Goal: Information Seeking & Learning: Find contact information

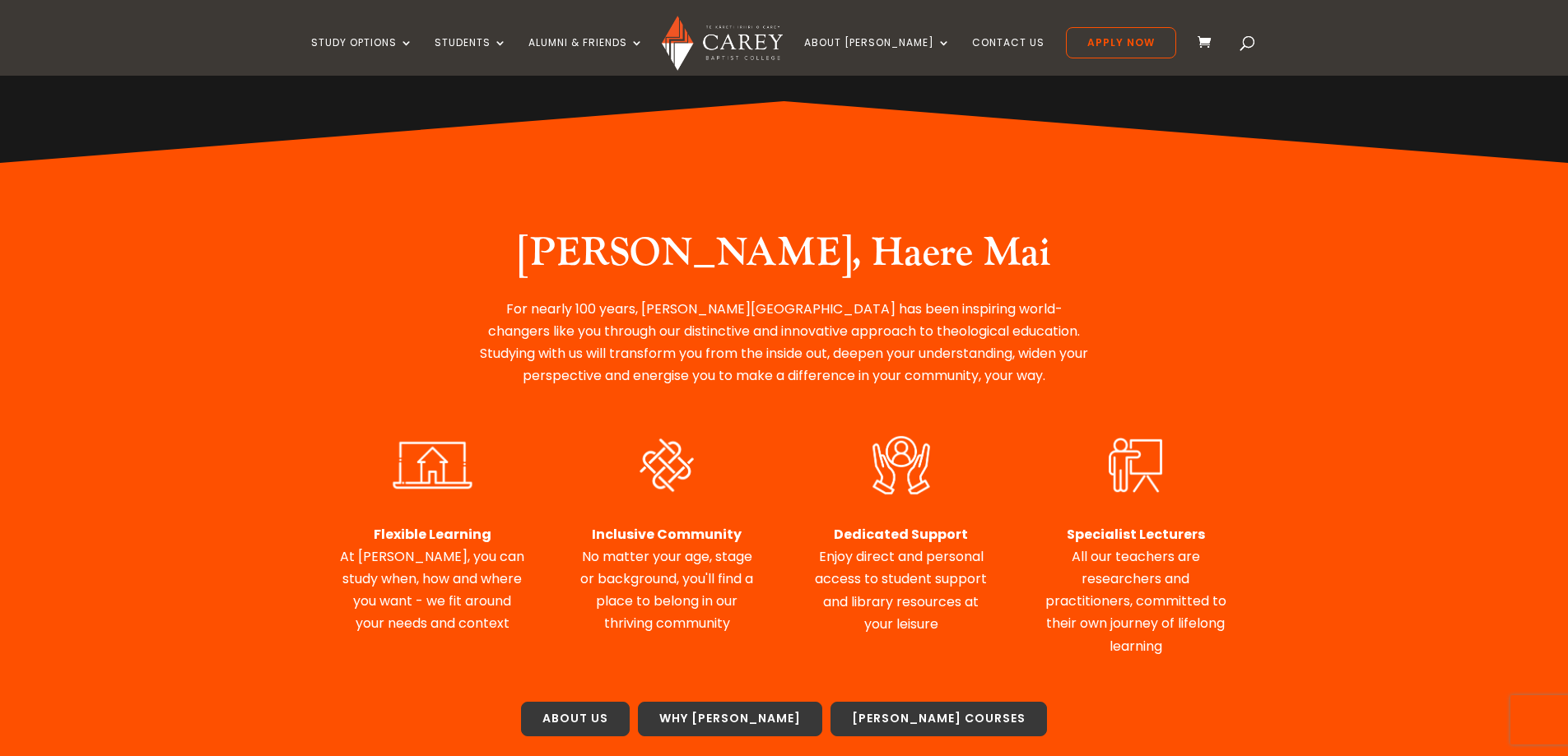
scroll to position [494, 0]
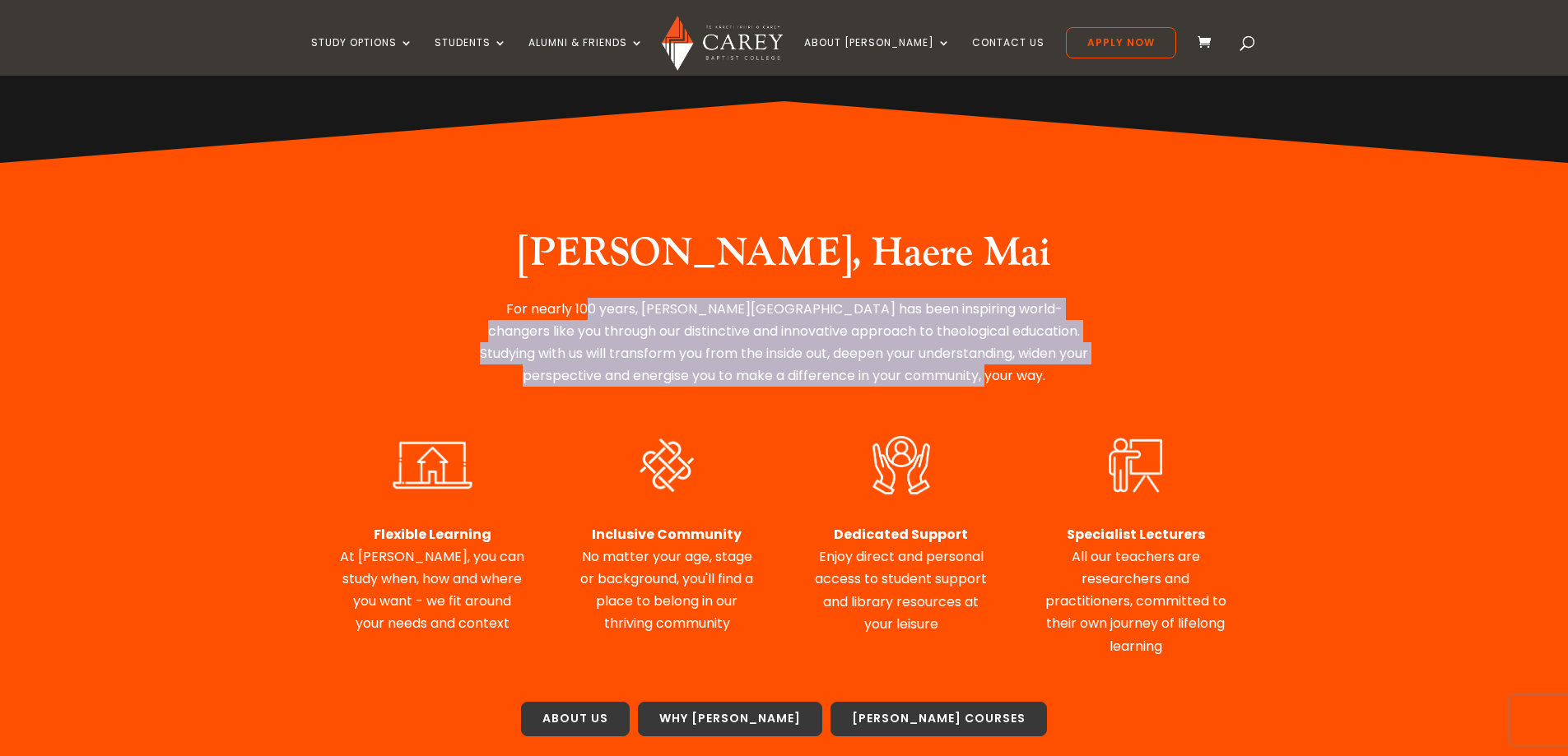
drag, startPoint x: 586, startPoint y: 299, endPoint x: 1063, endPoint y: 379, distance: 483.7
click at [1063, 379] on p "For nearly 100 years, Carey Baptist College has been inspiring world-changers l…" at bounding box center [784, 342] width 617 height 89
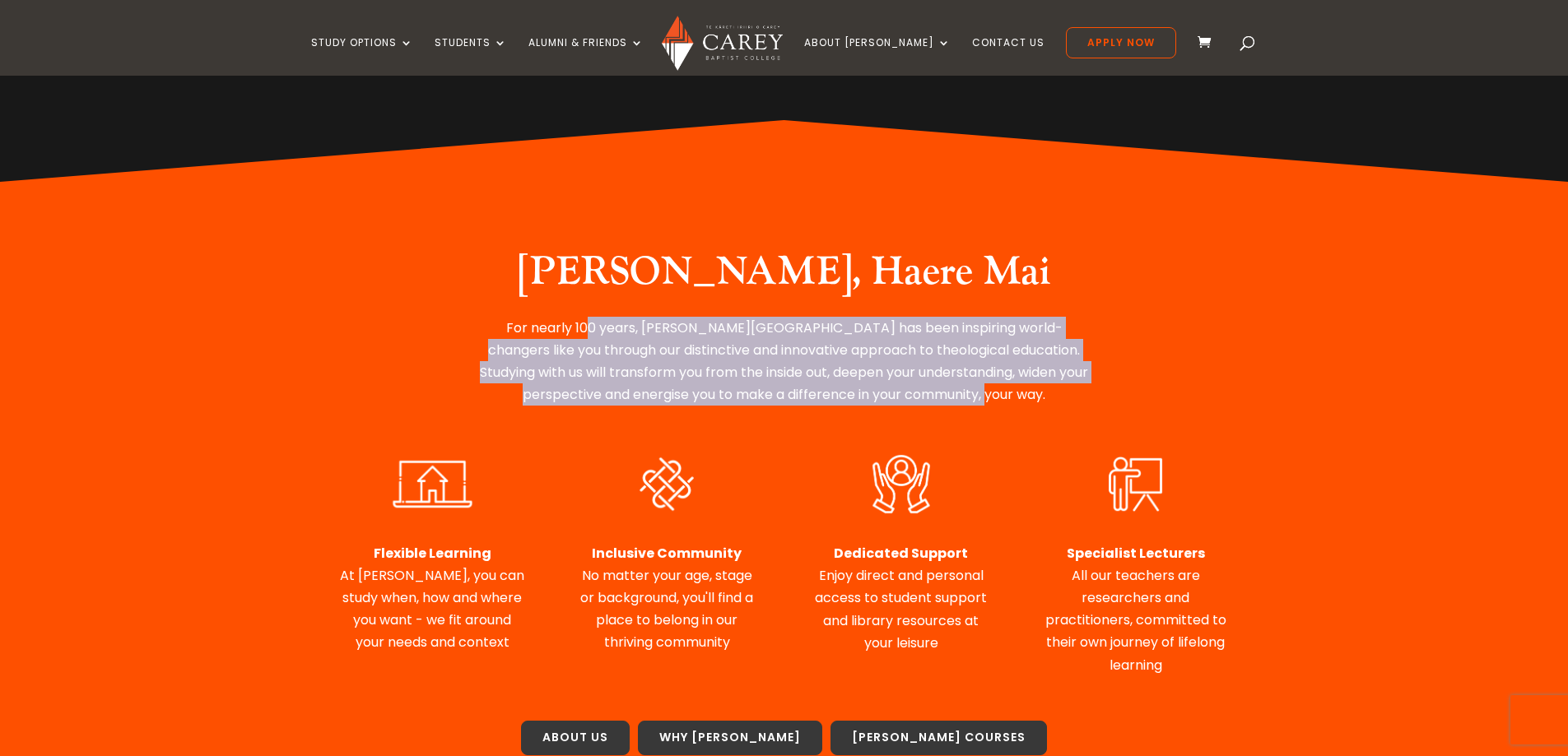
drag, startPoint x: 1063, startPoint y: 379, endPoint x: 822, endPoint y: 298, distance: 254.2
click at [822, 298] on div "Nau Mai, Haere Mai For nearly 100 years, Carey Baptist College has been inspiri…" at bounding box center [785, 327] width 889 height 157
click at [822, 298] on h2 "Nau Mai, Haere Mai" at bounding box center [784, 277] width 617 height 56
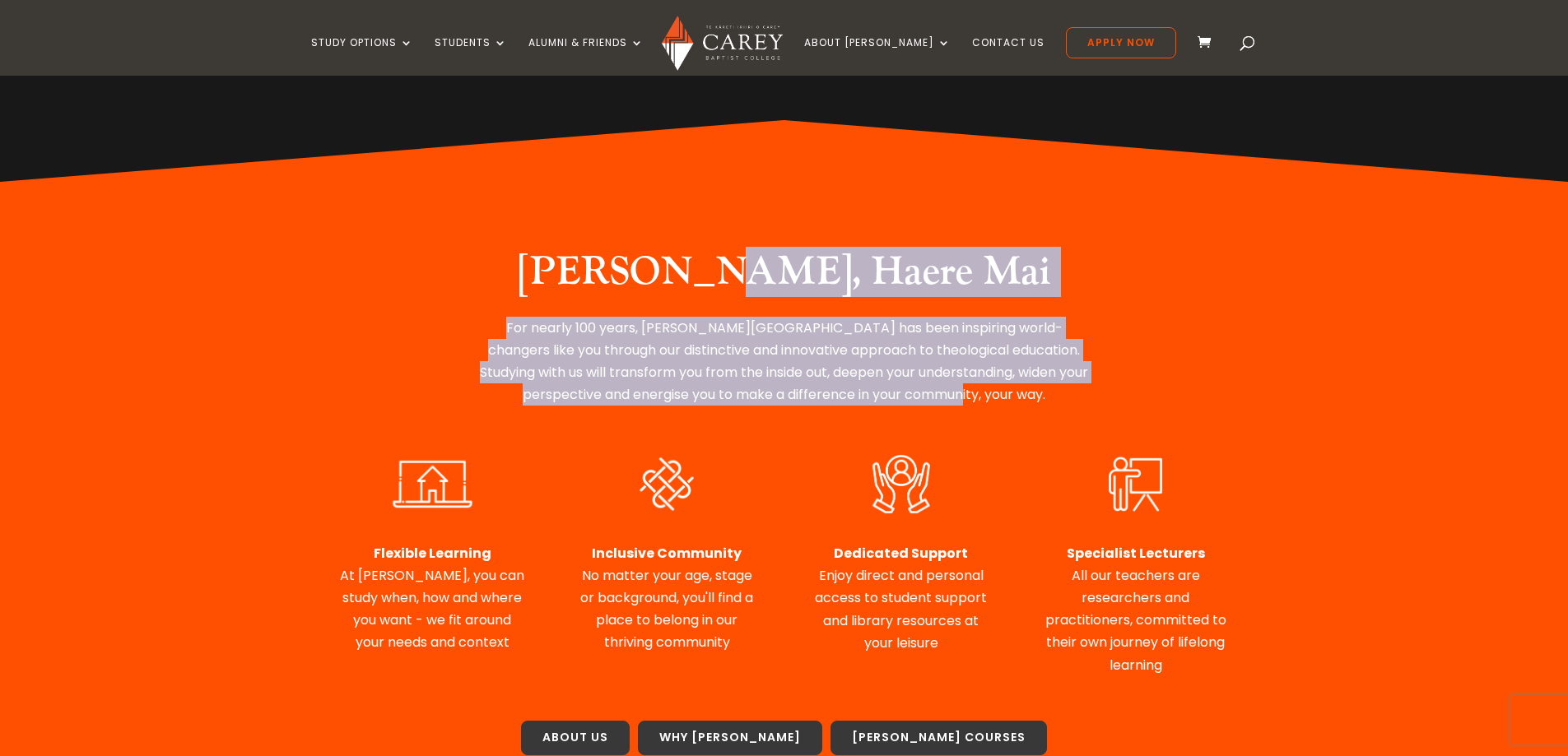
drag, startPoint x: 822, startPoint y: 298, endPoint x: 1013, endPoint y: 407, distance: 219.9
click at [1008, 416] on div "Nau Mai, Haere Mai For nearly 100 years, Carey Baptist College has been inspiri…" at bounding box center [785, 326] width 889 height 201
click at [1013, 403] on p "For nearly 100 years, Carey Baptist College has been inspiring world-changers l…" at bounding box center [784, 361] width 617 height 89
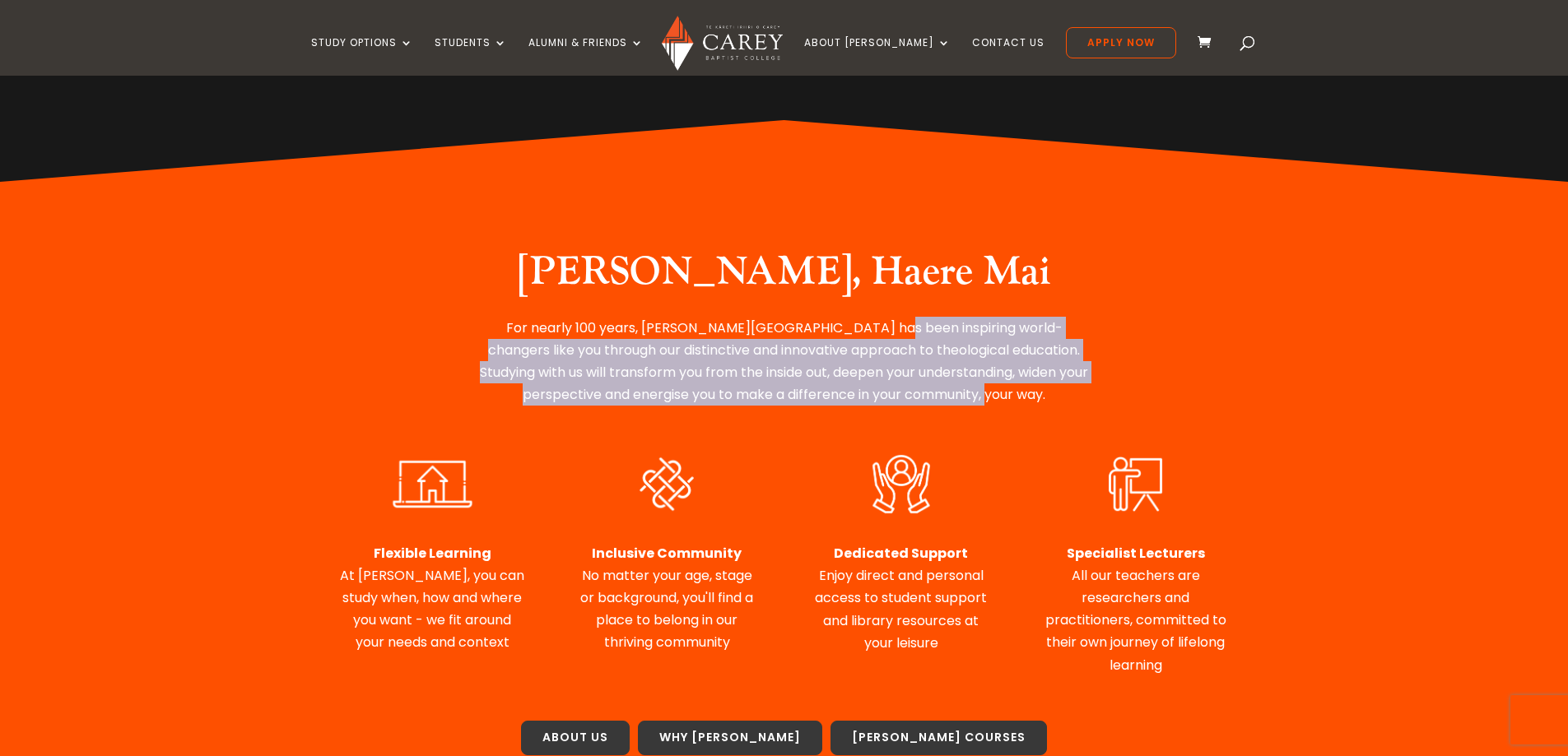
drag, startPoint x: 1011, startPoint y: 401, endPoint x: 857, endPoint y: 302, distance: 183.1
click at [857, 302] on div "Nau Mai, Haere Mai For nearly 100 years, Carey Baptist College has been inspiri…" at bounding box center [785, 327] width 889 height 157
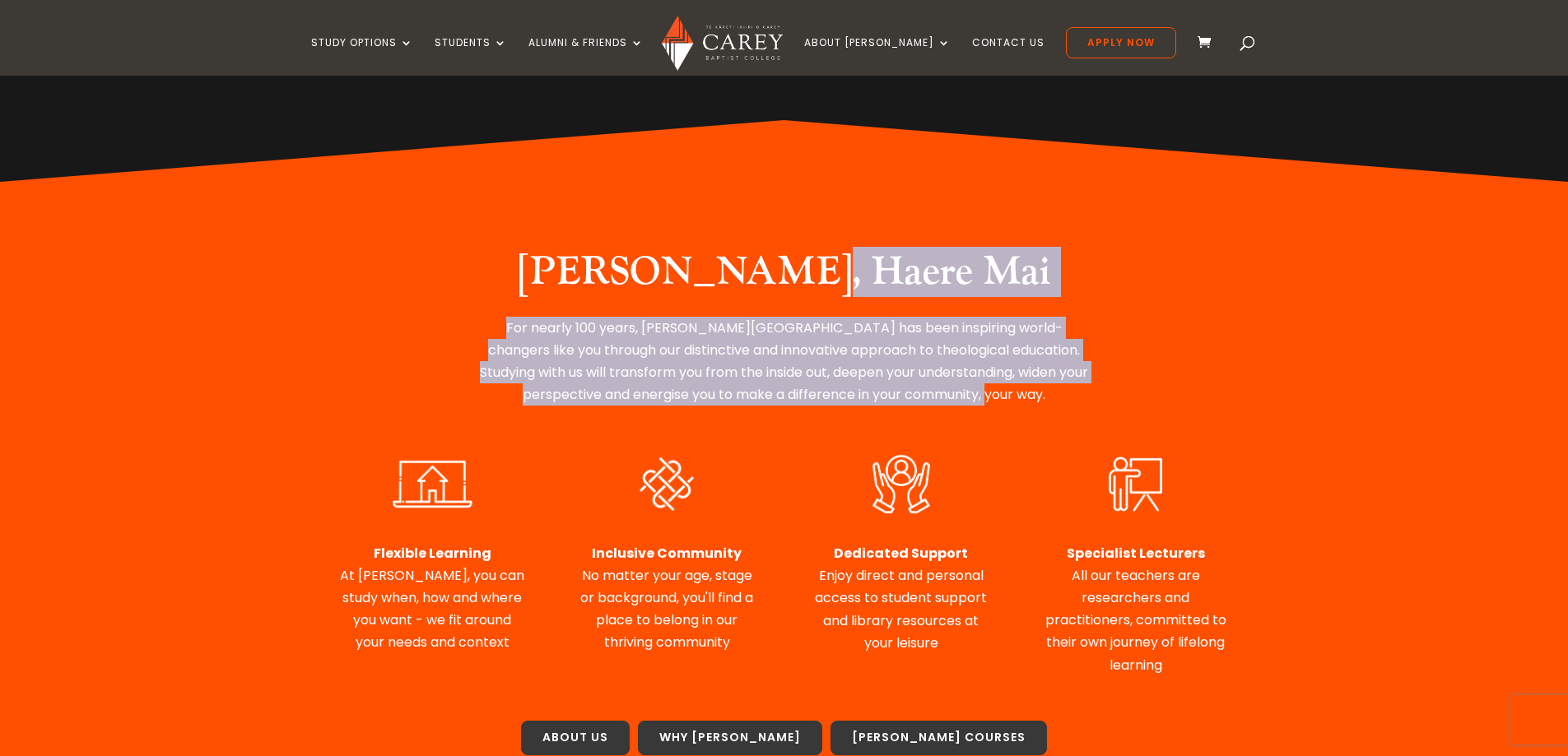
click at [857, 302] on h2 "Nau Mai, Haere Mai" at bounding box center [784, 277] width 617 height 56
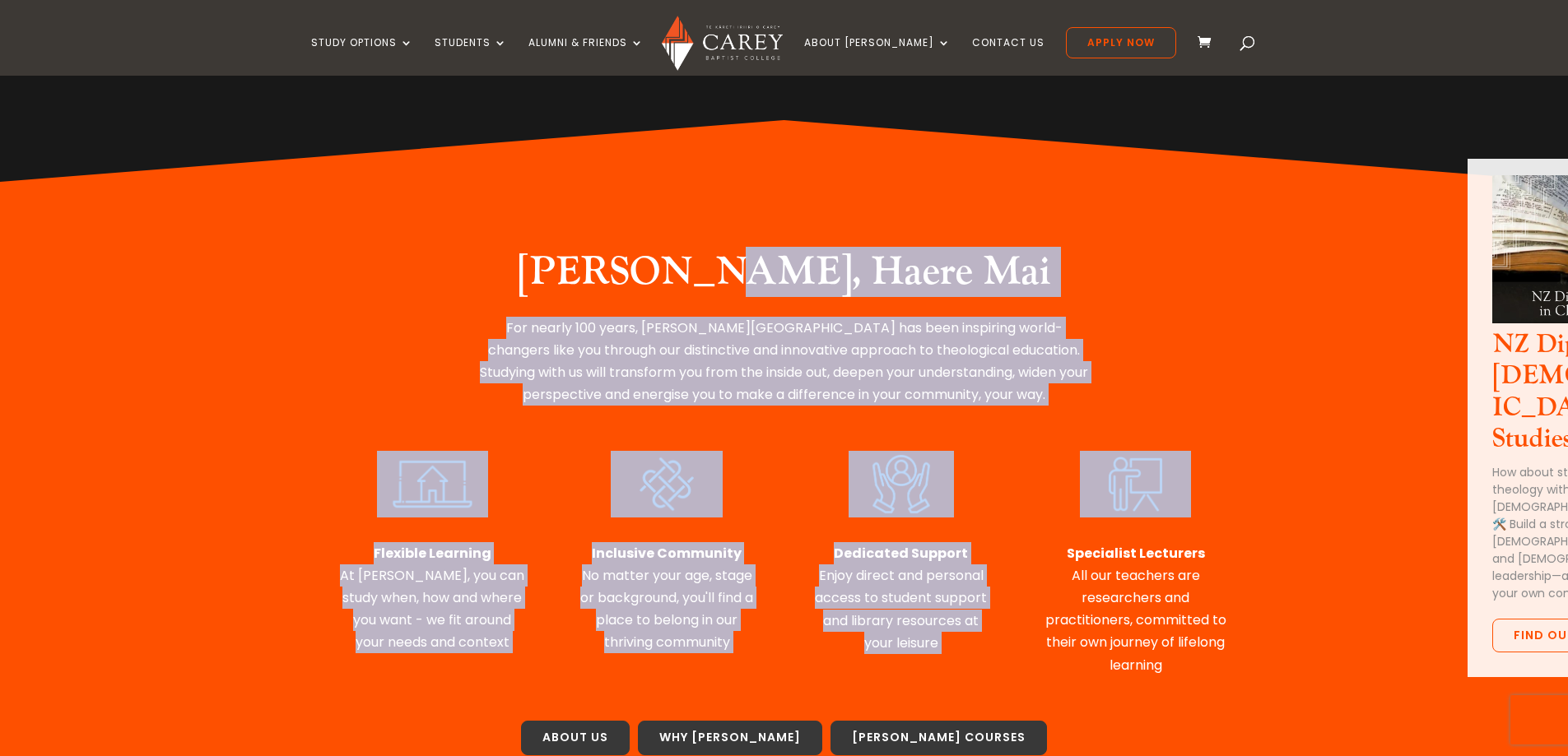
drag, startPoint x: 1008, startPoint y: 422, endPoint x: 1024, endPoint y: 418, distance: 16.5
click at [1024, 428] on div "Nau Mai, Haere Mai For nearly 100 years, Carey Baptist College has been inspiri…" at bounding box center [784, 511] width 1568 height 660
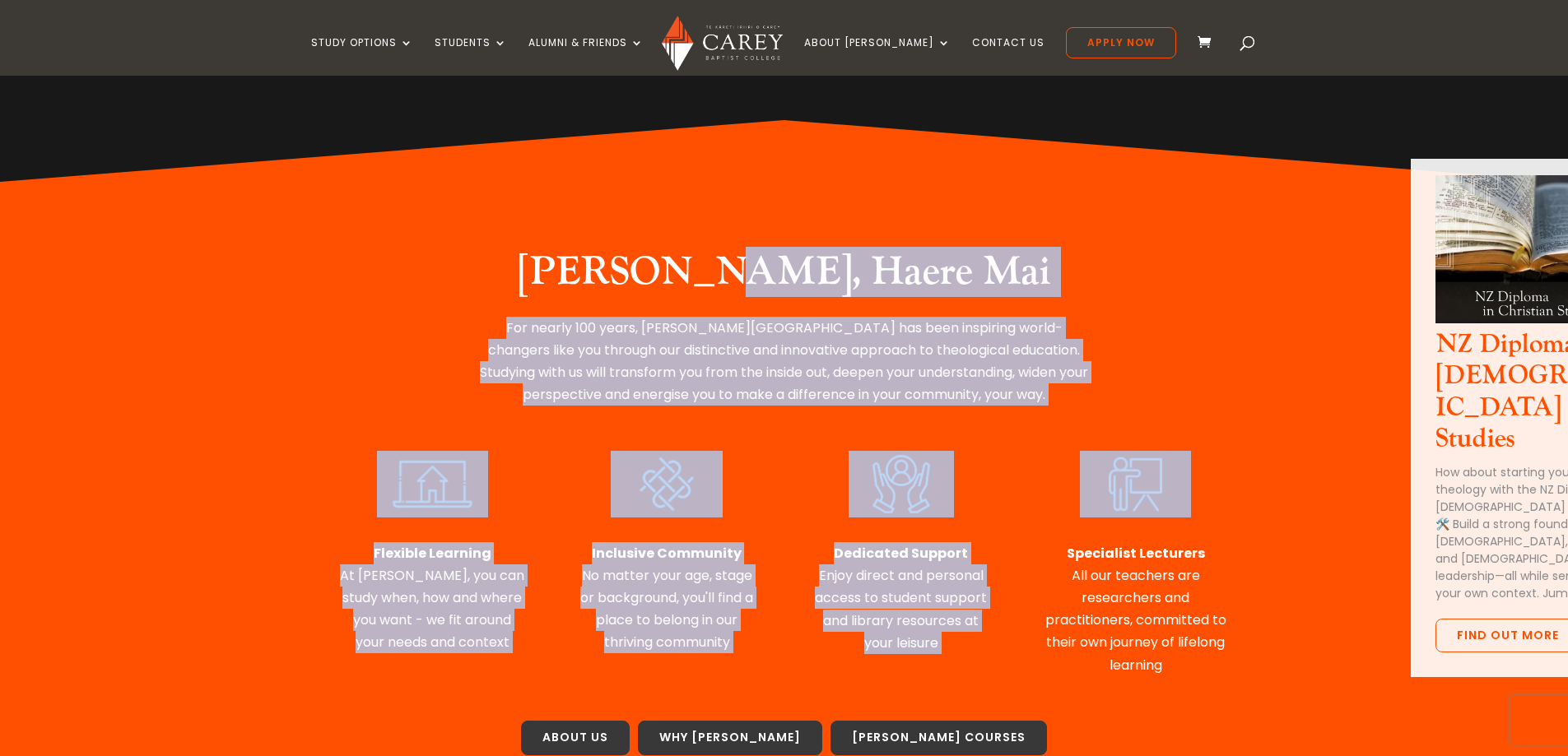
click at [1021, 413] on div "Nau Mai, Haere Mai For nearly 100 years, Carey Baptist College has been inspiri…" at bounding box center [785, 326] width 889 height 201
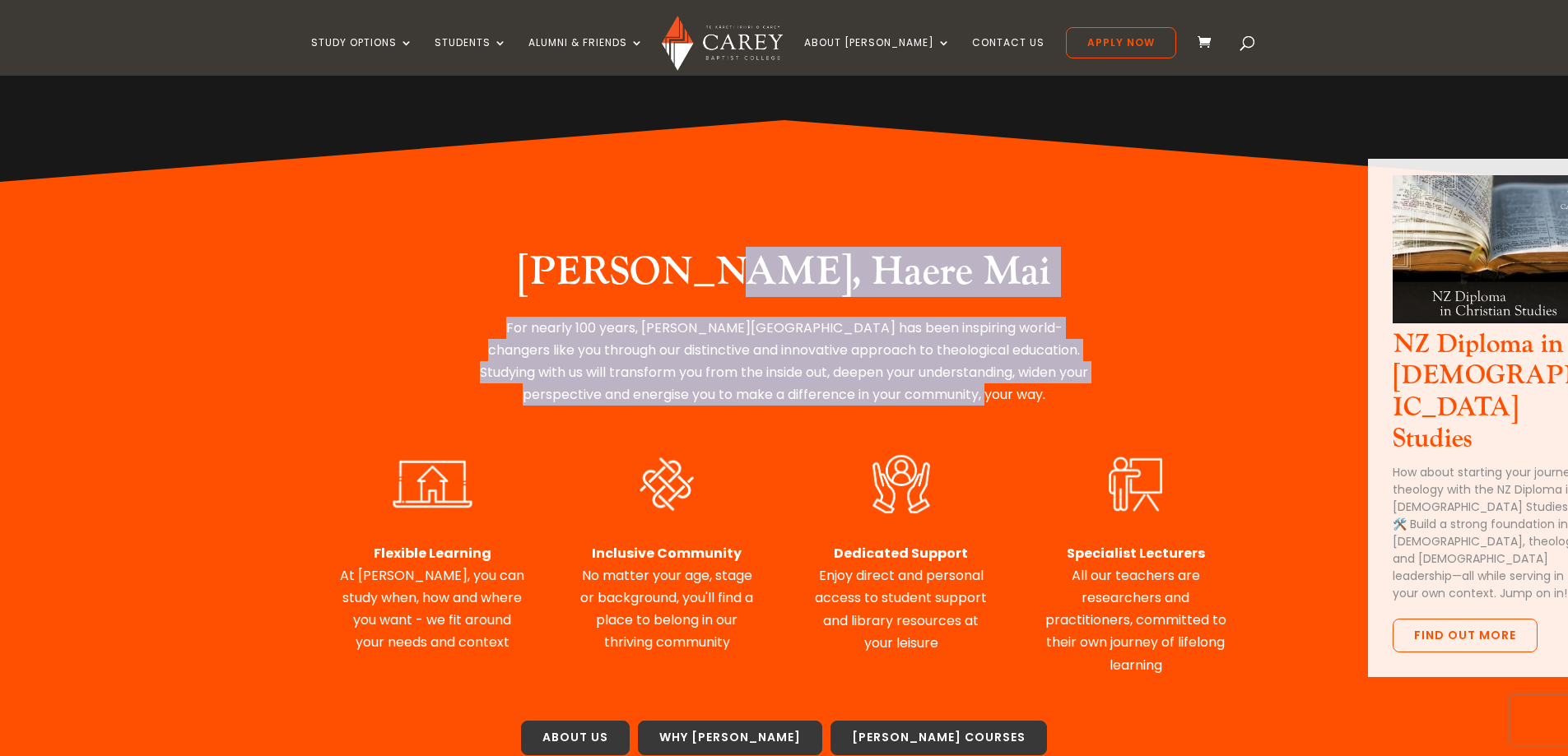
drag, startPoint x: 969, startPoint y: 380, endPoint x: 762, endPoint y: 297, distance: 223.0
click at [769, 297] on div "Nau Mai, Haere Mai For nearly 100 years, Carey Baptist College has been inspiri…" at bounding box center [785, 326] width 889 height 201
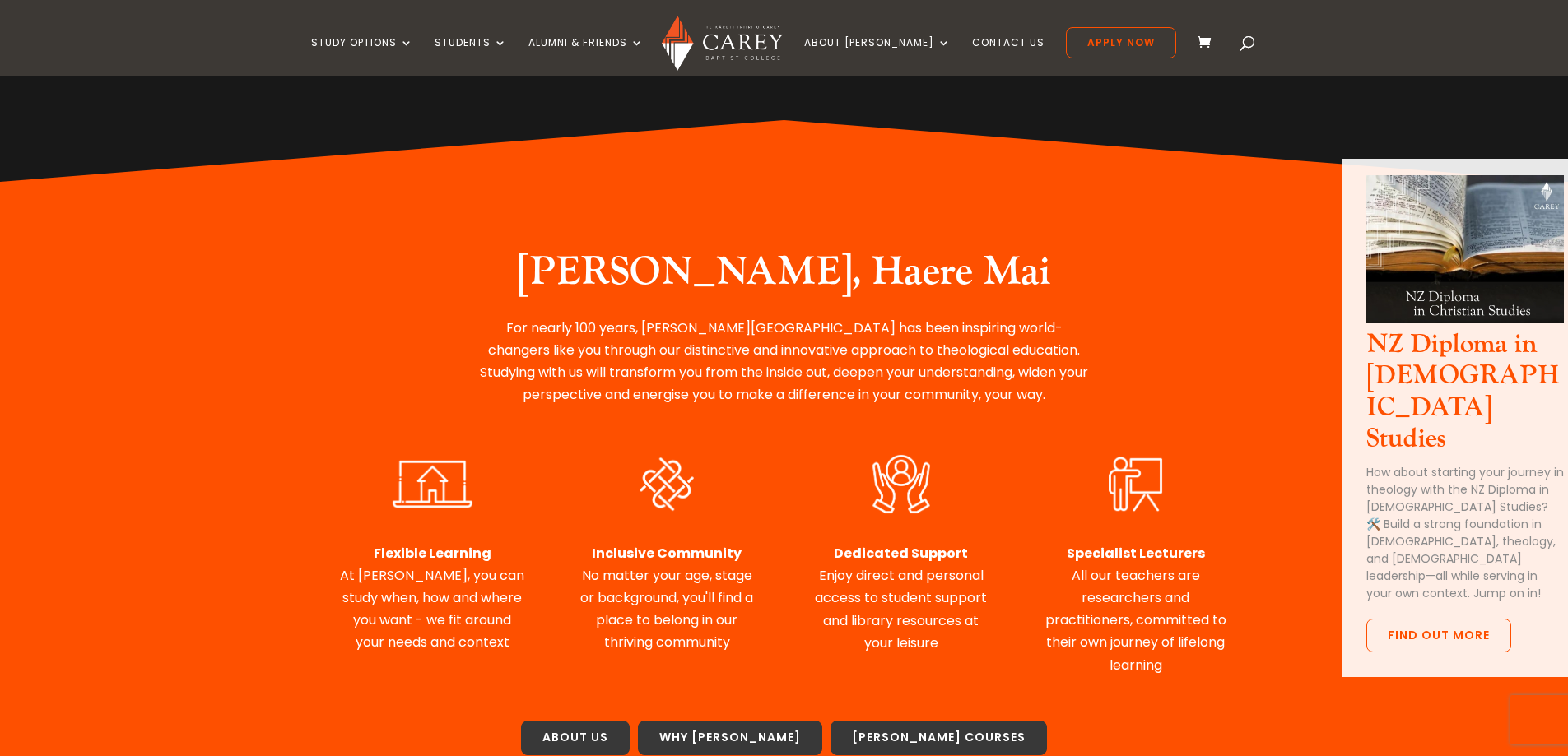
click at [762, 297] on h2 "Nau Mai, Haere Mai" at bounding box center [784, 277] width 617 height 56
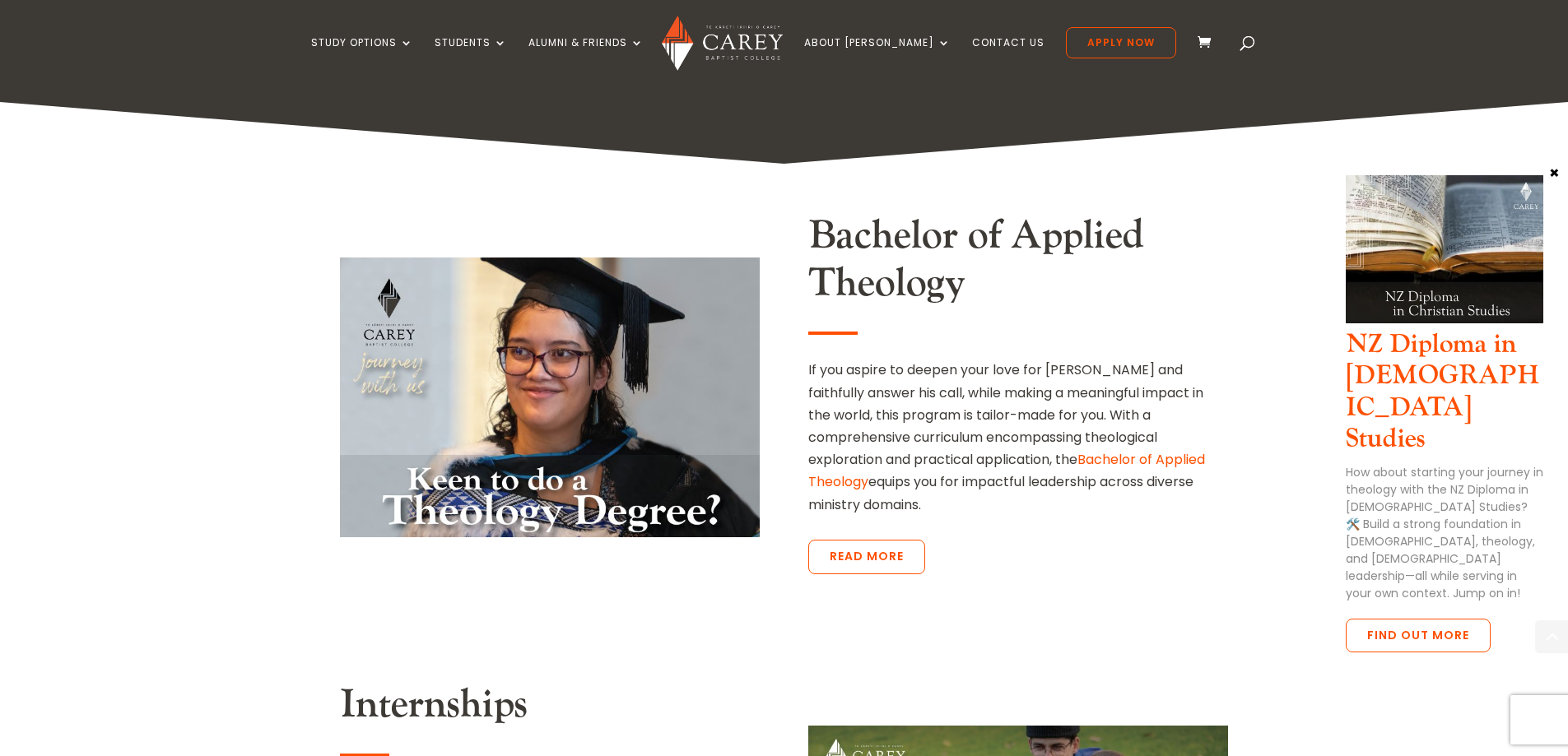
scroll to position [3045, 0]
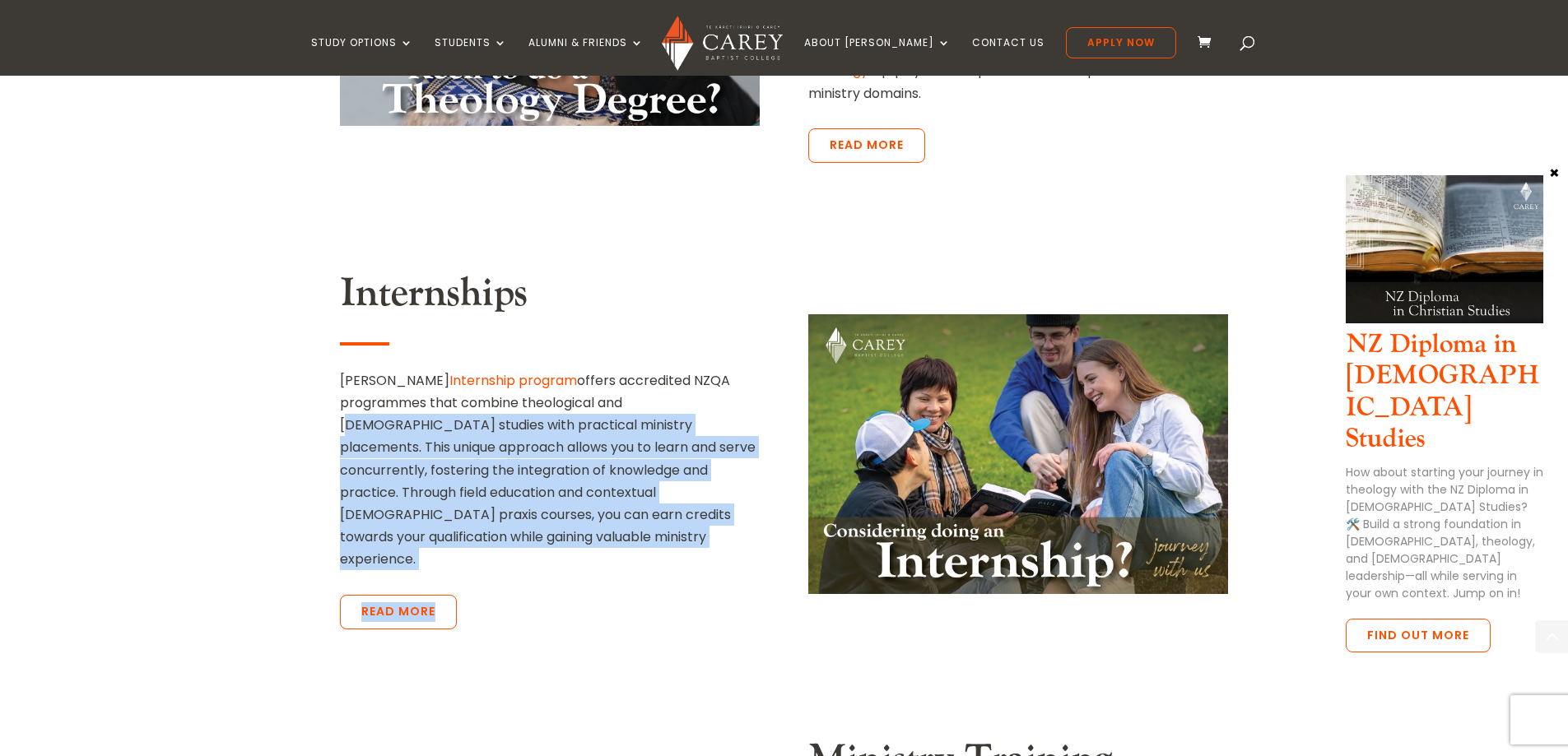
drag, startPoint x: 634, startPoint y: 369, endPoint x: 688, endPoint y: 567, distance: 205.2
click at [688, 567] on div "Internships Carey’s Internship program offers accredited NZQA programmes that c…" at bounding box center [550, 453] width 420 height 368
click at [663, 503] on p "Carey’s Internship program offers accredited NZQA programmes that combine theol…" at bounding box center [550, 469] width 420 height 201
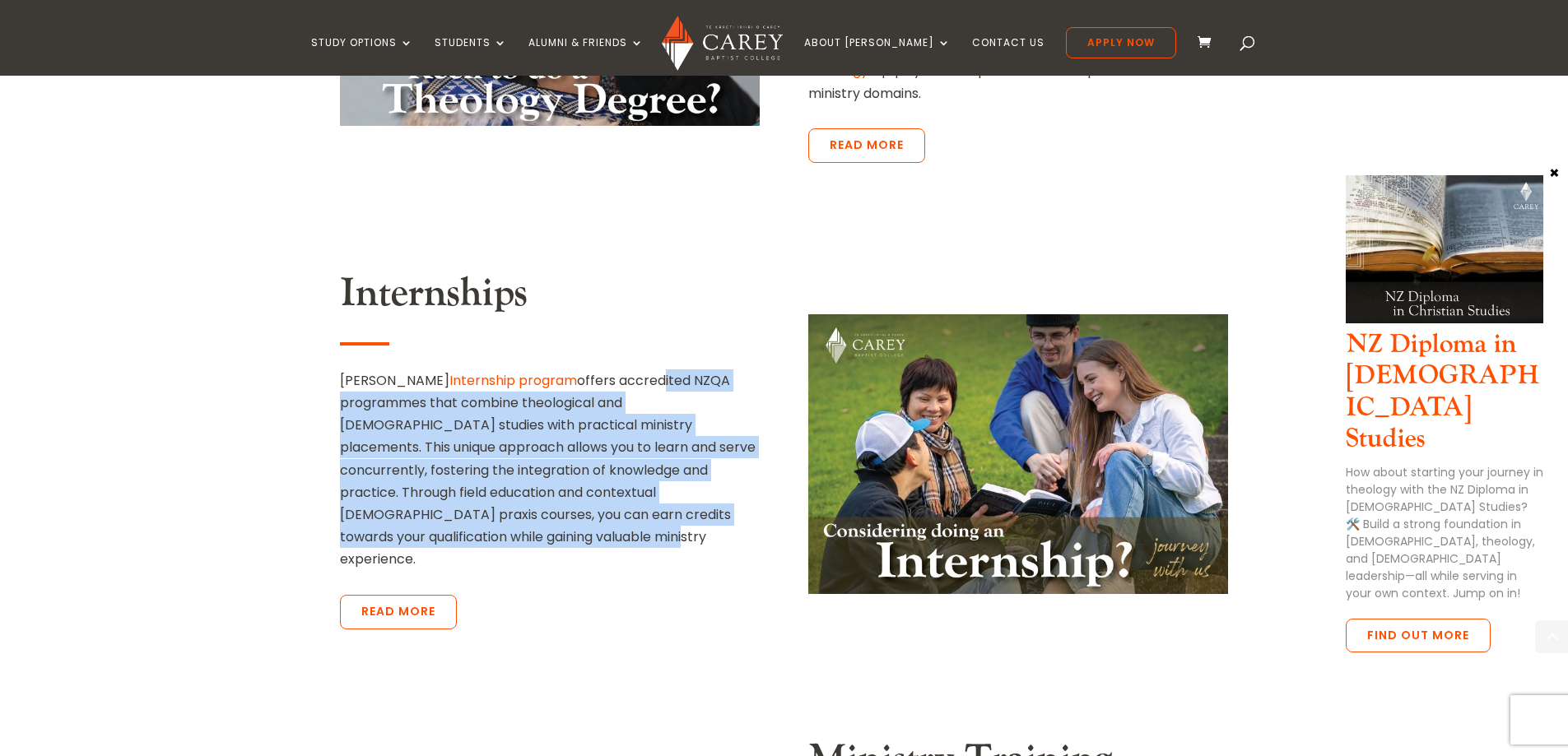
drag, startPoint x: 650, startPoint y: 440, endPoint x: 605, endPoint y: 321, distance: 127.2
click at [605, 321] on div "Internships Carey’s Internship program offers accredited NZQA programmes that c…" at bounding box center [550, 453] width 420 height 368
drag, startPoint x: 605, startPoint y: 321, endPoint x: 627, endPoint y: 482, distance: 162.5
click at [627, 482] on div "Internships Carey’s Internship program offers accredited NZQA programmes that c…" at bounding box center [550, 453] width 420 height 368
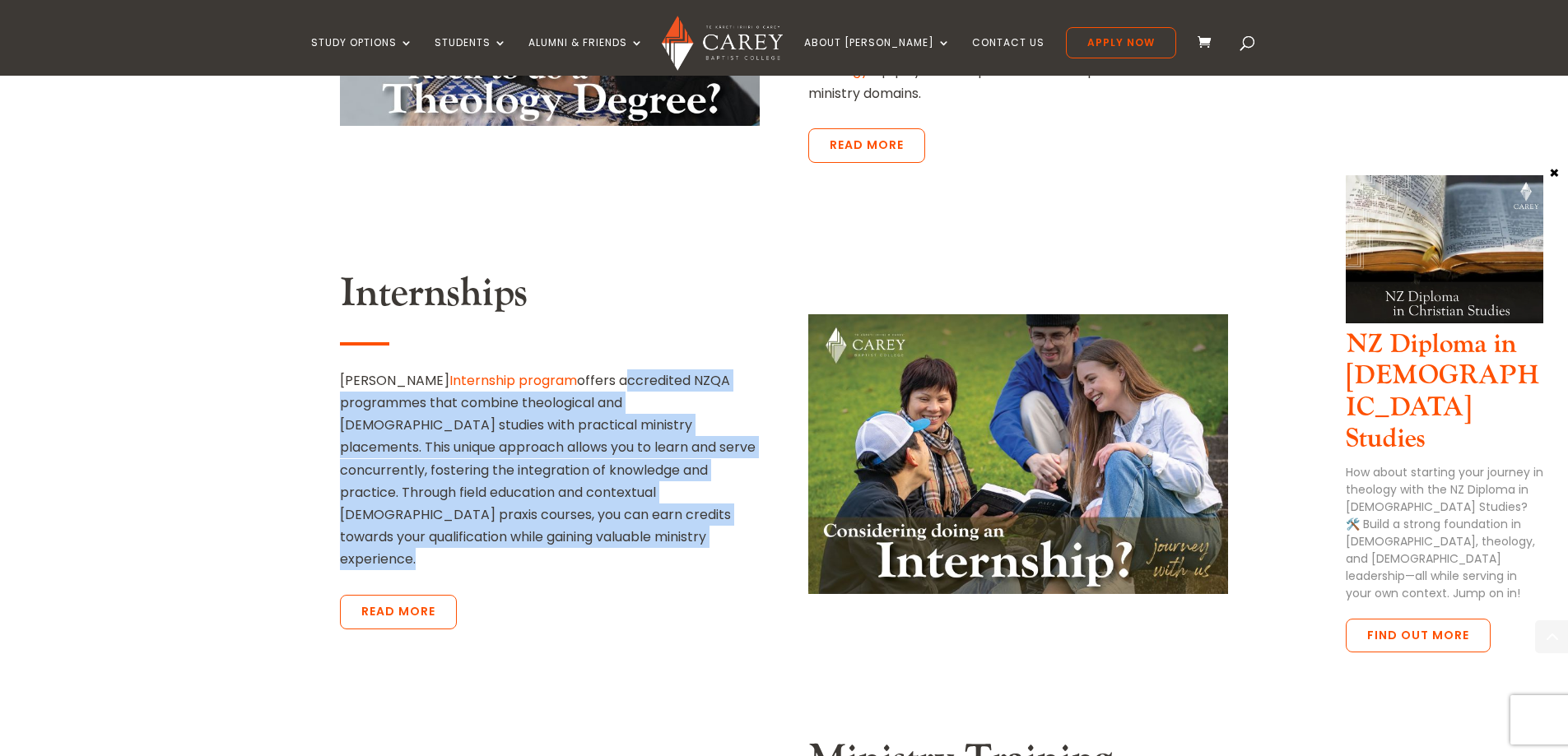
click at [627, 482] on p "Carey’s Internship program offers accredited NZQA programmes that combine theol…" at bounding box center [550, 469] width 420 height 201
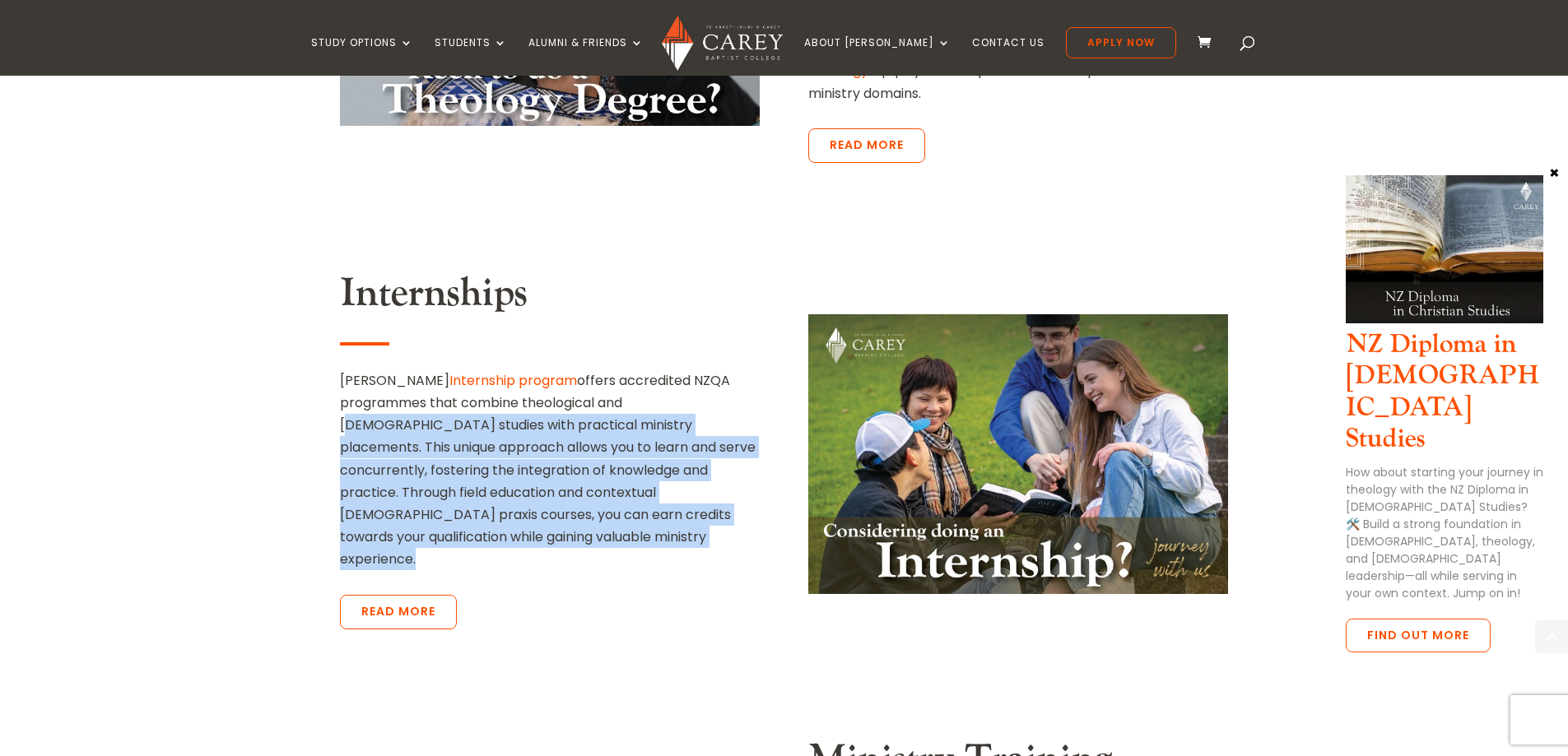
drag, startPoint x: 627, startPoint y: 482, endPoint x: 629, endPoint y: 353, distance: 129.0
click at [629, 369] on p "Carey’s Internship program offers accredited NZQA programmes that combine theol…" at bounding box center [550, 469] width 420 height 201
drag, startPoint x: 629, startPoint y: 353, endPoint x: 642, endPoint y: 508, distance: 155.5
click at [642, 508] on div "Internships Carey’s Internship program offers accredited NZQA programmes that c…" at bounding box center [550, 453] width 420 height 368
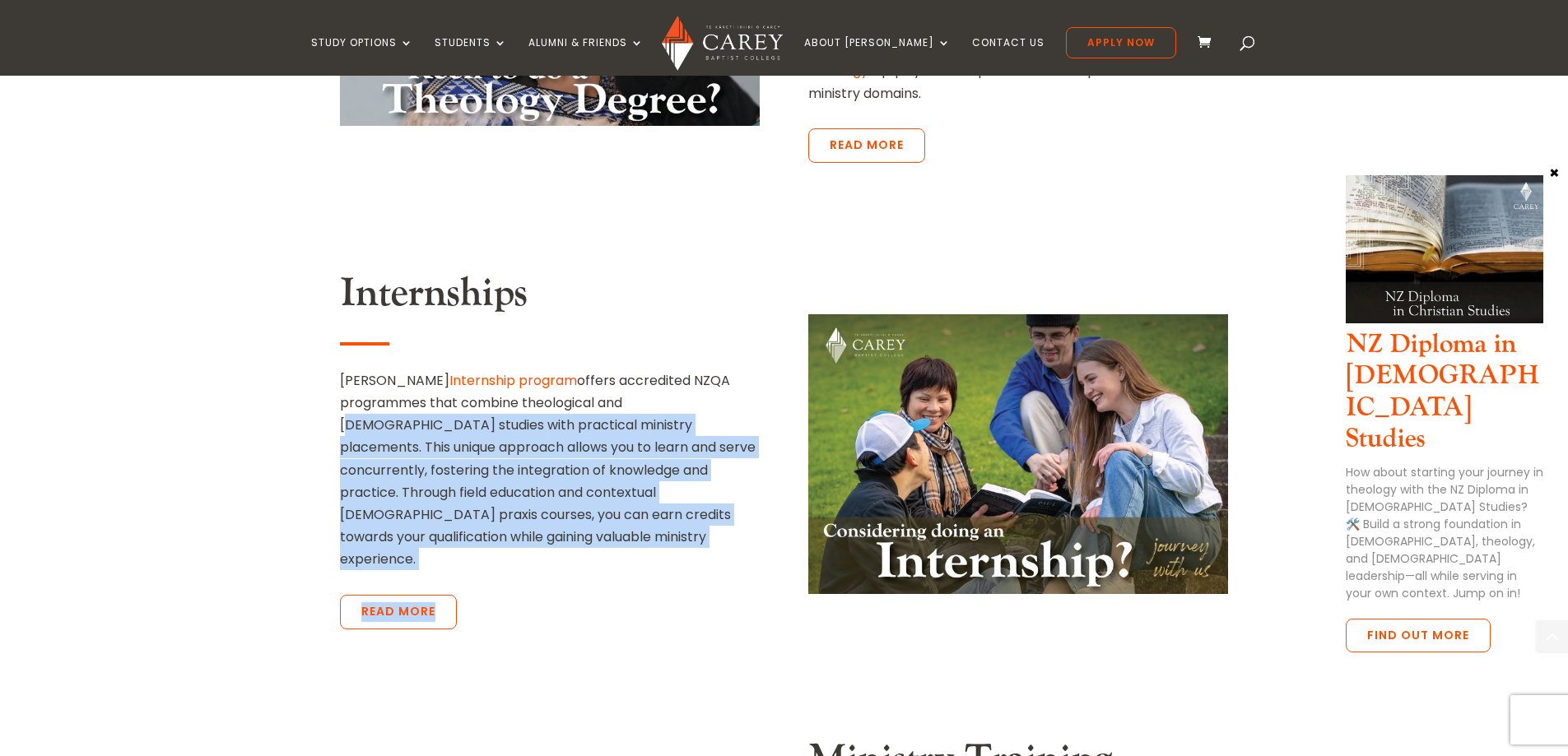
click at [642, 508] on div "Internships Carey’s Internship program offers accredited NZQA programmes that c…" at bounding box center [550, 453] width 420 height 368
drag, startPoint x: 642, startPoint y: 508, endPoint x: 626, endPoint y: 361, distance: 147.9
click at [626, 361] on div "Internships Carey’s Internship program offers accredited NZQA programmes that c…" at bounding box center [550, 453] width 420 height 368
click at [626, 369] on p "Carey’s Internship program offers accredited NZQA programmes that combine theol…" at bounding box center [550, 469] width 420 height 201
drag, startPoint x: 626, startPoint y: 361, endPoint x: 650, endPoint y: 509, distance: 149.9
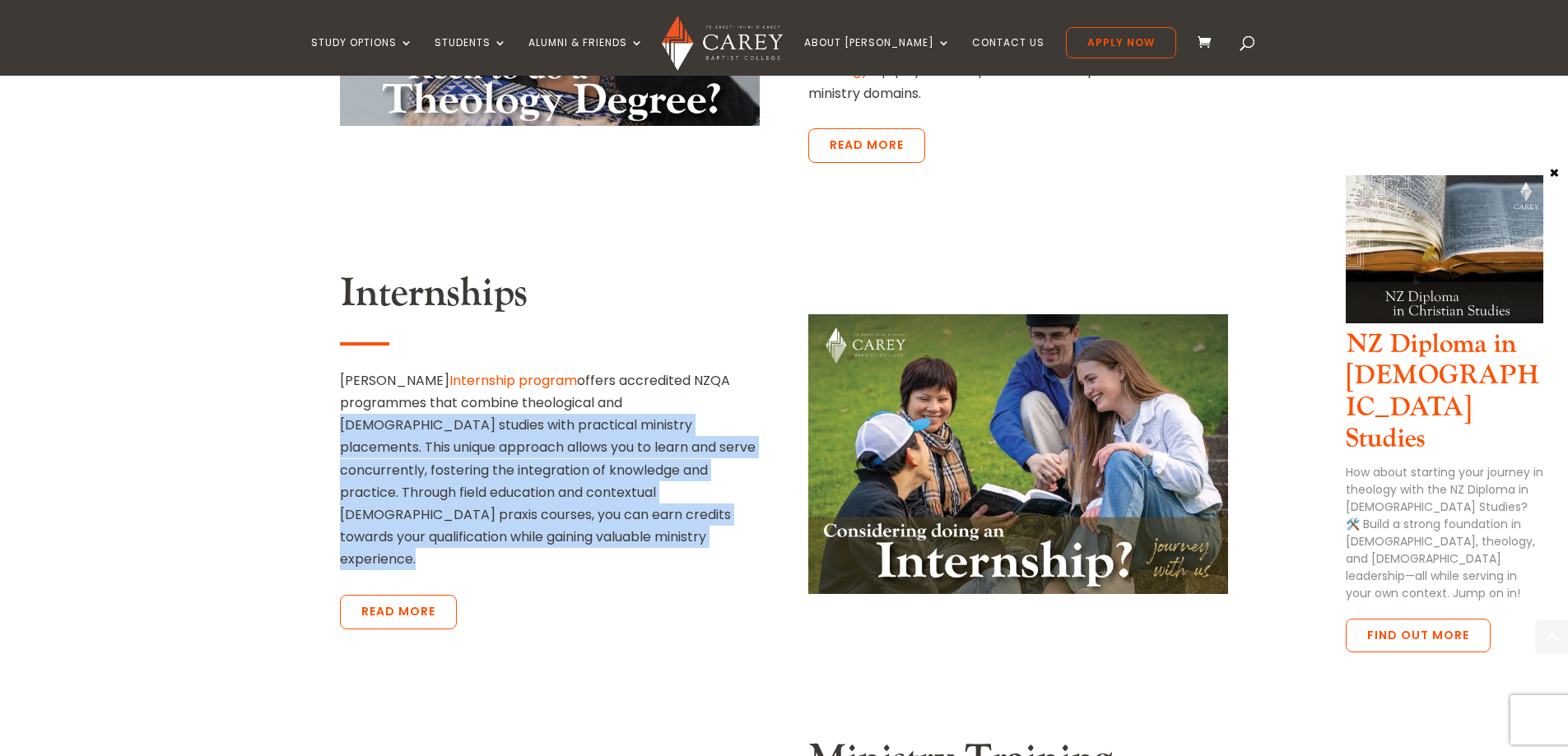
click at [650, 509] on div "Internships Carey’s Internship program offers accredited NZQA programmes that c…" at bounding box center [550, 453] width 420 height 368
drag, startPoint x: 578, startPoint y: 389, endPoint x: 565, endPoint y: 367, distance: 25.6
click at [565, 367] on div "Internships Carey’s Internship program offers accredited NZQA programmes that c…" at bounding box center [550, 453] width 420 height 368
click at [565, 369] on p "Carey’s Internship program offers accredited NZQA programmes that combine theol…" at bounding box center [550, 469] width 420 height 201
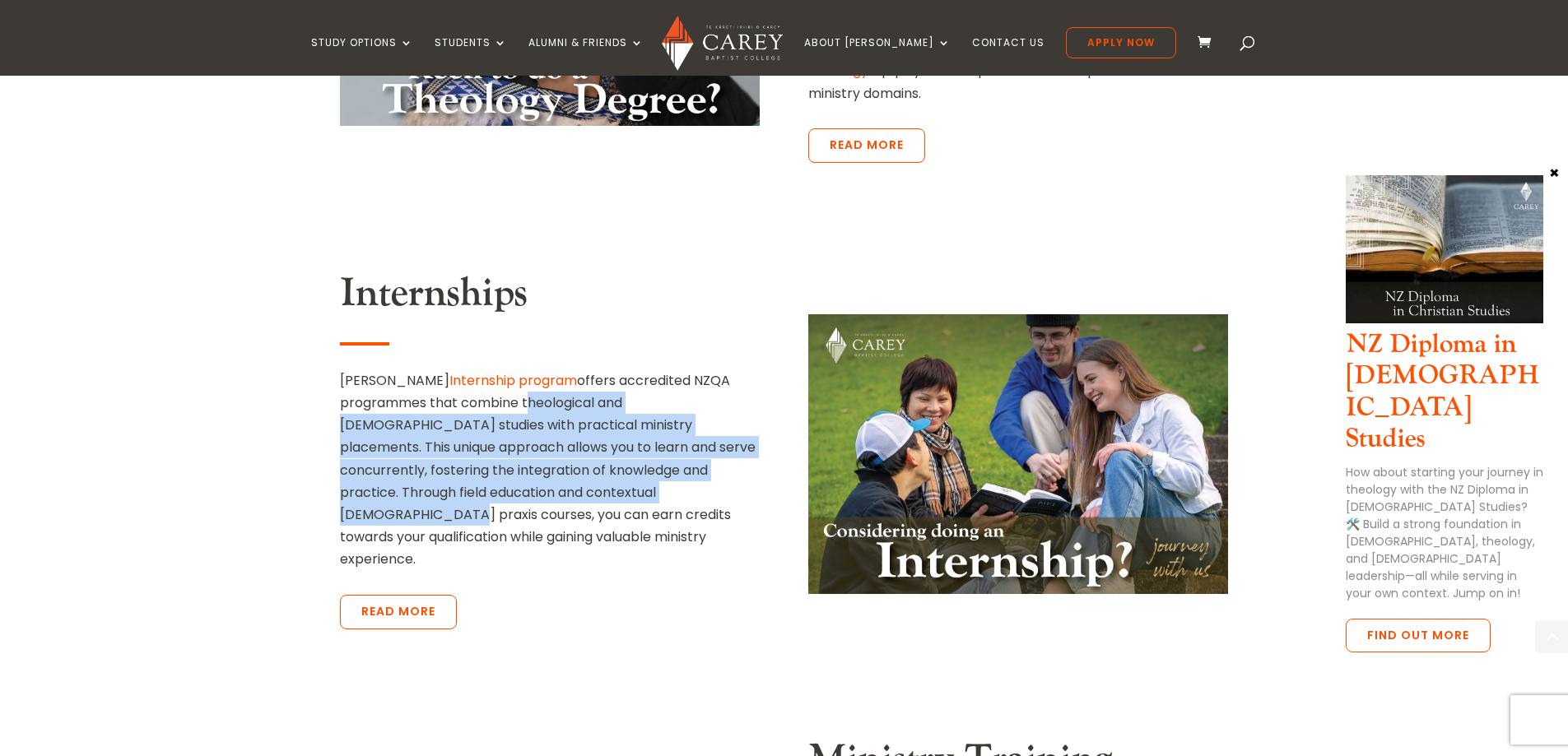
drag, startPoint x: 565, startPoint y: 367, endPoint x: 573, endPoint y: 456, distance: 89.4
click at [573, 456] on p "Carey’s Internship program offers accredited NZQA programmes that combine theol…" at bounding box center [550, 469] width 420 height 201
drag, startPoint x: 573, startPoint y: 456, endPoint x: 564, endPoint y: 437, distance: 21.0
click at [572, 455] on p "Carey’s Internship program offers accredited NZQA programmes that combine theol…" at bounding box center [550, 469] width 420 height 201
click at [535, 369] on p "Carey’s Internship program offers accredited NZQA programmes that combine theol…" at bounding box center [550, 469] width 420 height 201
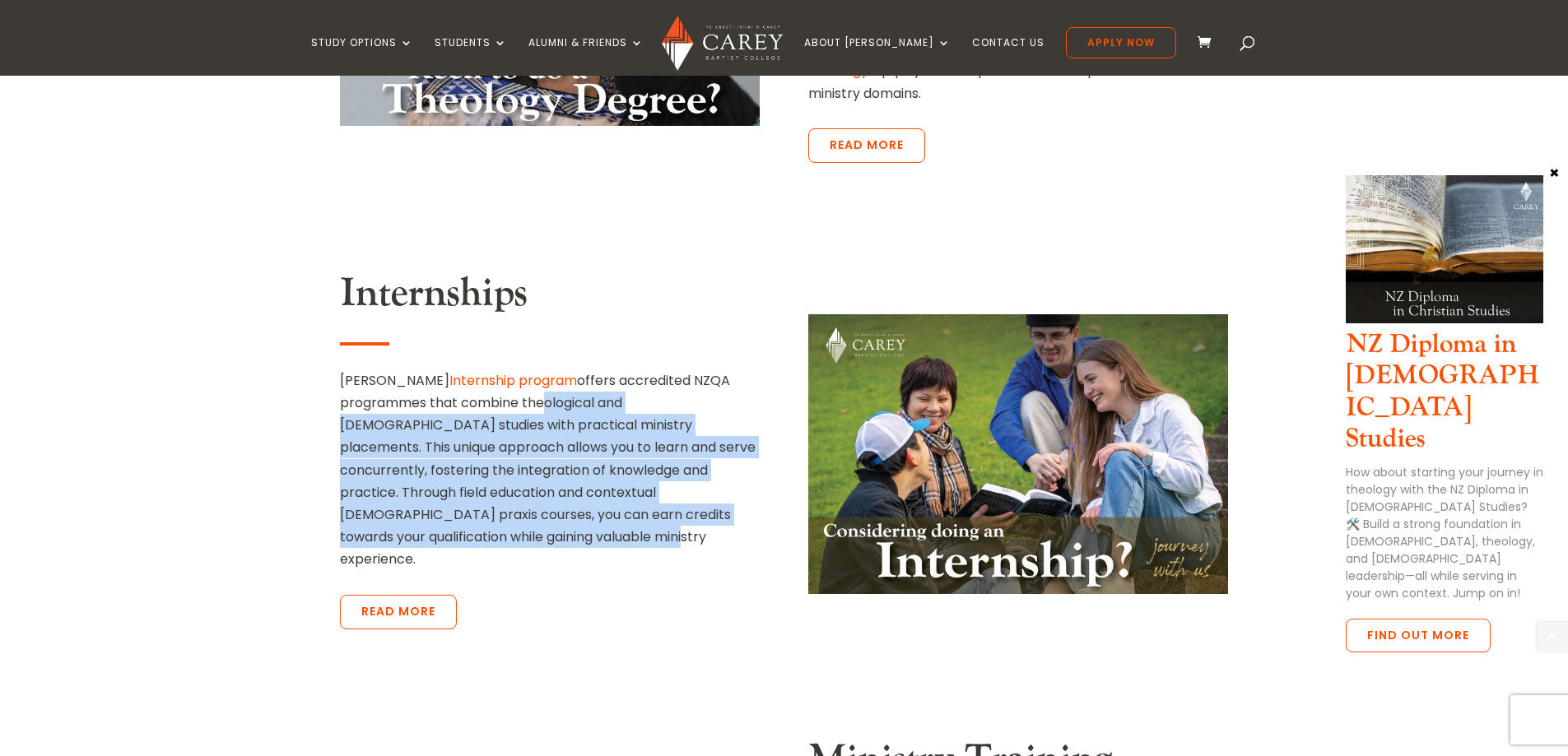
drag, startPoint x: 536, startPoint y: 362, endPoint x: 588, endPoint y: 509, distance: 155.9
click at [588, 509] on div "Internships Carey’s Internship program offers accredited NZQA programmes that c…" at bounding box center [550, 453] width 420 height 368
click at [588, 501] on p "Carey’s Internship program offers accredited NZQA programmes that combine theol…" at bounding box center [550, 469] width 420 height 201
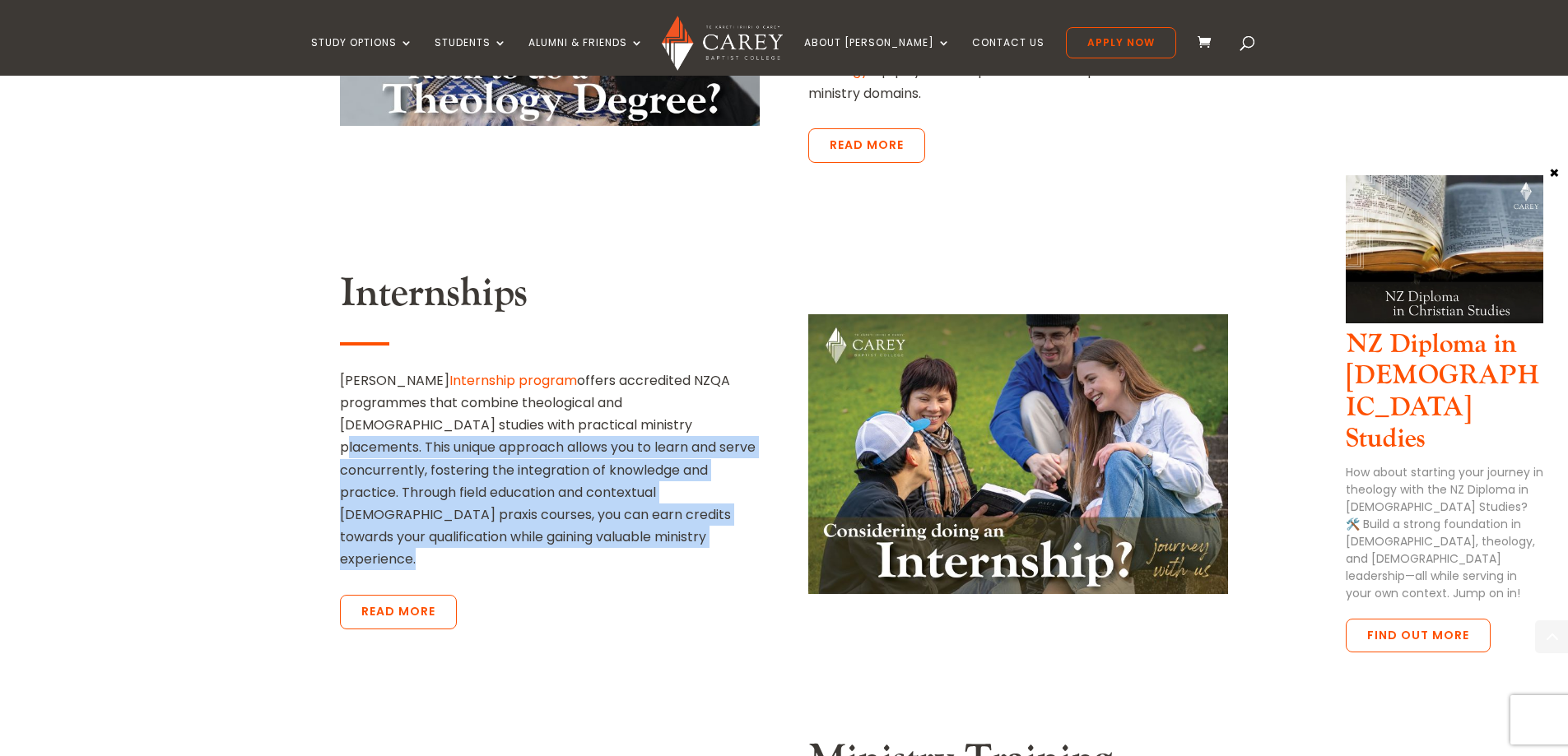
drag, startPoint x: 588, startPoint y: 501, endPoint x: 535, endPoint y: 369, distance: 142.2
click at [535, 369] on p "Carey’s Internship program offers accredited NZQA programmes that combine theol…" at bounding box center [550, 469] width 420 height 201
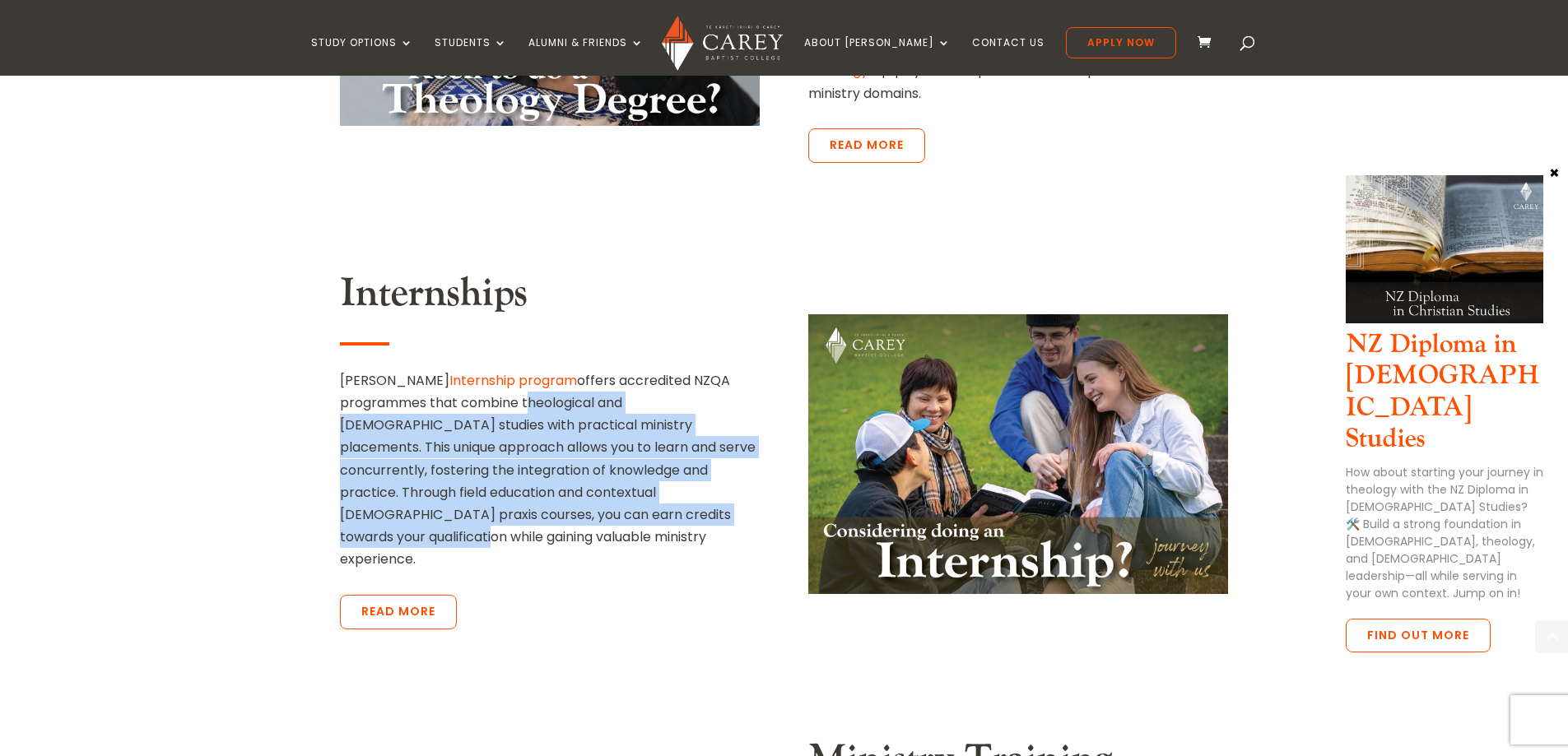
drag, startPoint x: 535, startPoint y: 369, endPoint x: 566, endPoint y: 474, distance: 109.5
click at [566, 474] on p "Carey’s Internship program offers accredited NZQA programmes that combine theol…" at bounding box center [550, 469] width 420 height 201
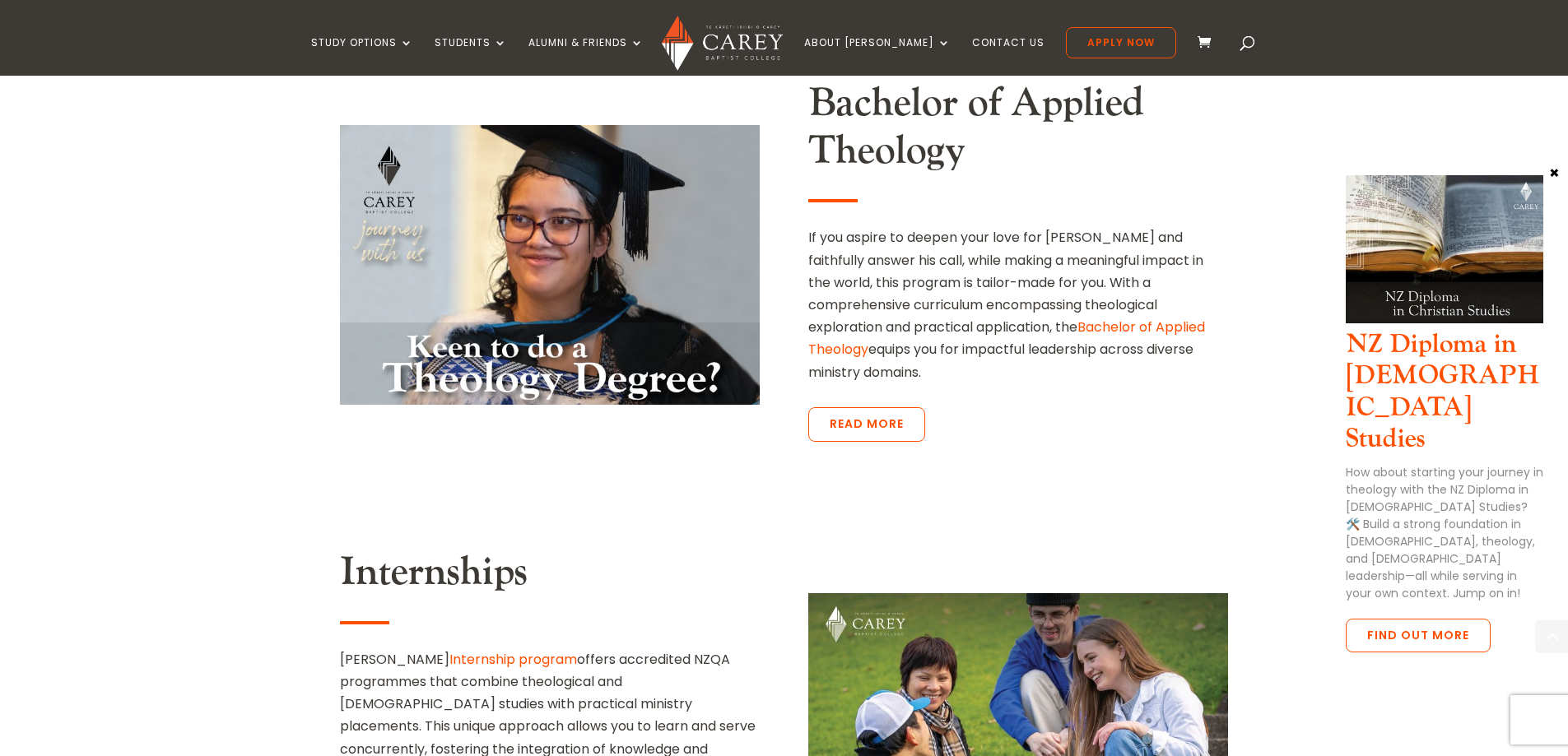
scroll to position [2678, 0]
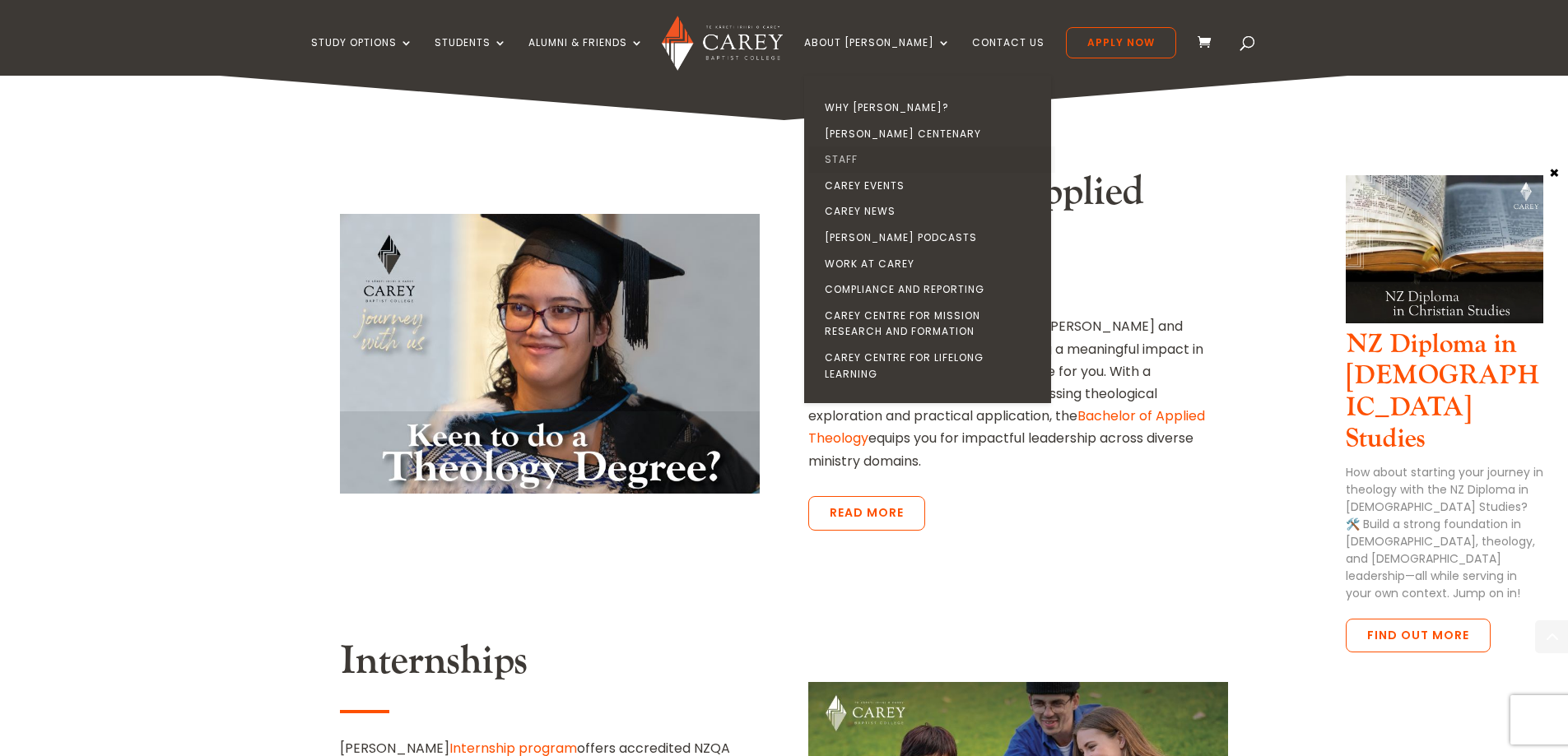
click at [876, 158] on link "Staff" at bounding box center [932, 160] width 247 height 27
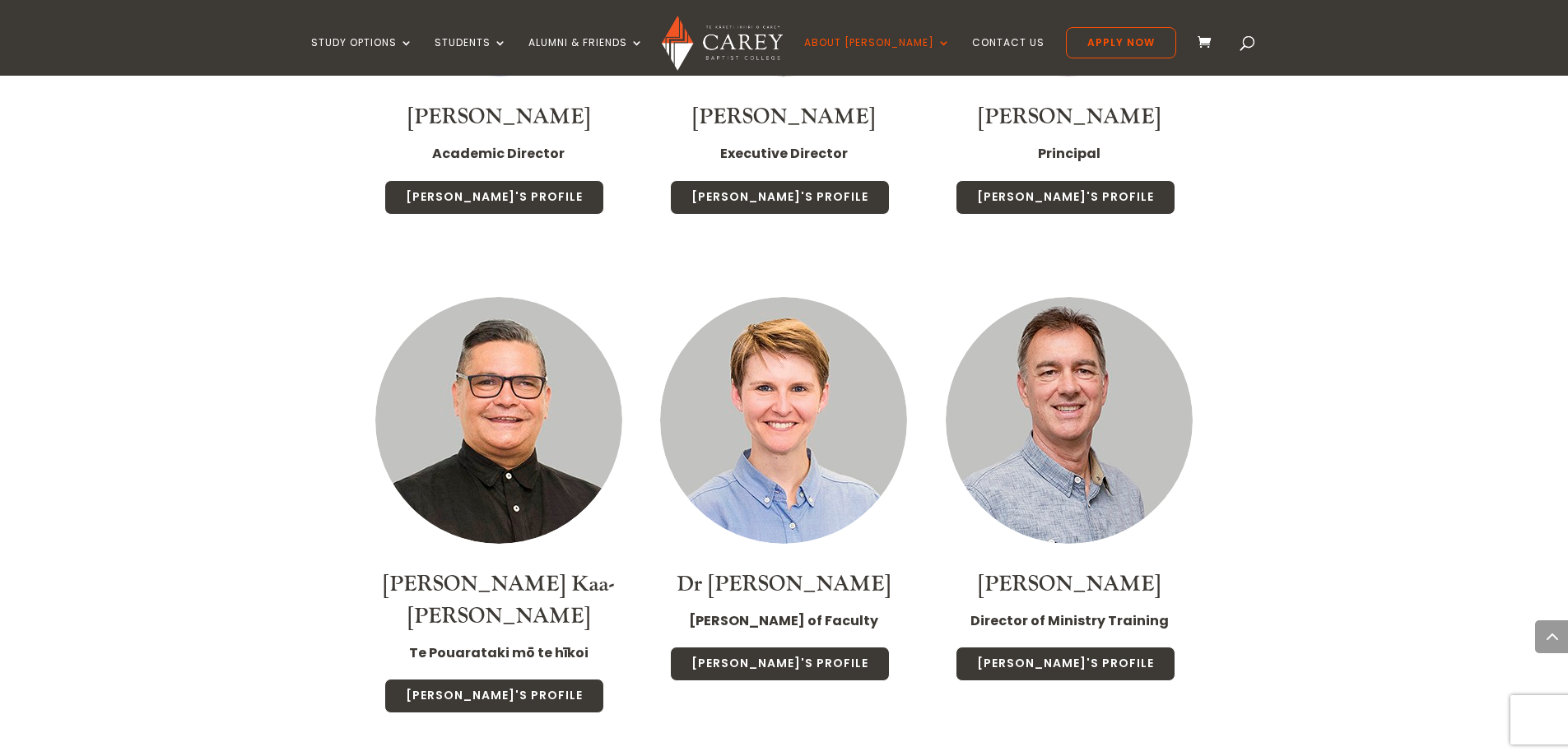
scroll to position [1564, 0]
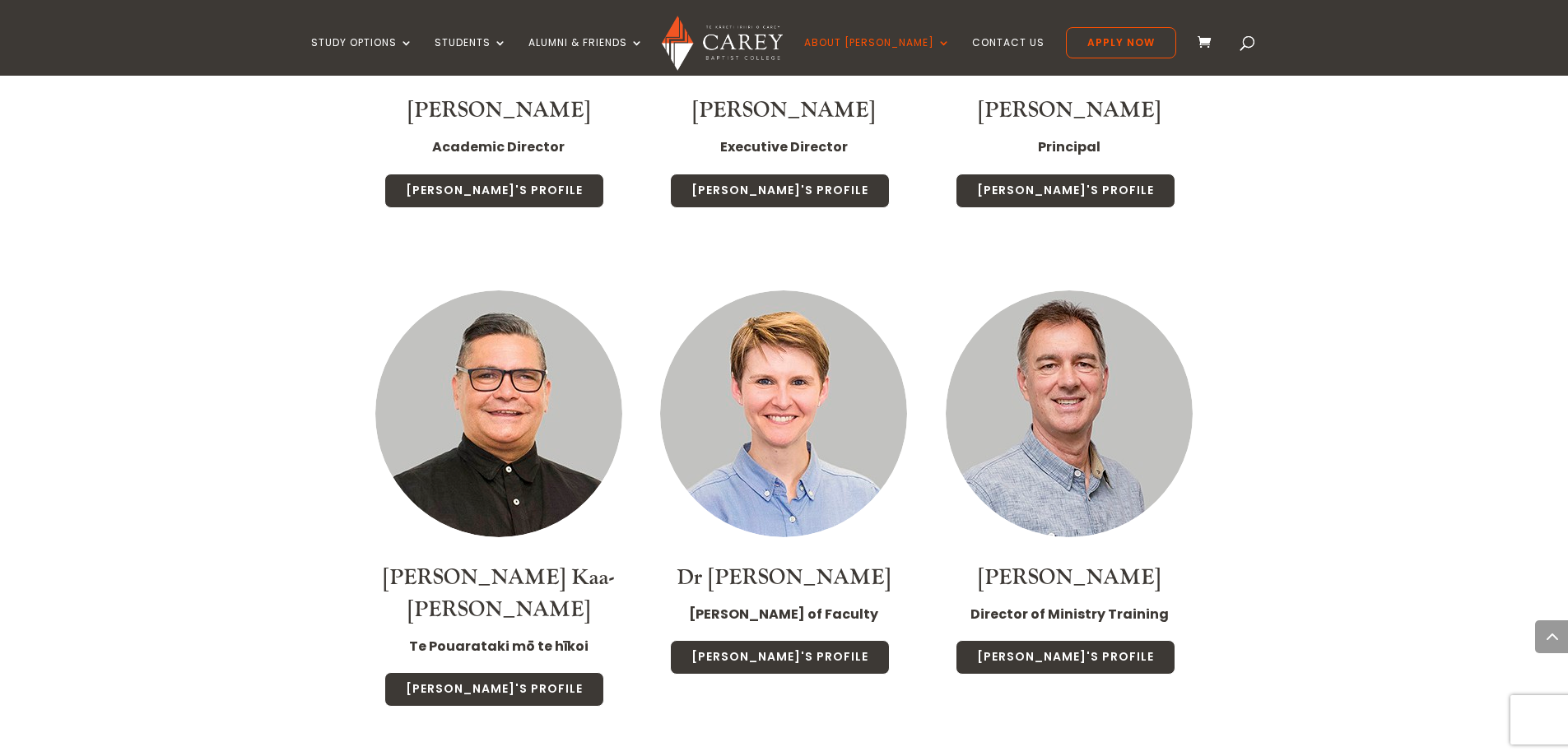
click at [830, 564] on link "Dr [PERSON_NAME]" at bounding box center [784, 577] width 214 height 28
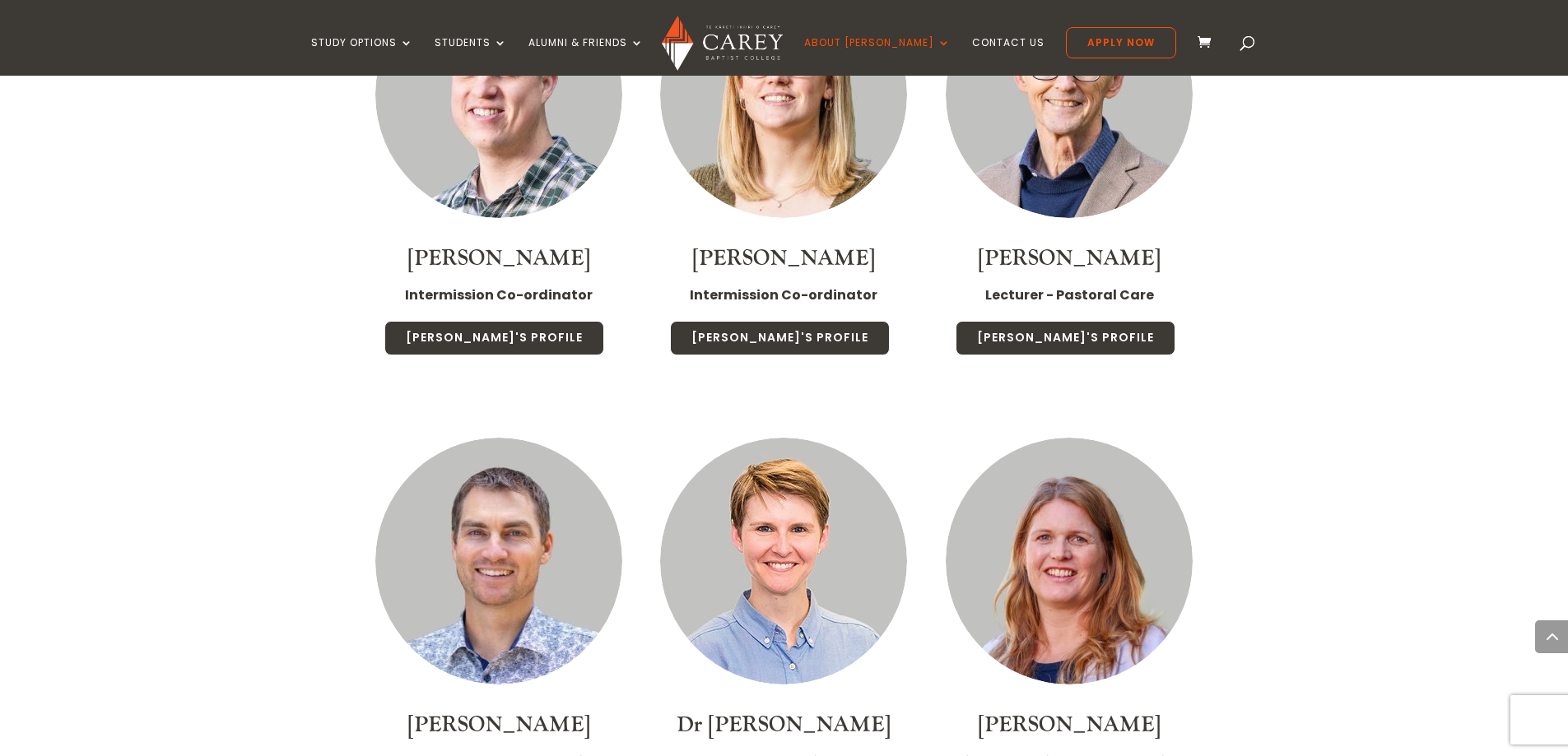
scroll to position [2387, 0]
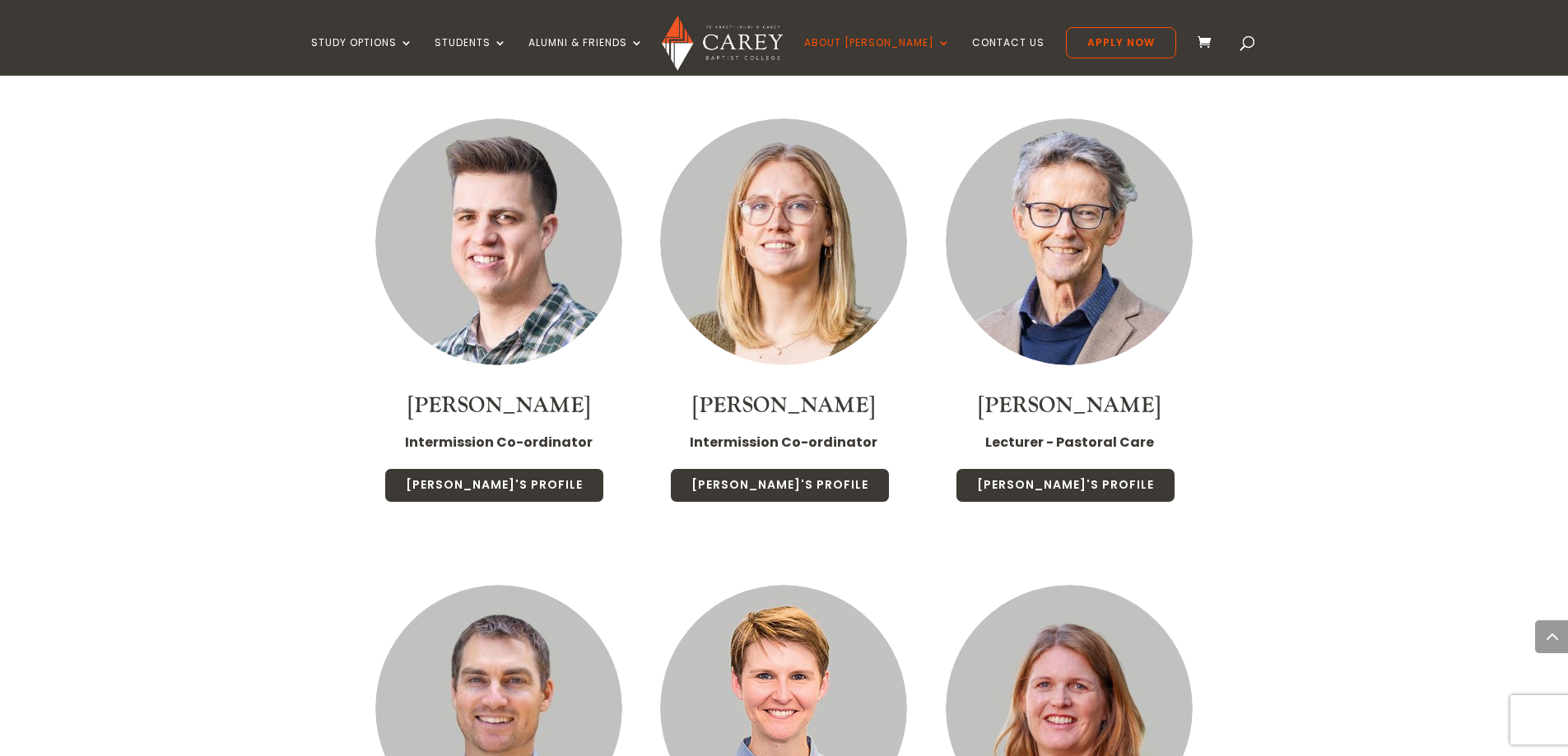
click at [1056, 282] on img at bounding box center [1069, 241] width 247 height 247
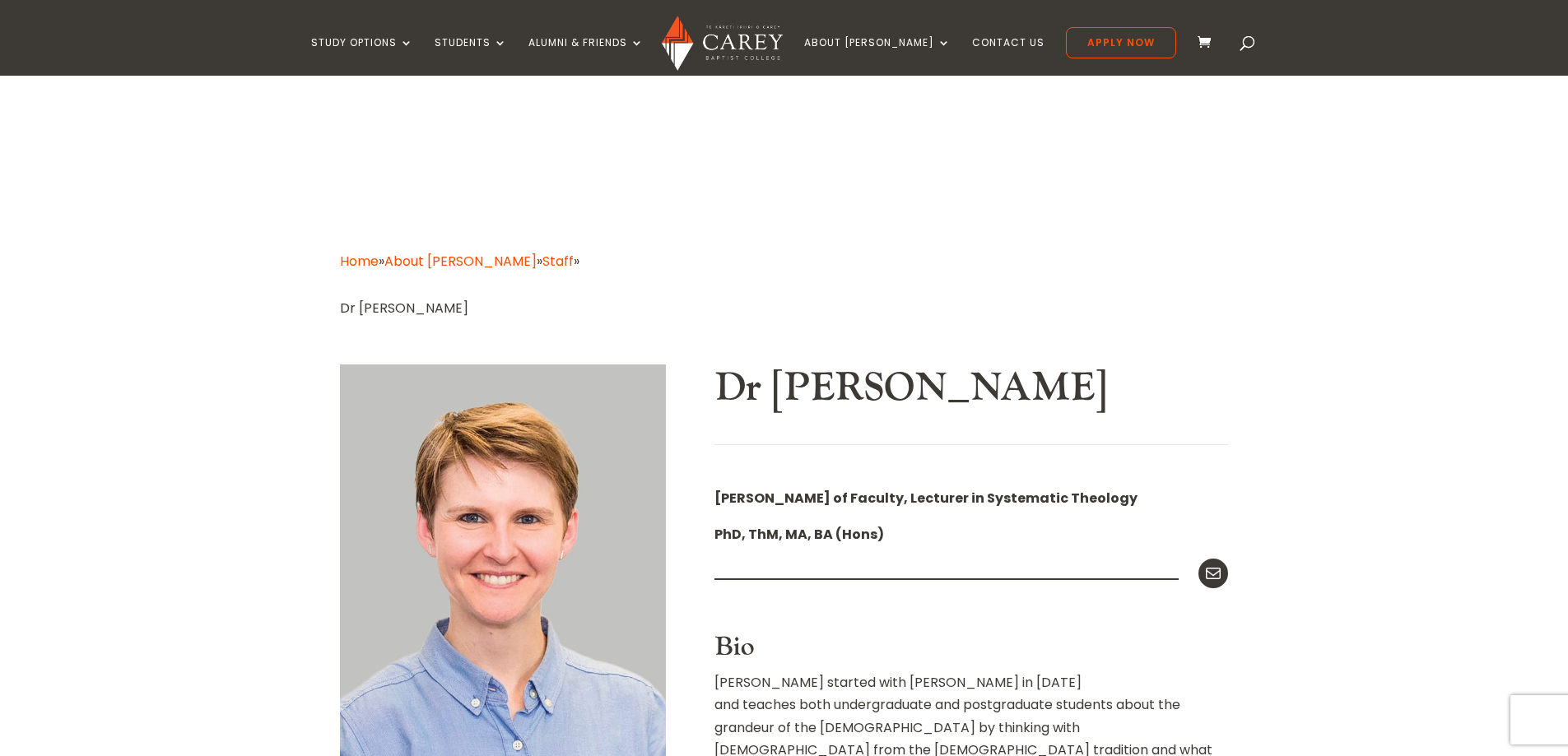
scroll to position [329, 0]
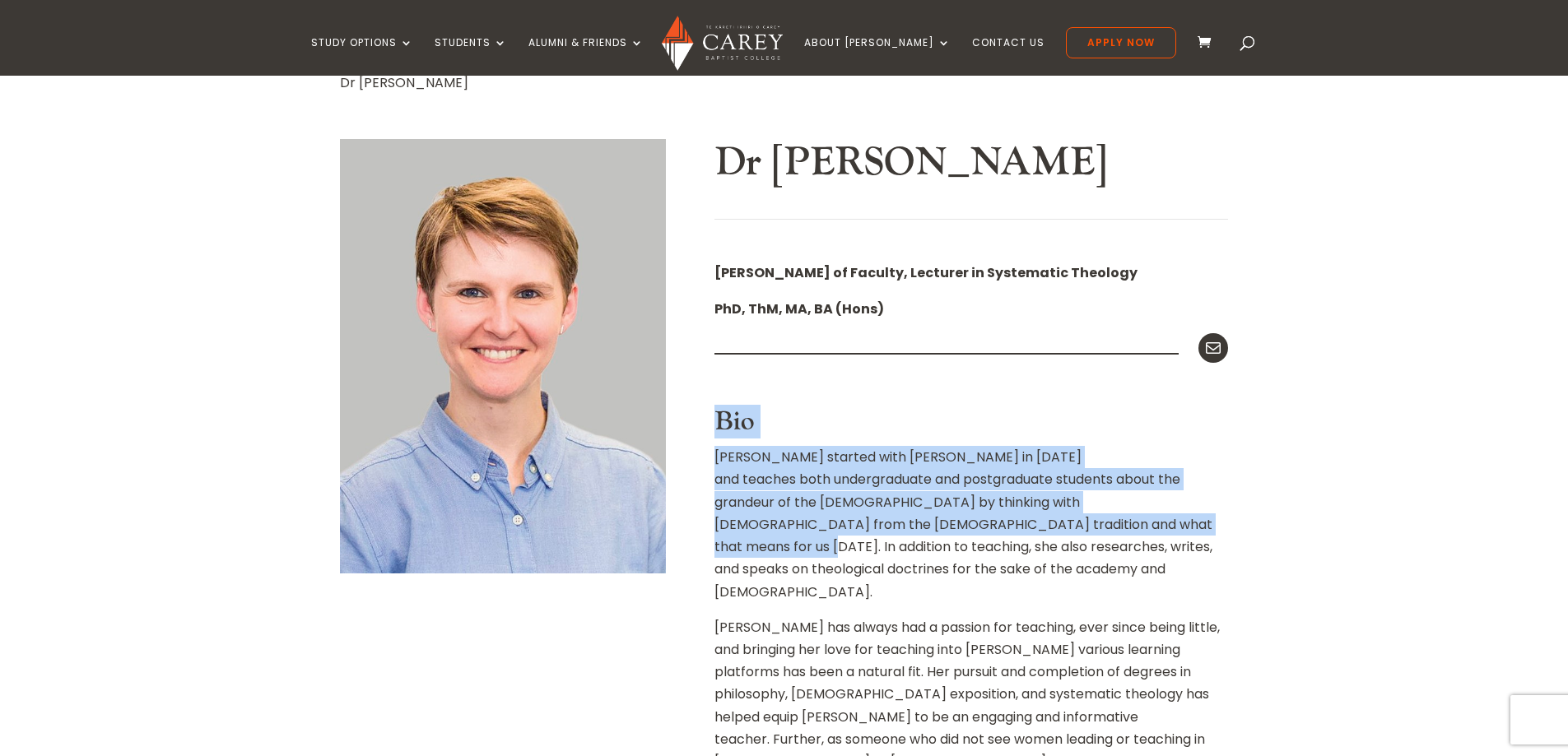
drag, startPoint x: 879, startPoint y: 298, endPoint x: 943, endPoint y: 529, distance: 239.7
click at [943, 529] on p "[PERSON_NAME] started with [PERSON_NAME] in [DATE] and teaches both undergradua…" at bounding box center [972, 531] width 514 height 170
drag, startPoint x: 943, startPoint y: 529, endPoint x: 940, endPoint y: 411, distance: 118.0
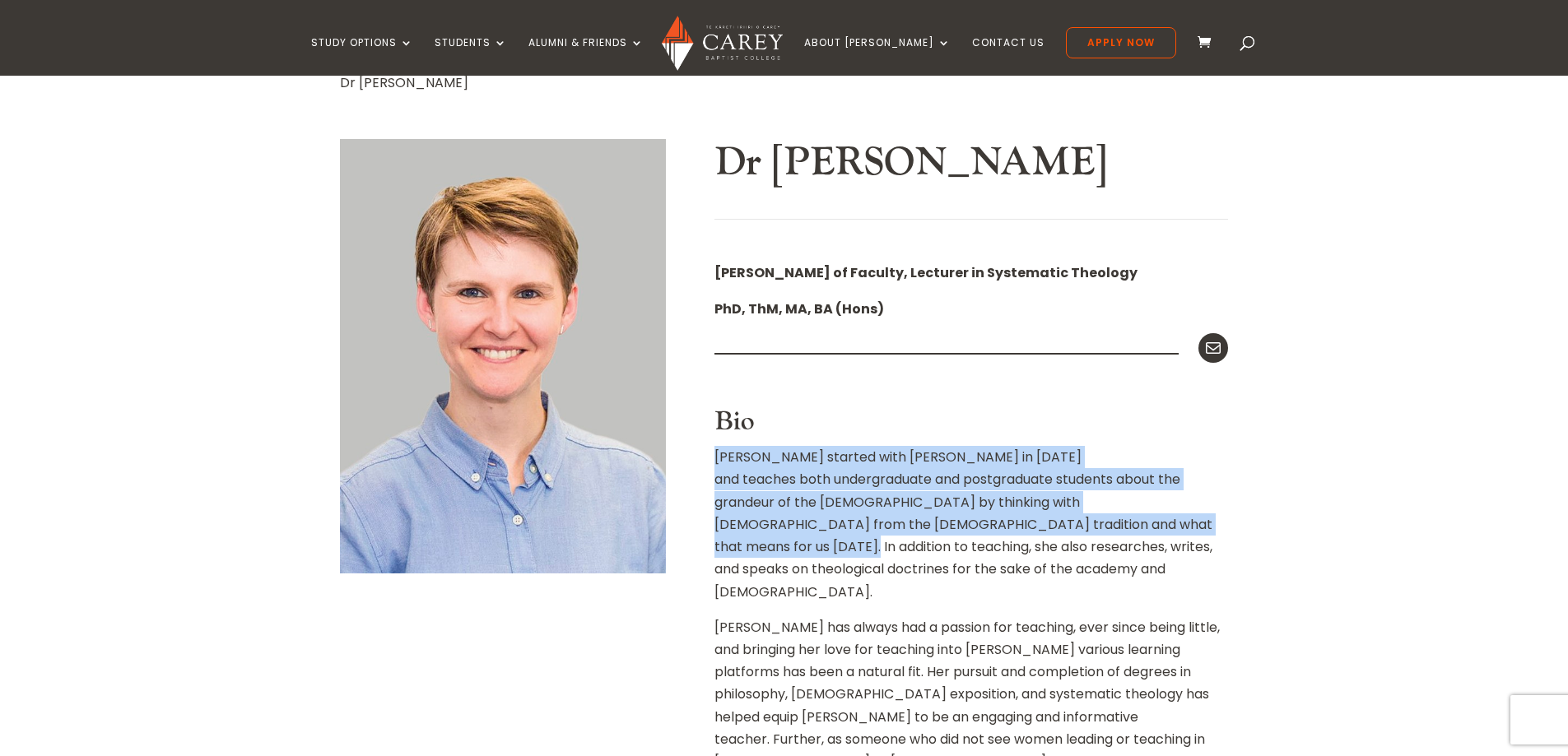
click at [940, 411] on h3 "Bio" at bounding box center [972, 427] width 514 height 40
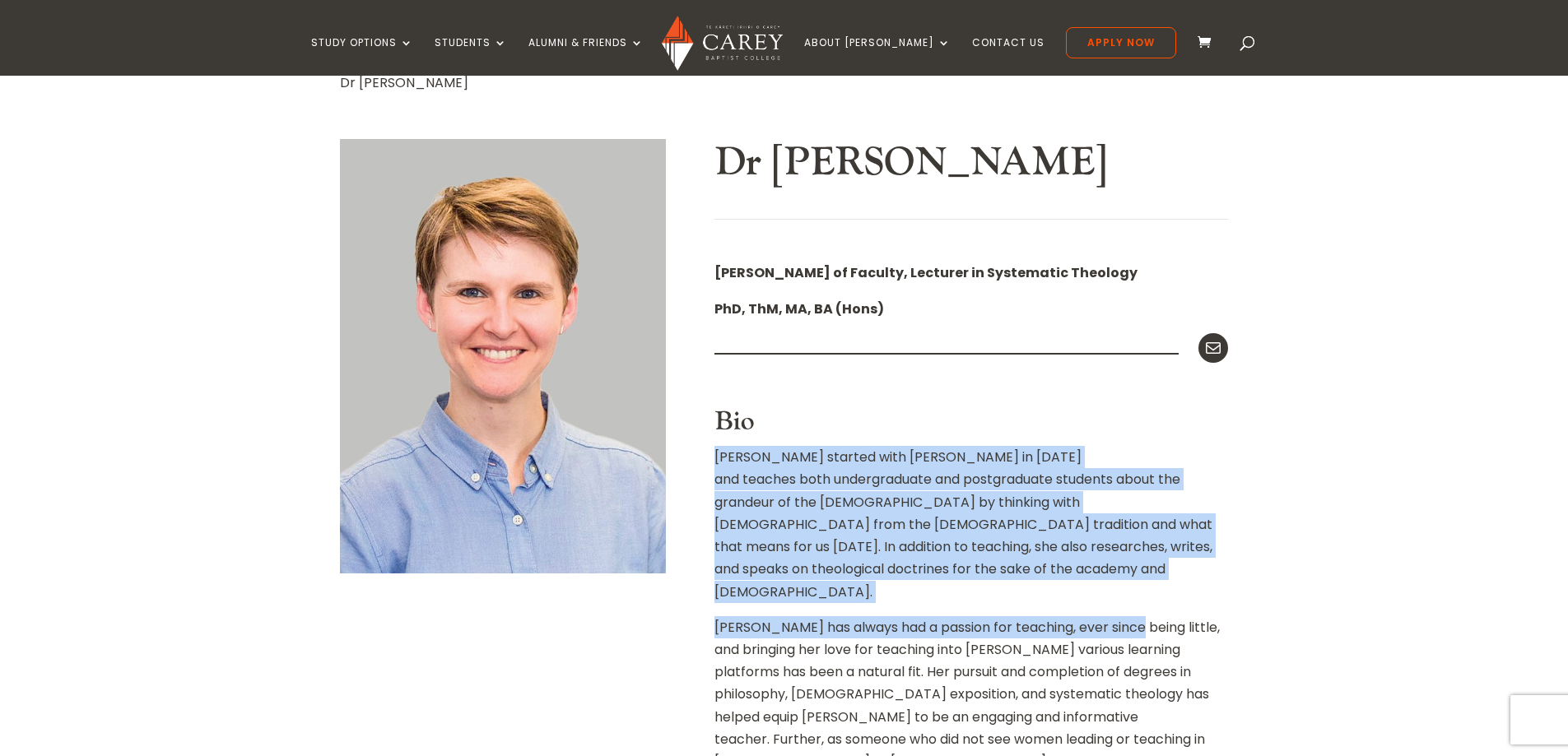
drag, startPoint x: 940, startPoint y: 411, endPoint x: 1125, endPoint y: 577, distance: 248.6
click at [1109, 560] on p "Christa started with Carey in 2020 and teaches both undergraduate and postgradu…" at bounding box center [972, 531] width 514 height 170
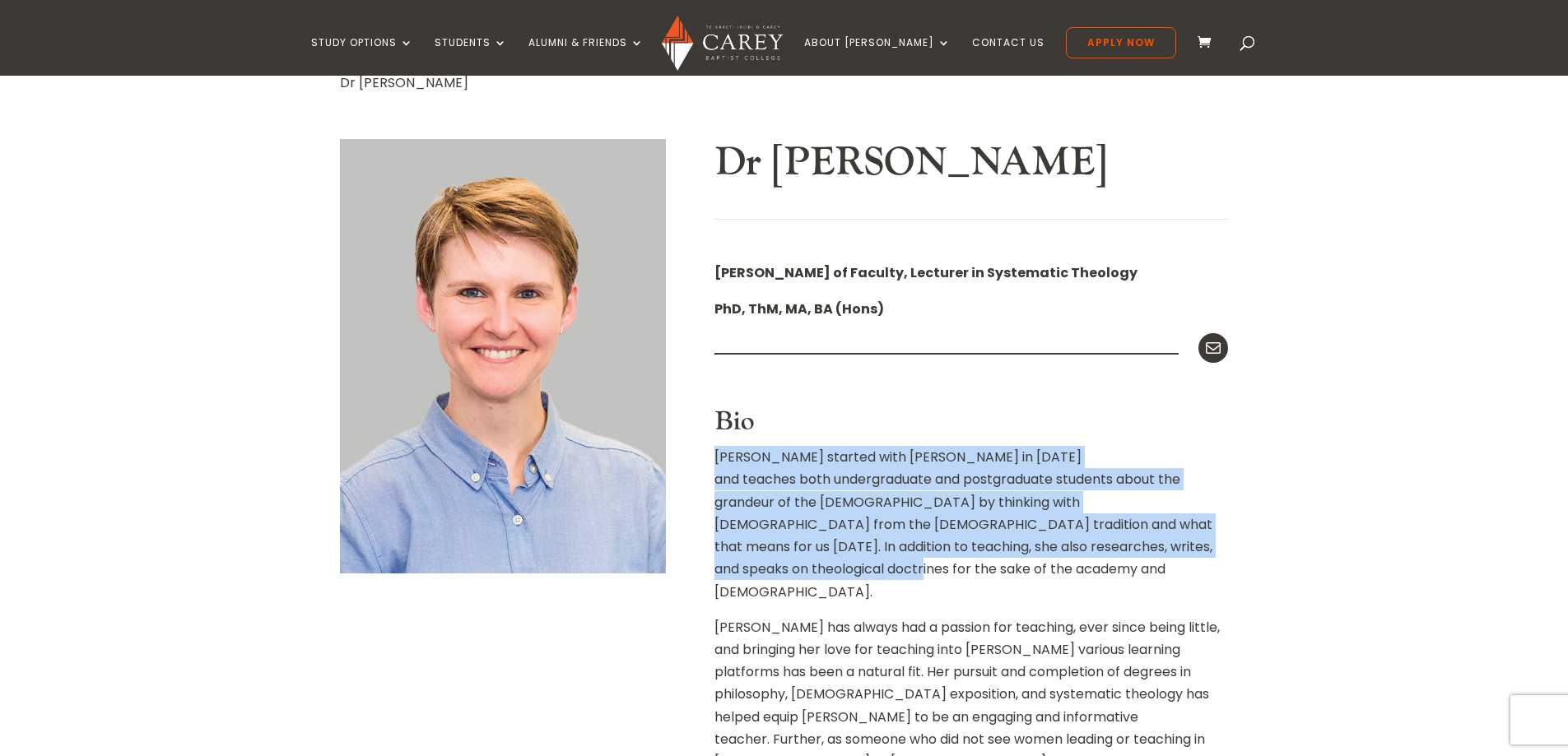
drag, startPoint x: 1111, startPoint y: 548, endPoint x: 1102, endPoint y: 400, distance: 148.3
click at [1102, 400] on div at bounding box center [972, 394] width 514 height 25
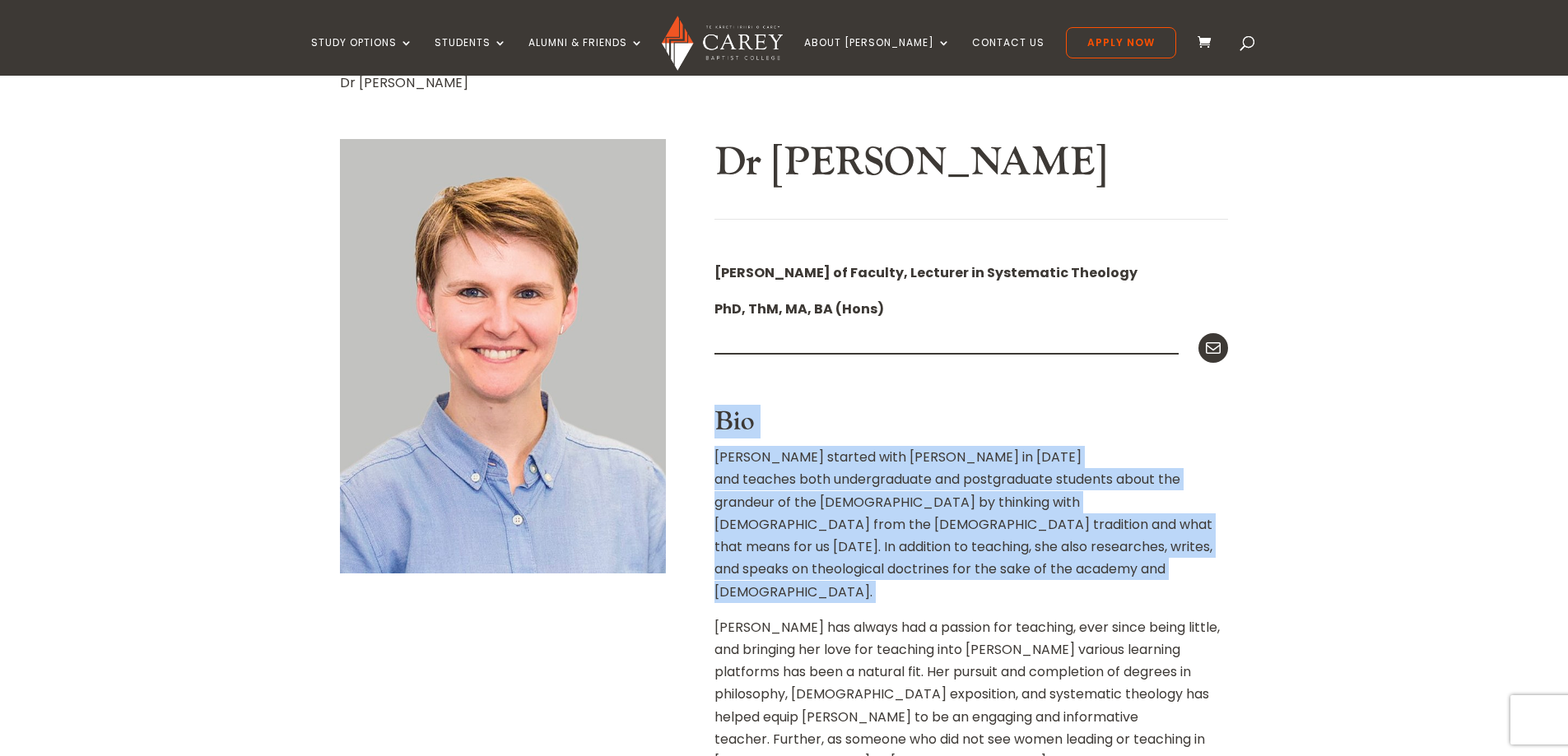
drag, startPoint x: 1102, startPoint y: 400, endPoint x: 1127, endPoint y: 551, distance: 153.1
click at [1127, 551] on p "Christa started with Carey in 2020 and teaches both undergraduate and postgradu…" at bounding box center [972, 531] width 514 height 170
drag, startPoint x: 1127, startPoint y: 551, endPoint x: 1118, endPoint y: 446, distance: 105.4
click at [1118, 446] on p "Christa started with Carey in 2020 and teaches both undergraduate and postgradu…" at bounding box center [972, 531] width 514 height 170
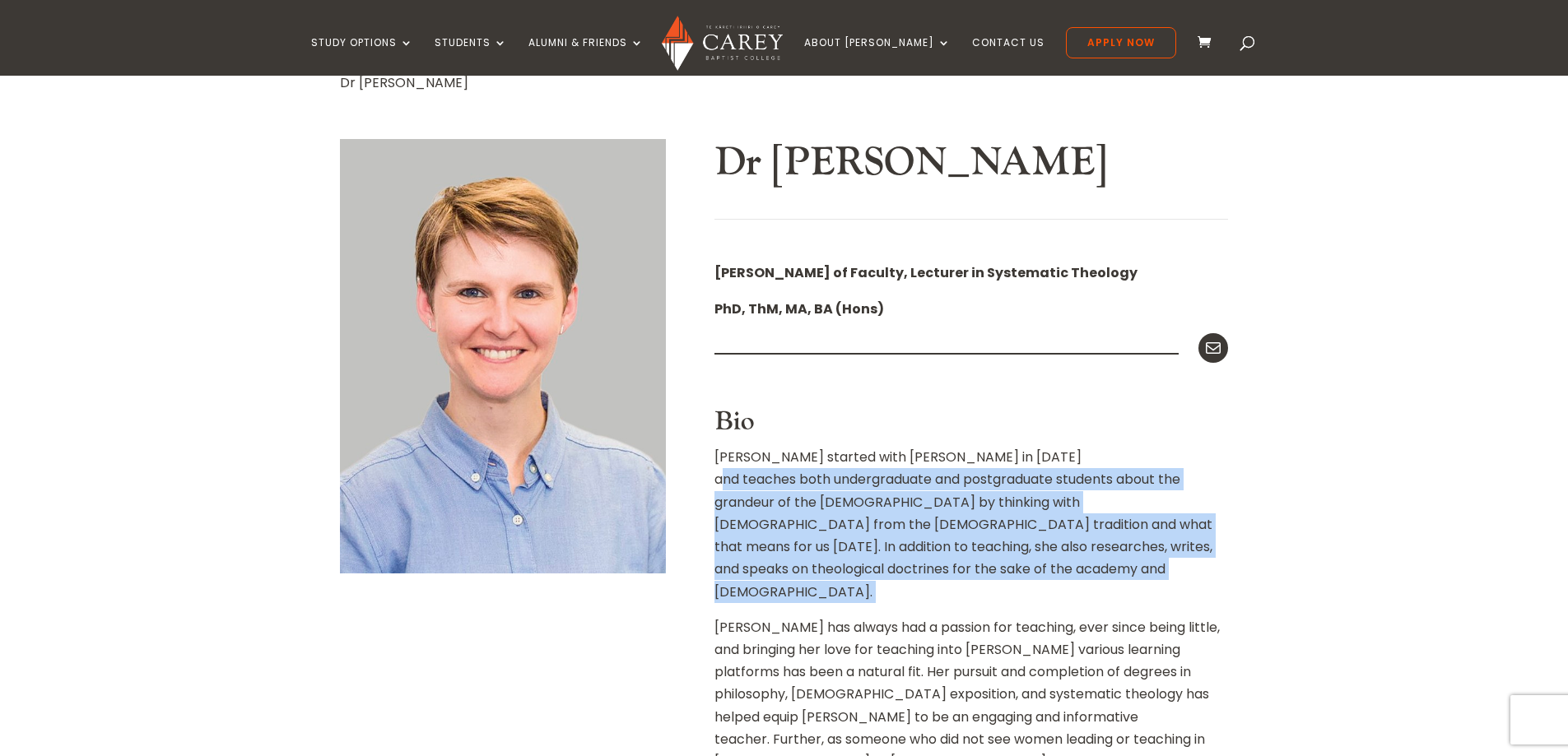
click at [1118, 446] on p "Christa started with Carey in 2020 and teaches both undergraduate and postgradu…" at bounding box center [972, 531] width 514 height 170
drag, startPoint x: 1118, startPoint y: 446, endPoint x: 1136, endPoint y: 561, distance: 116.4
click at [1137, 566] on p "Christa started with Carey in 2020 and teaches both undergraduate and postgradu…" at bounding box center [972, 531] width 514 height 170
click at [1135, 559] on p "Christa started with Carey in 2020 and teaches both undergraduate and postgradu…" at bounding box center [972, 531] width 514 height 170
drag, startPoint x: 1135, startPoint y: 559, endPoint x: 1099, endPoint y: 452, distance: 112.9
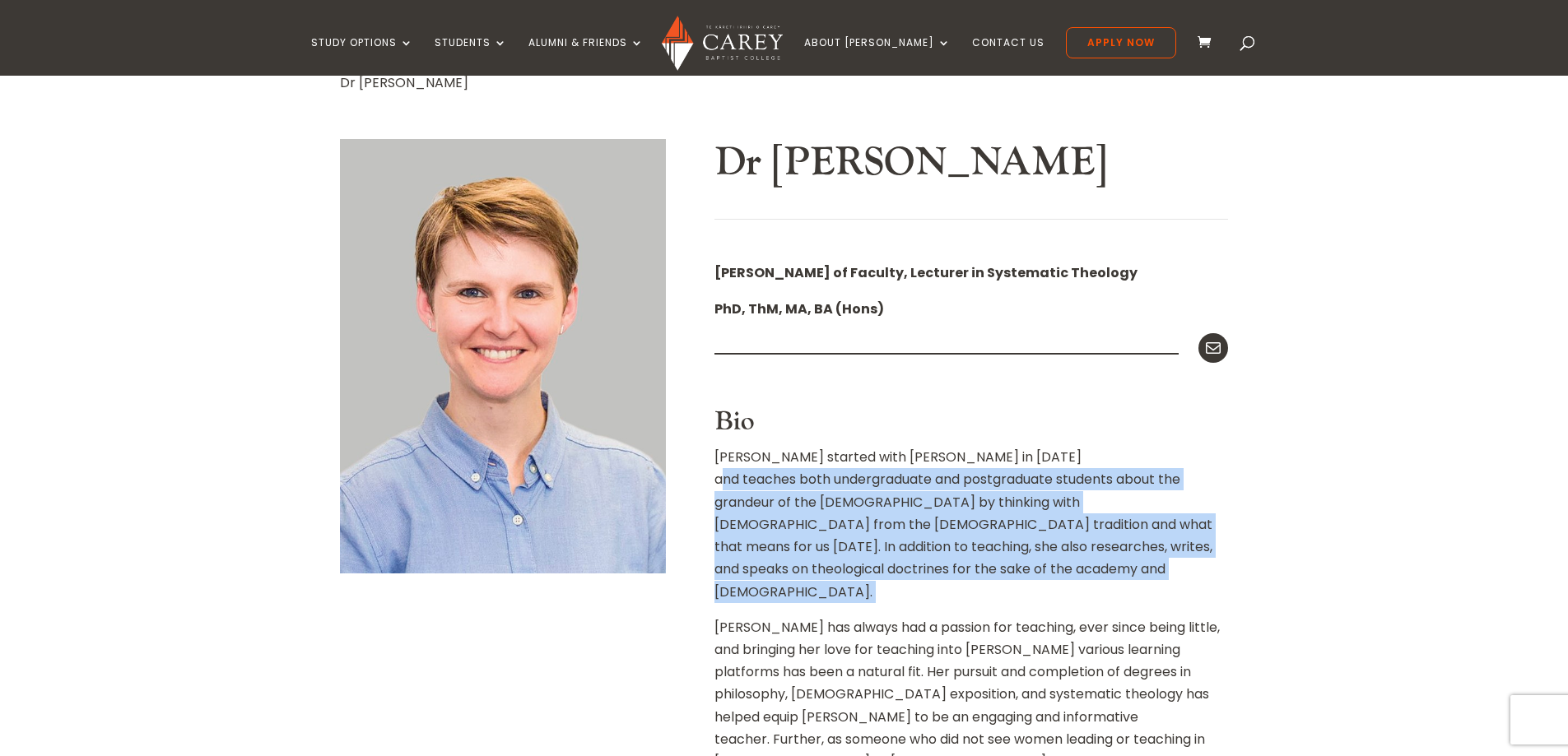
click at [1099, 452] on p "Christa started with Carey in 2020 and teaches both undergraduate and postgradu…" at bounding box center [972, 531] width 514 height 170
drag, startPoint x: 1099, startPoint y: 452, endPoint x: 1104, endPoint y: 572, distance: 120.1
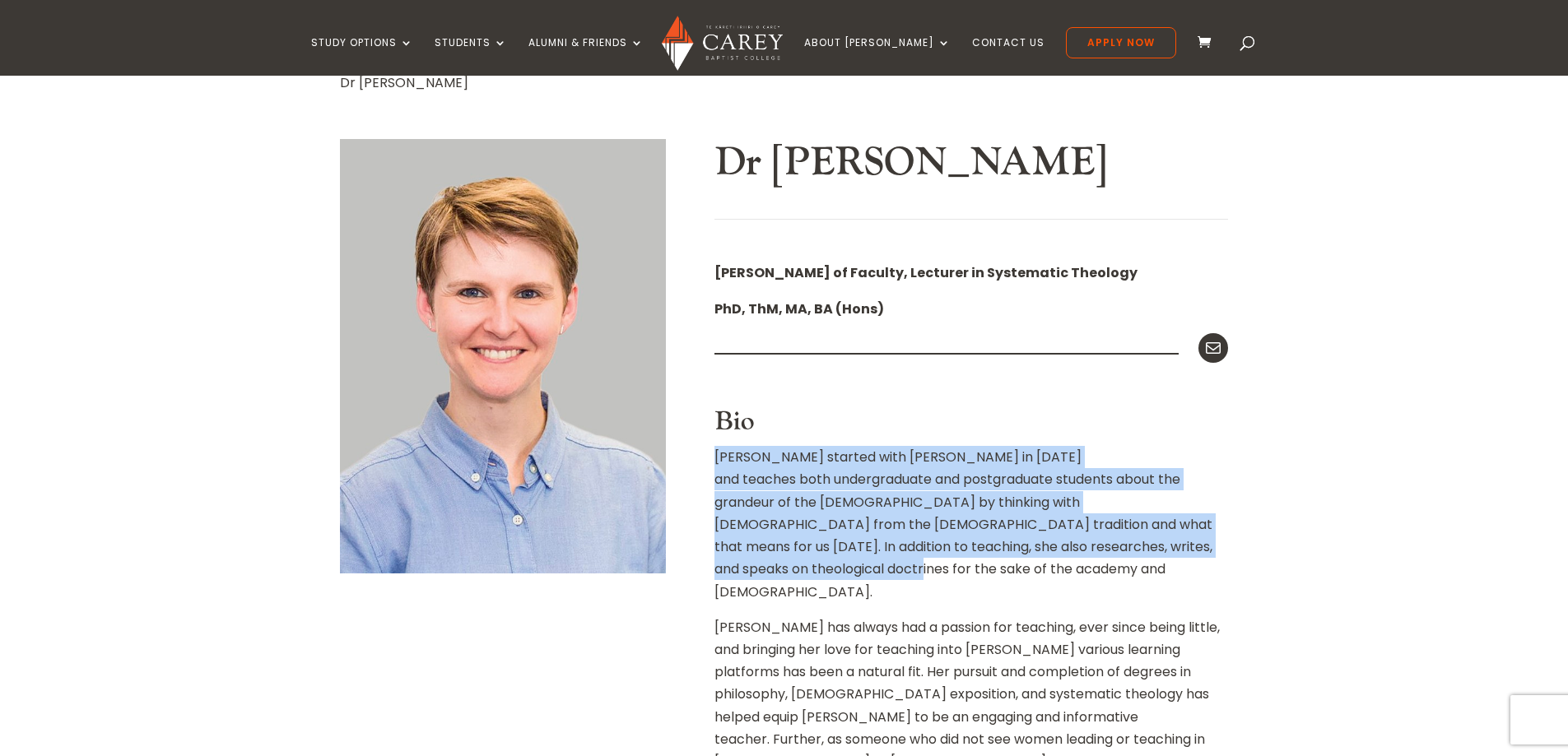
drag, startPoint x: 1084, startPoint y: 505, endPoint x: 1062, endPoint y: 407, distance: 100.4
click at [1062, 407] on h3 "Bio" at bounding box center [972, 427] width 514 height 40
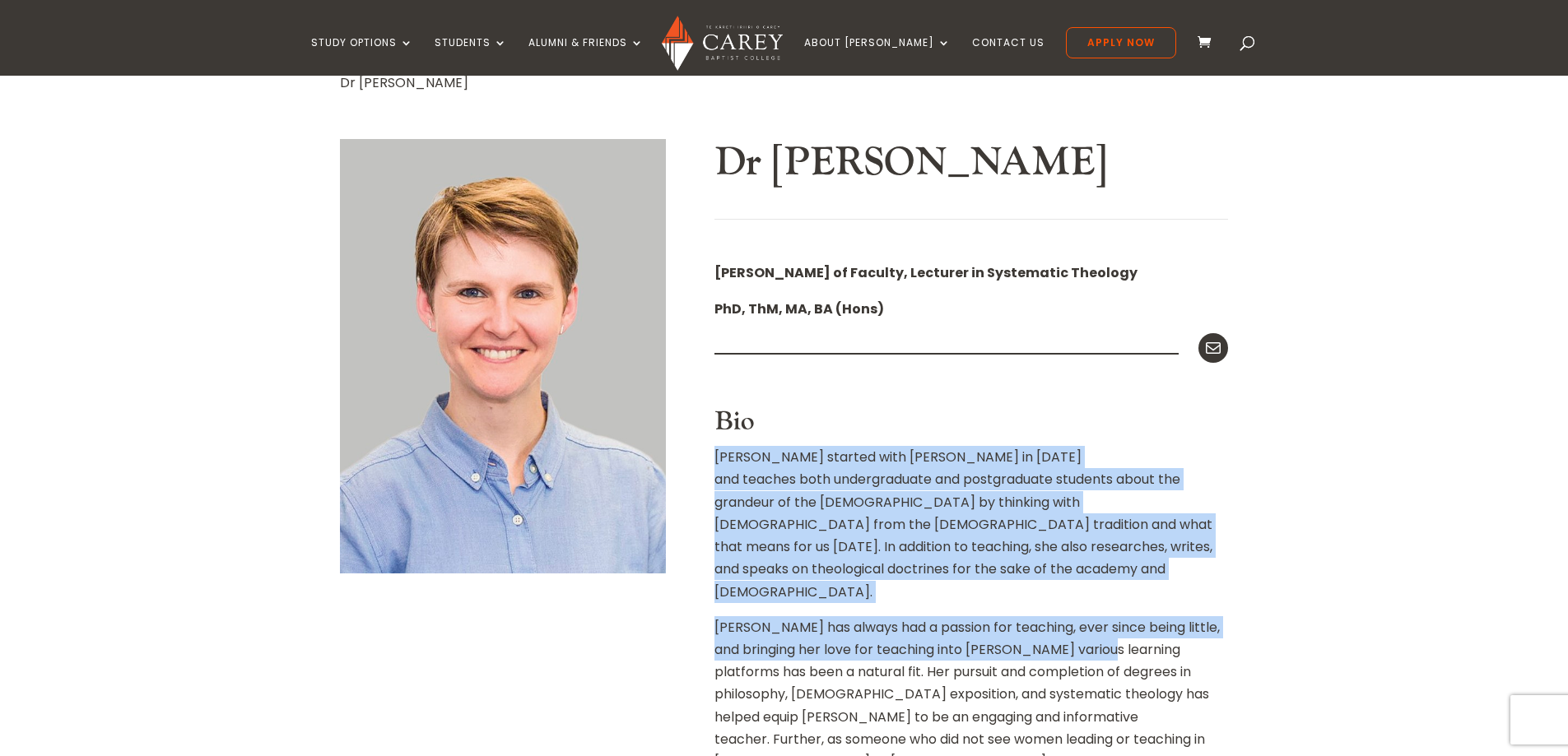
click at [1101, 535] on p "Christa started with Carey in 2020 and teaches both undergraduate and postgradu…" at bounding box center [972, 531] width 514 height 170
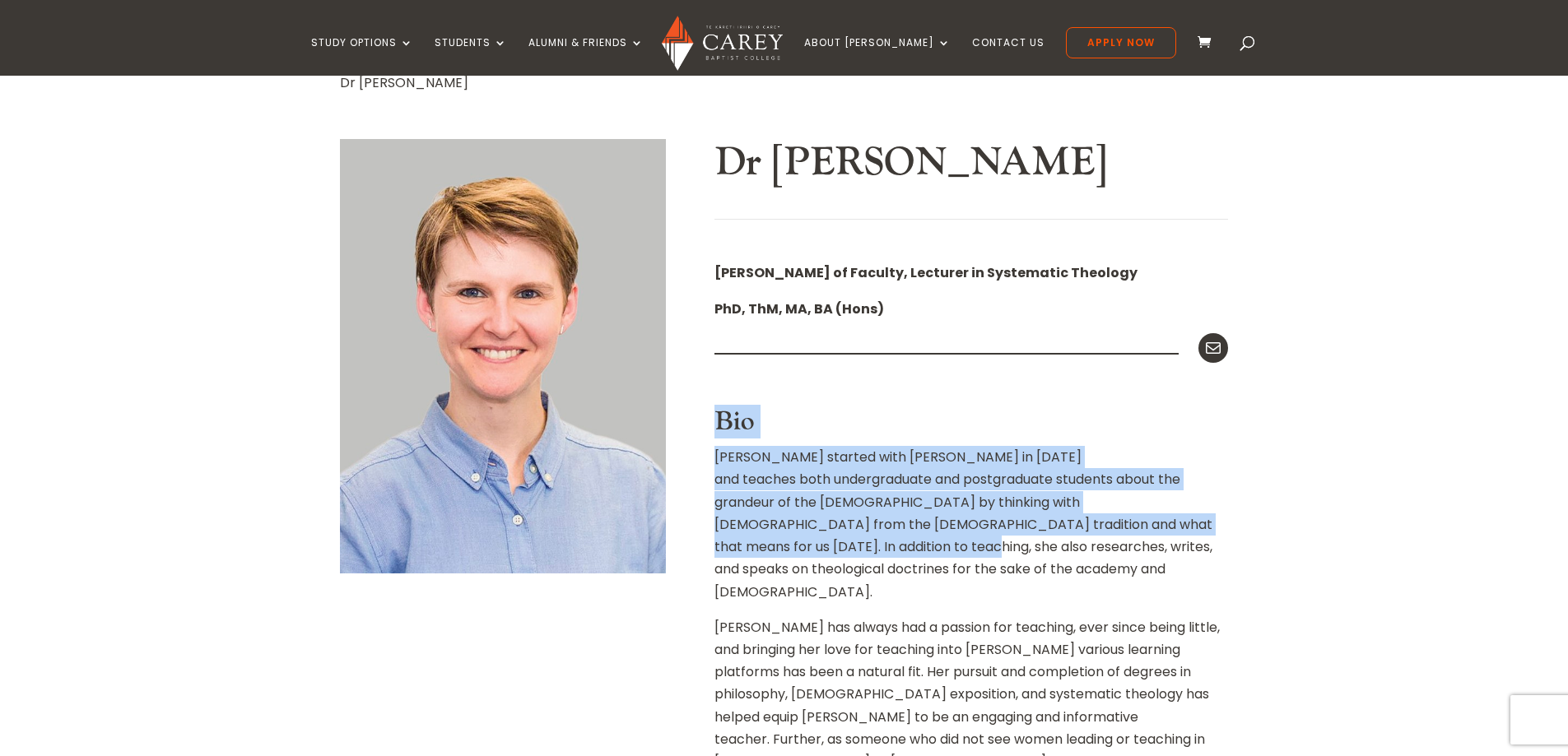
drag, startPoint x: 1101, startPoint y: 535, endPoint x: 1069, endPoint y: 397, distance: 141.7
click at [1069, 397] on div at bounding box center [972, 394] width 514 height 25
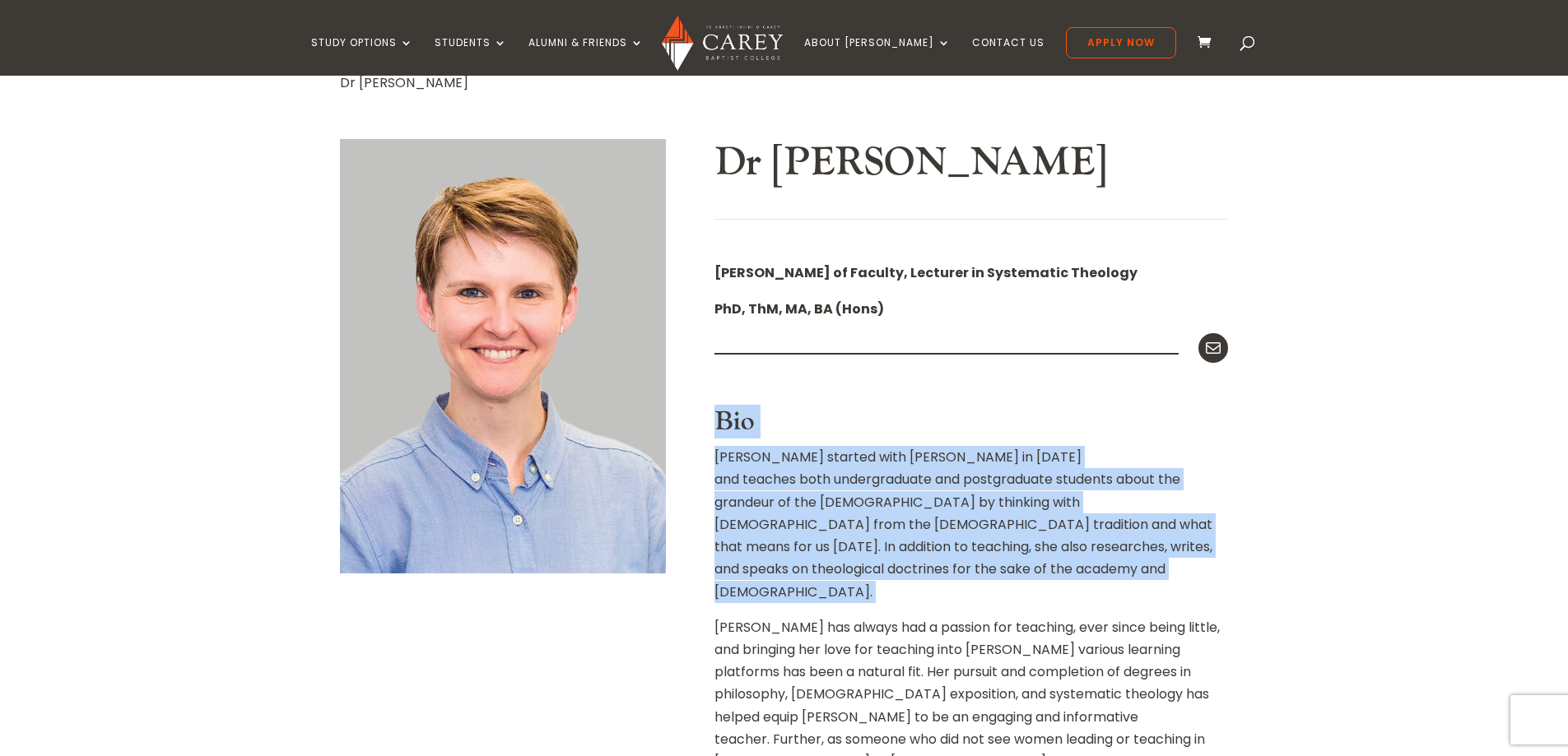
drag, startPoint x: 1080, startPoint y: 484, endPoint x: 1081, endPoint y: 564, distance: 80.0
click at [1081, 565] on p "Christa started with Carey in 2020 and teaches both undergraduate and postgradu…" at bounding box center [972, 531] width 514 height 170
drag, startPoint x: 1081, startPoint y: 565, endPoint x: 1014, endPoint y: 384, distance: 193.0
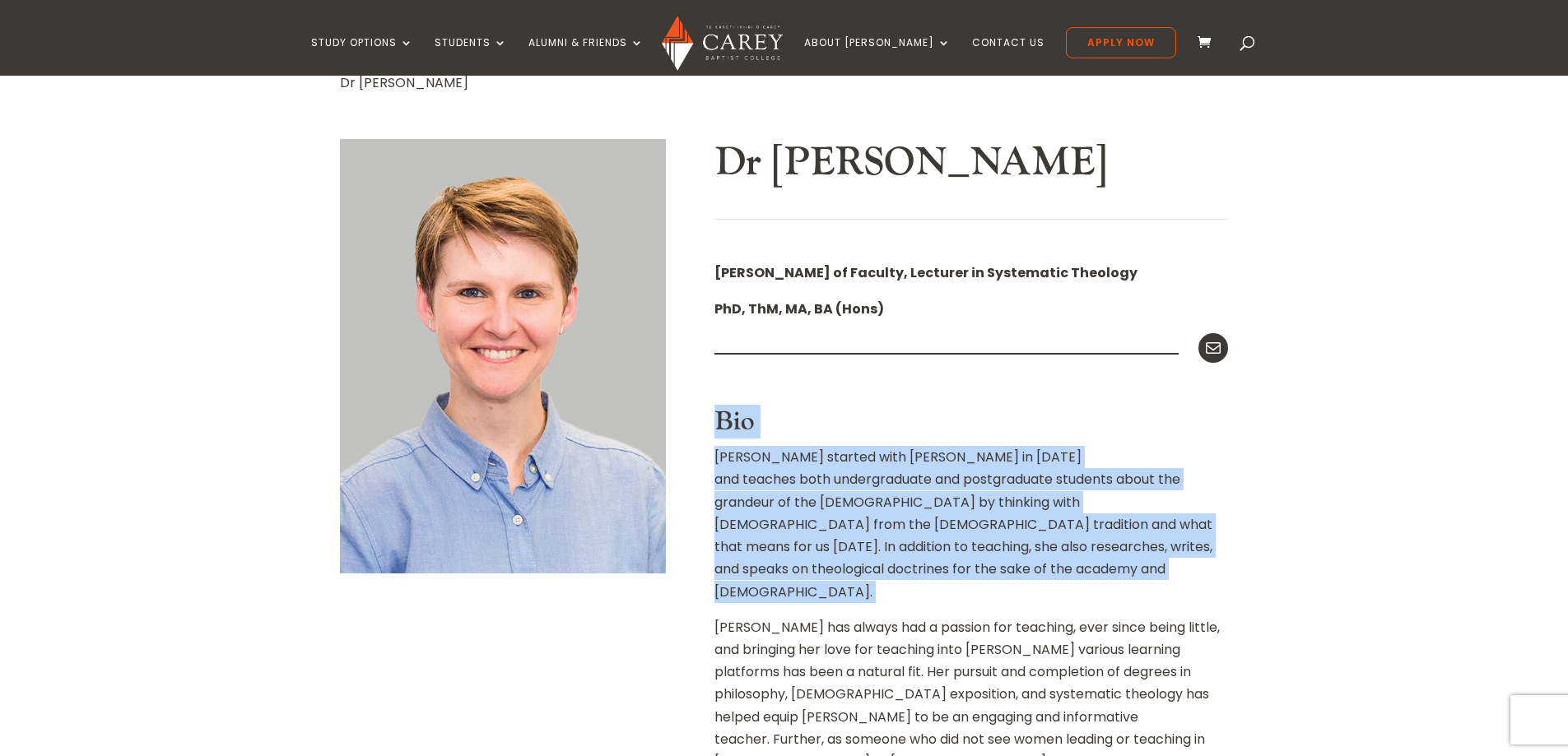
click at [1014, 384] on div at bounding box center [972, 394] width 514 height 25
drag, startPoint x: 1079, startPoint y: 544, endPoint x: 1087, endPoint y: 577, distance: 34.0
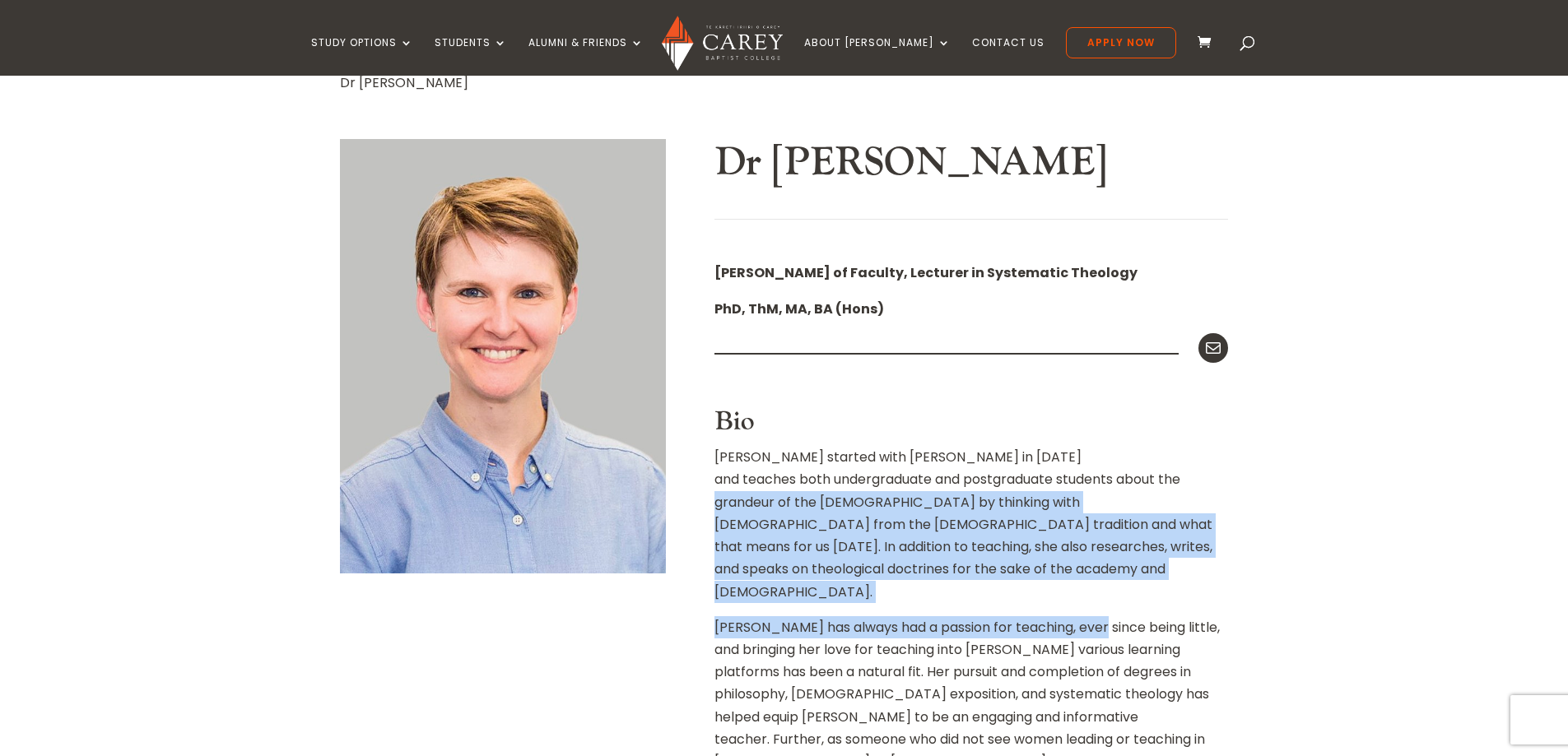
drag, startPoint x: 1087, startPoint y: 577, endPoint x: 1055, endPoint y: 466, distance: 115.5
click at [1055, 466] on p "Christa started with Carey in 2020 and teaches both undergraduate and postgradu…" at bounding box center [972, 531] width 514 height 170
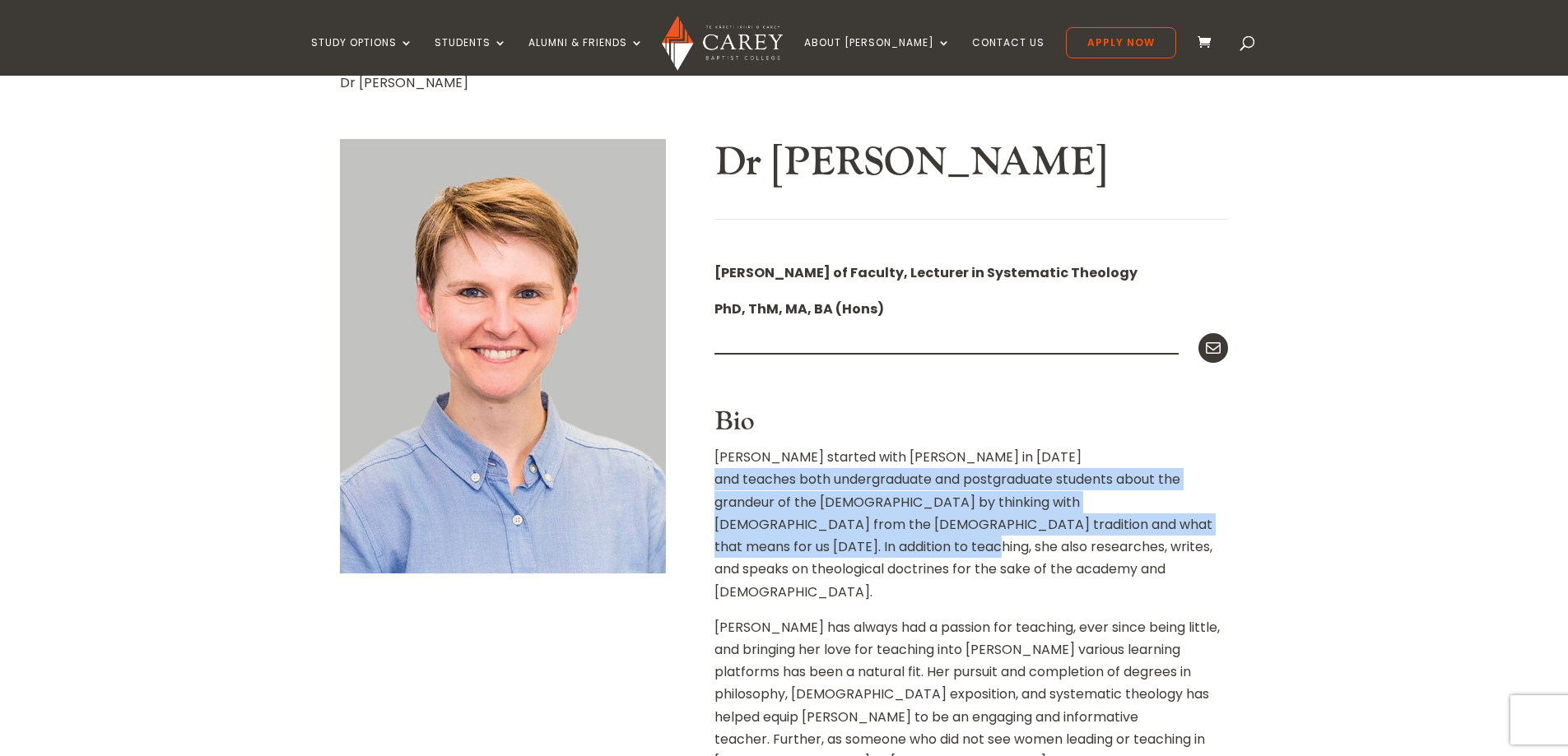
drag, startPoint x: 1055, startPoint y: 466, endPoint x: 1069, endPoint y: 535, distance: 70.4
click at [1069, 535] on p "Christa started with Carey in 2020 and teaches both undergraduate and postgradu…" at bounding box center [972, 531] width 514 height 170
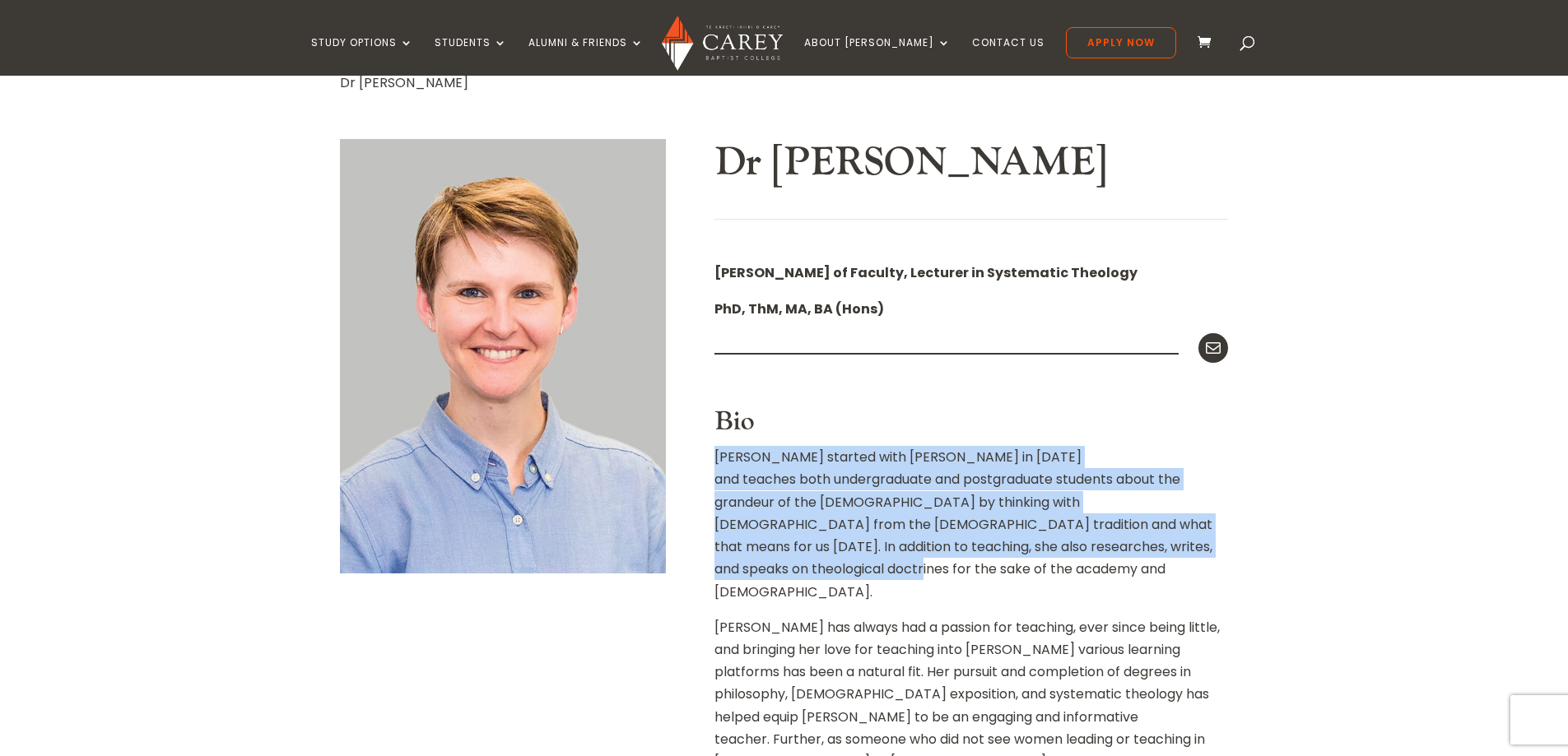
drag, startPoint x: 1067, startPoint y: 553, endPoint x: 1041, endPoint y: 427, distance: 128.7
click at [1041, 427] on h3 "Bio" at bounding box center [972, 427] width 514 height 40
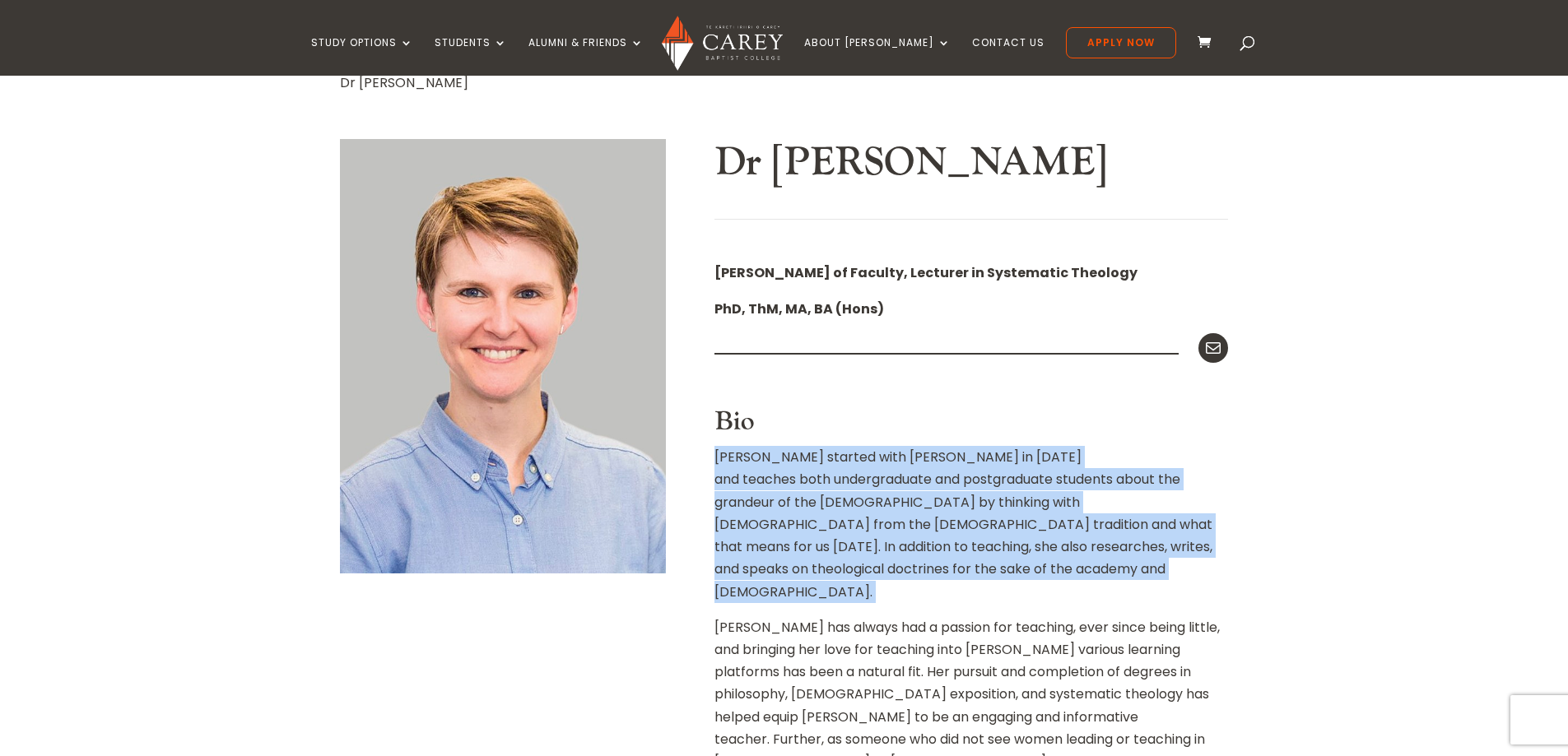
drag, startPoint x: 1041, startPoint y: 427, endPoint x: 1085, endPoint y: 548, distance: 128.8
click at [1085, 548] on p "Christa started with Carey in 2020 and teaches both undergraduate and postgradu…" at bounding box center [972, 531] width 514 height 170
drag, startPoint x: 1085, startPoint y: 548, endPoint x: 1052, endPoint y: 408, distance: 143.8
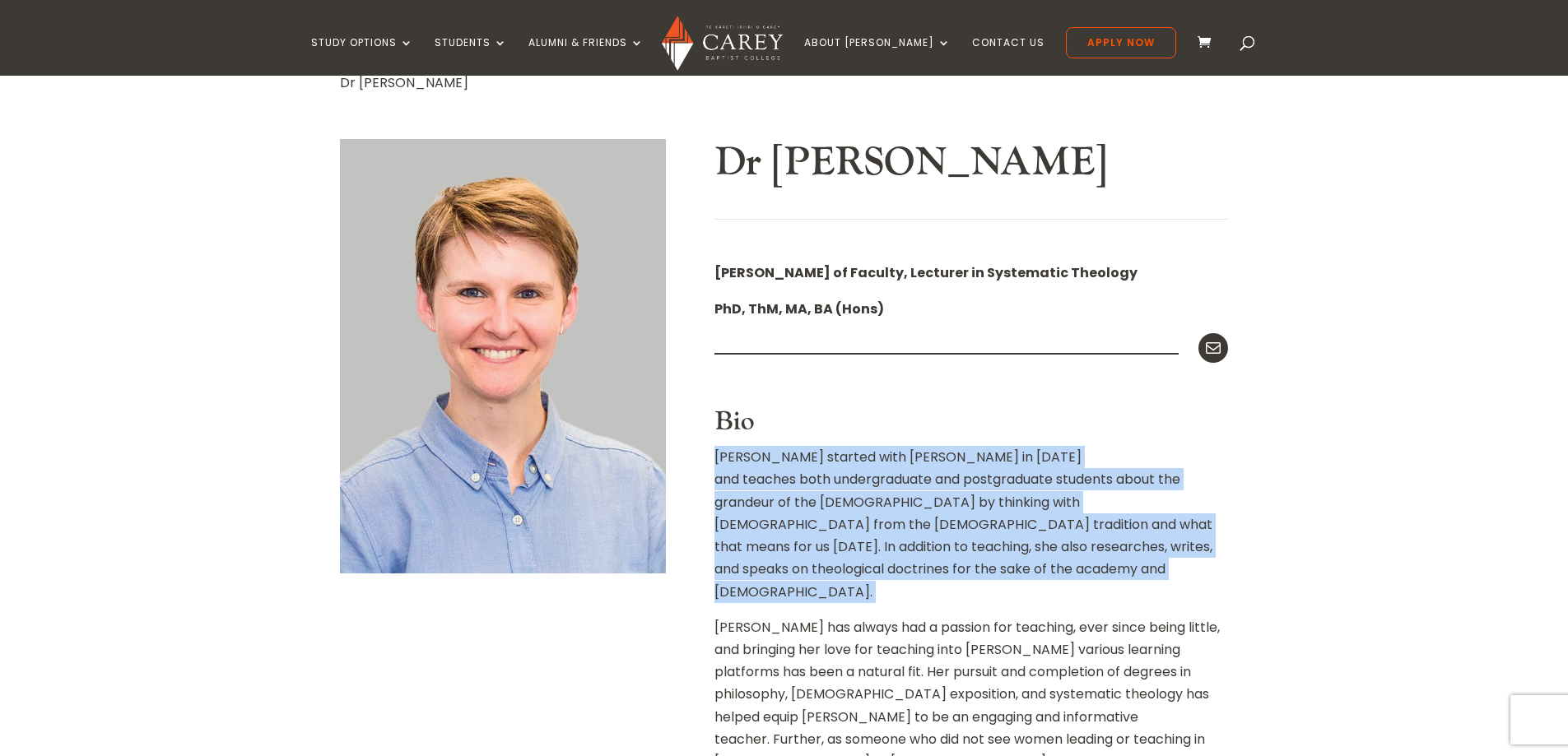
click at [1052, 408] on h3 "Bio" at bounding box center [972, 427] width 514 height 40
drag, startPoint x: 1052, startPoint y: 408, endPoint x: 1095, endPoint y: 555, distance: 153.2
click at [1095, 555] on p "Christa started with Carey in 2020 and teaches both undergraduate and postgradu…" at bounding box center [972, 531] width 514 height 170
drag, startPoint x: 1095, startPoint y: 555, endPoint x: 1073, endPoint y: 426, distance: 130.9
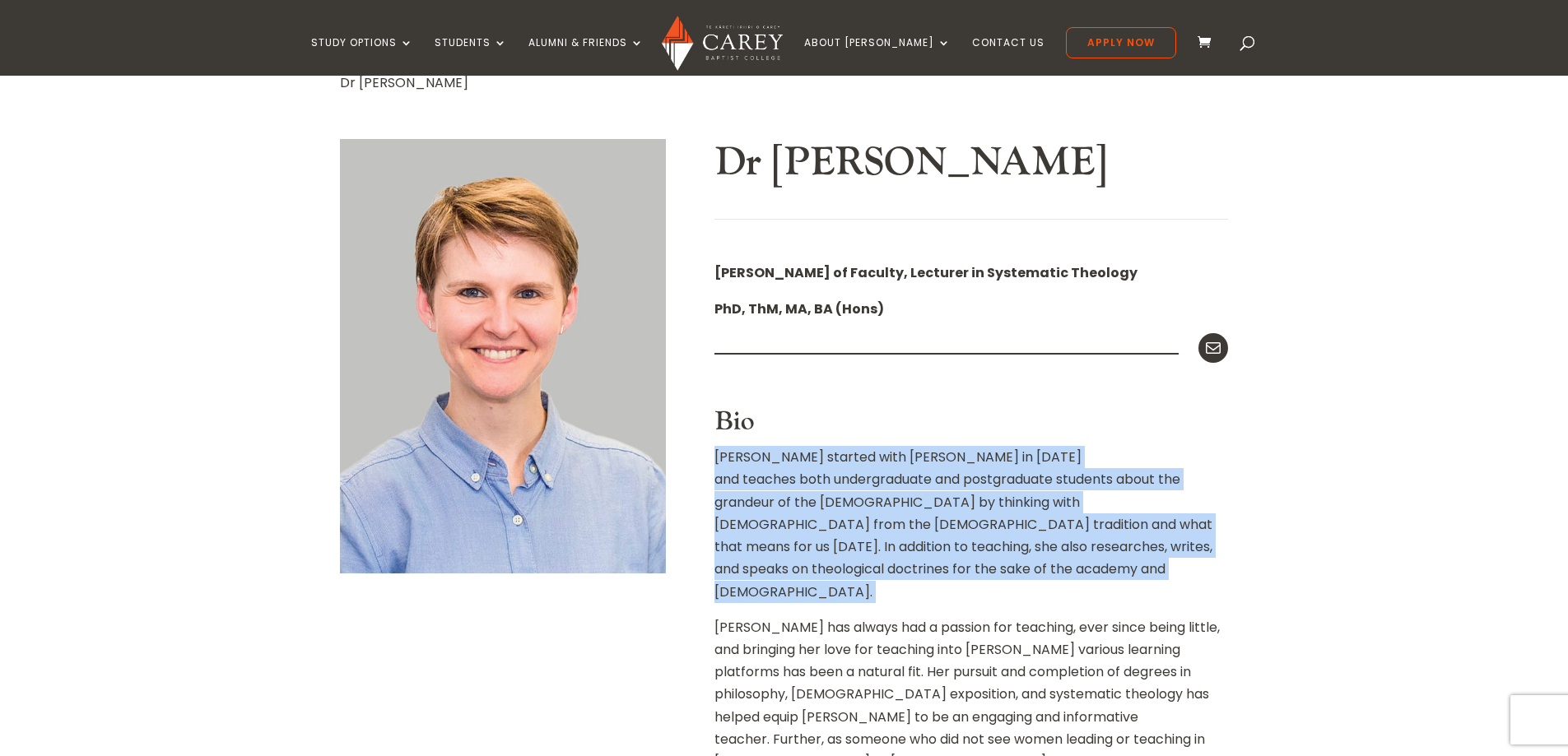
click at [1073, 426] on h3 "Bio" at bounding box center [972, 427] width 514 height 40
drag, startPoint x: 1073, startPoint y: 426, endPoint x: 1111, endPoint y: 582, distance: 160.6
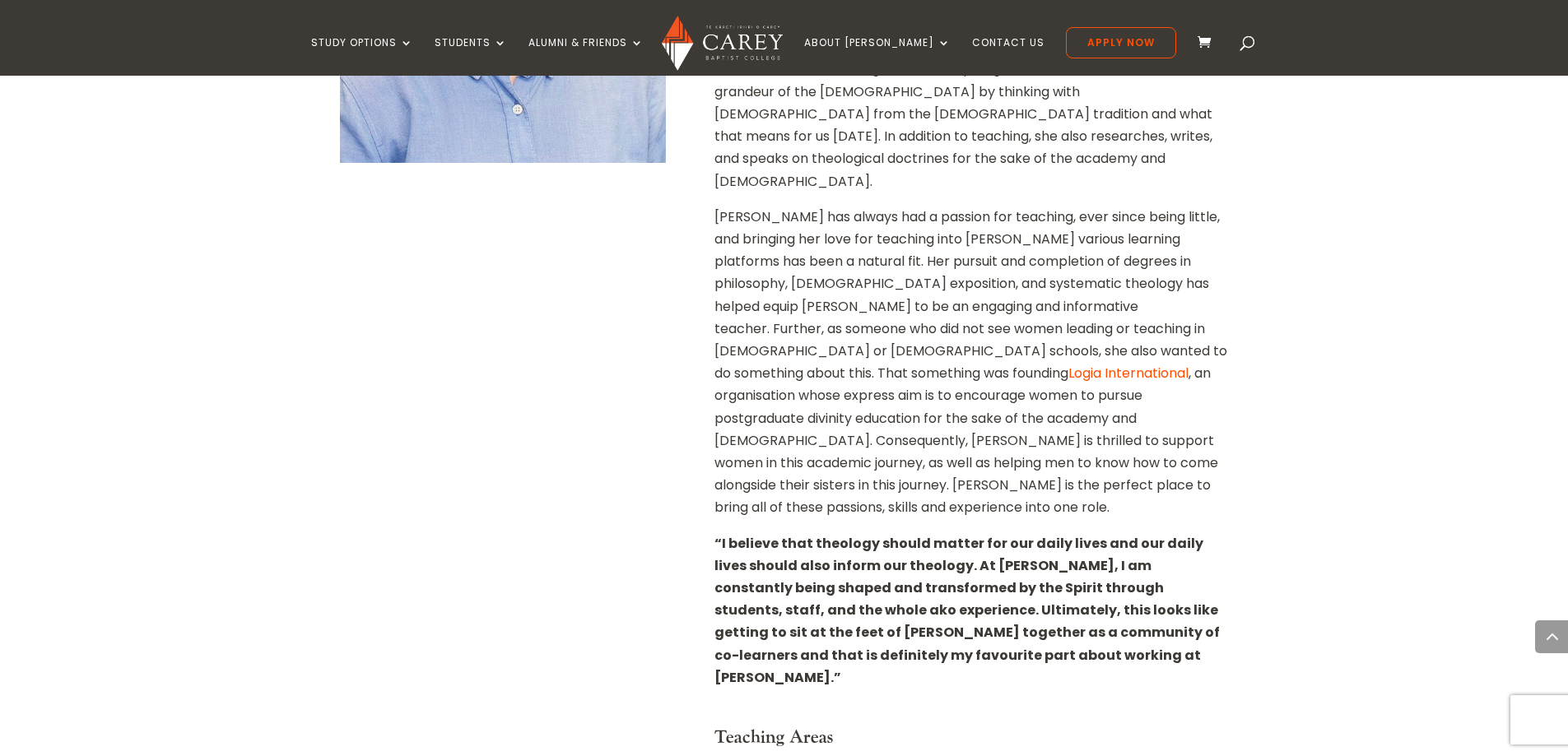
scroll to position [741, 0]
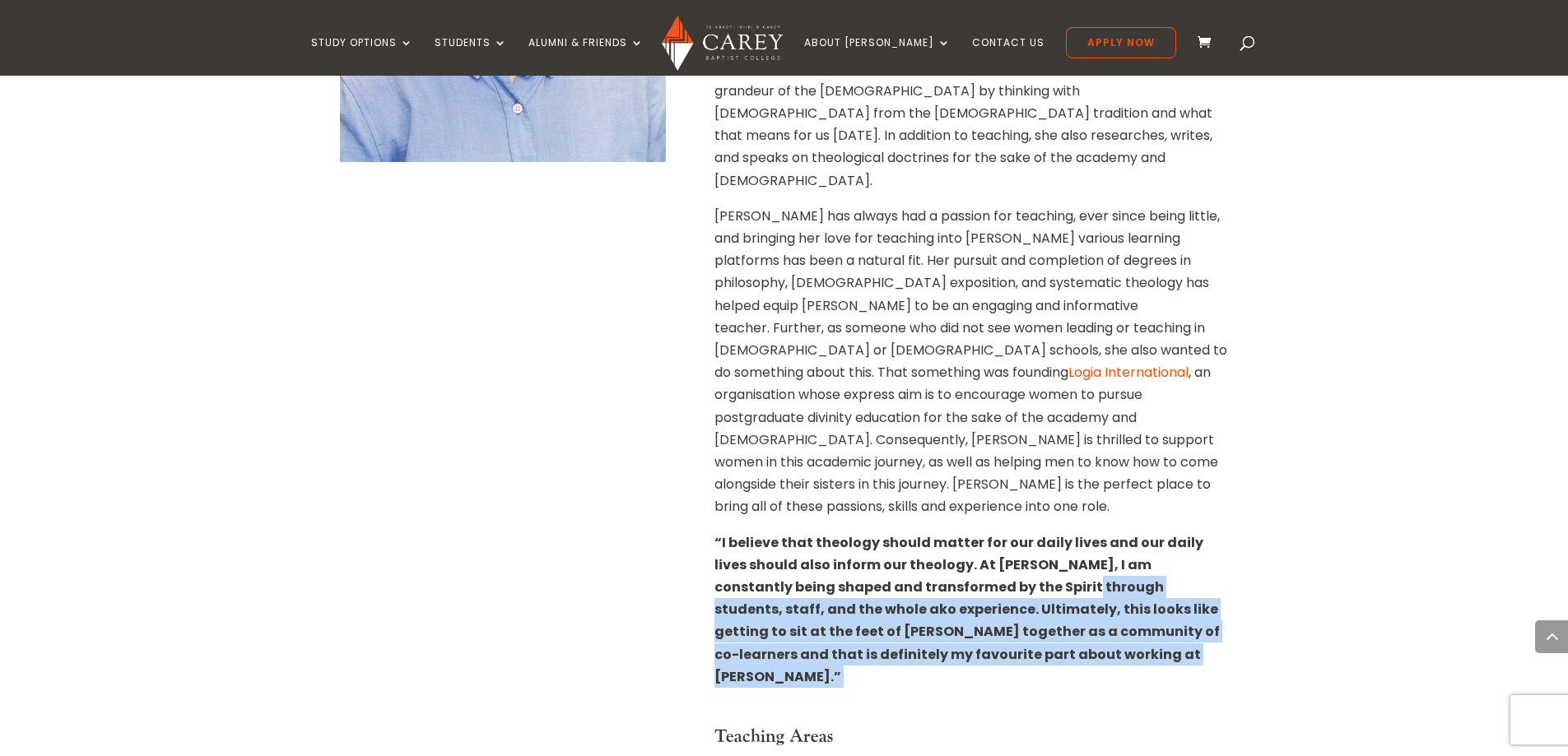
drag, startPoint x: 969, startPoint y: 530, endPoint x: 1111, endPoint y: 623, distance: 169.7
click at [1111, 701] on div at bounding box center [972, 713] width 514 height 25
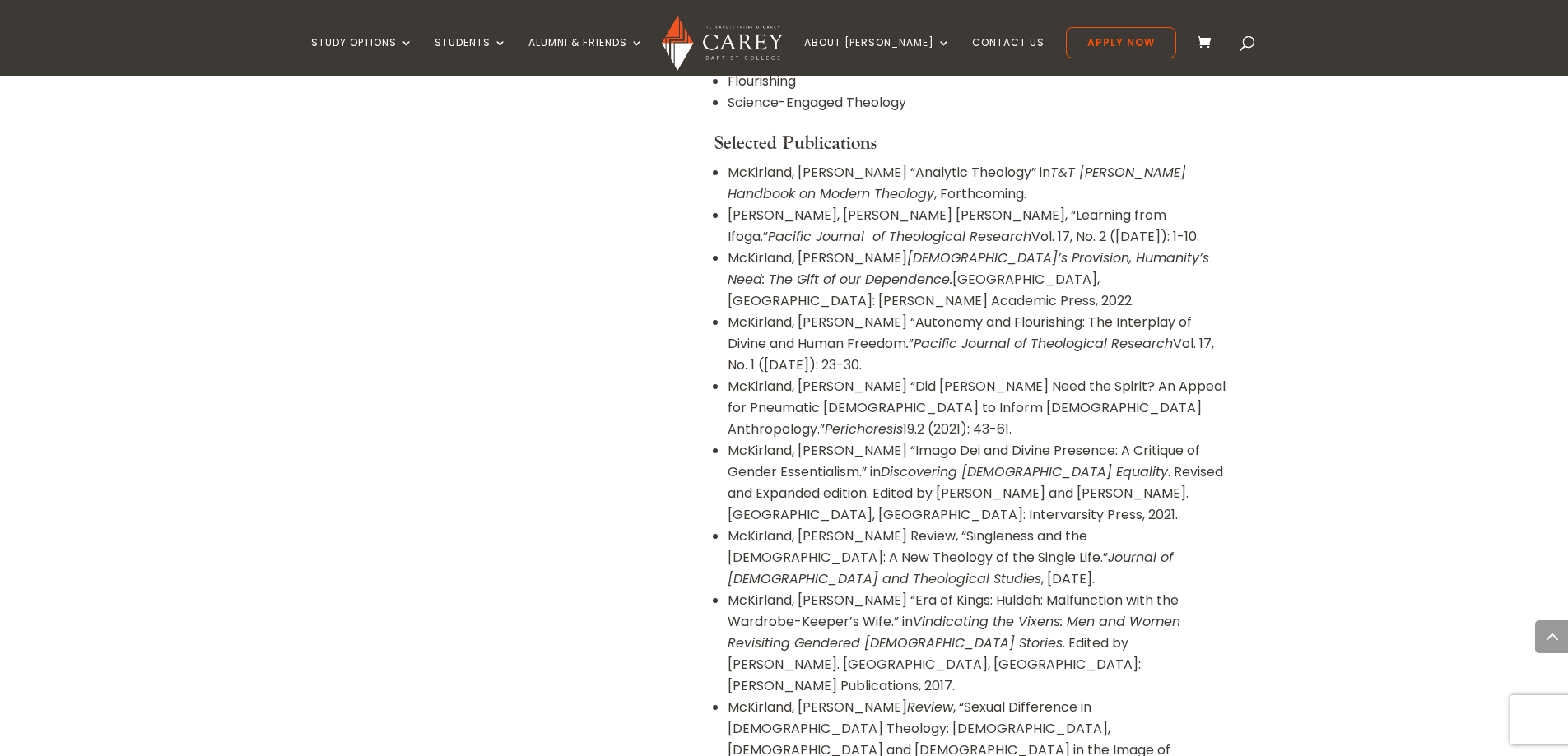
scroll to position [1728, 0]
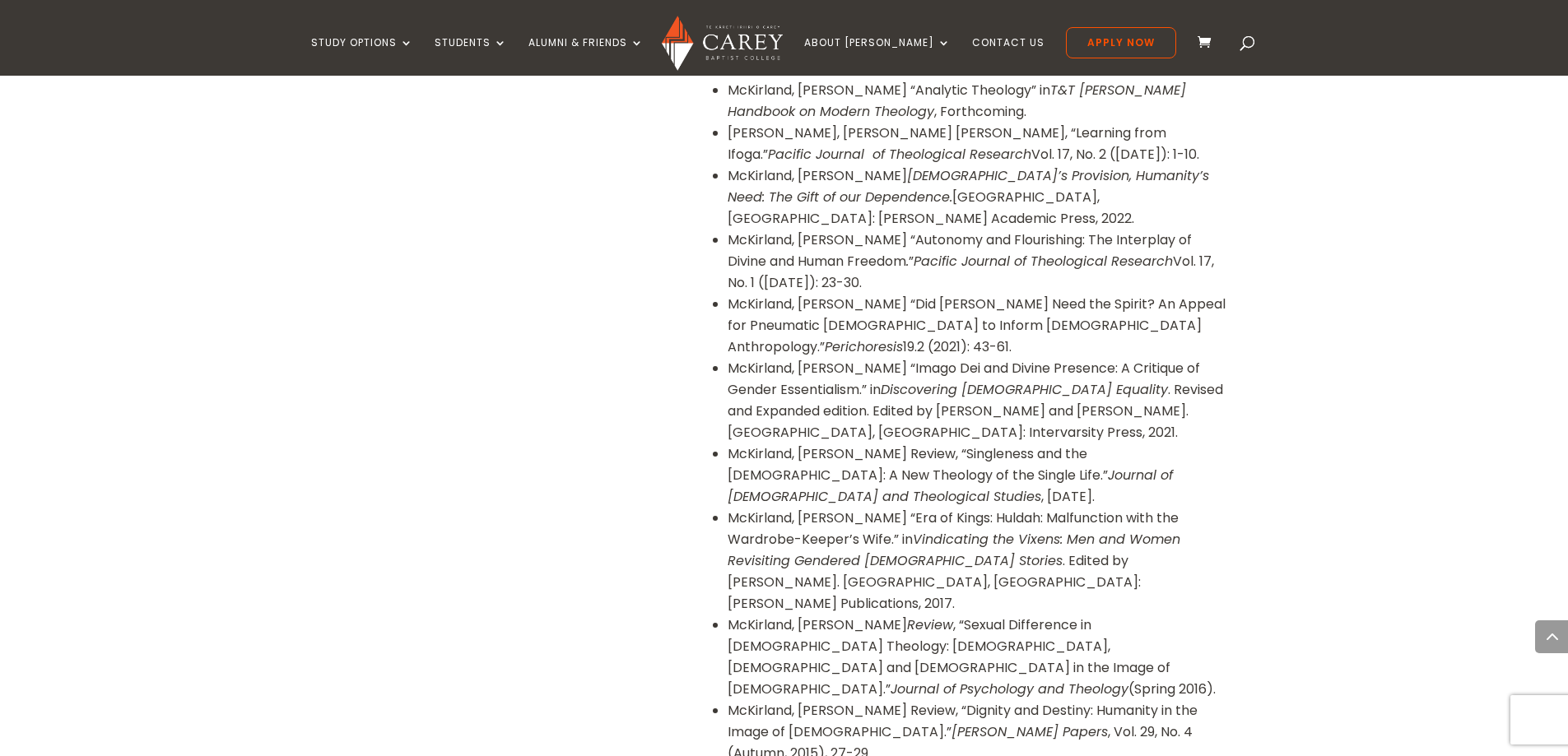
drag, startPoint x: 1066, startPoint y: 578, endPoint x: 1080, endPoint y: 617, distance: 41.4
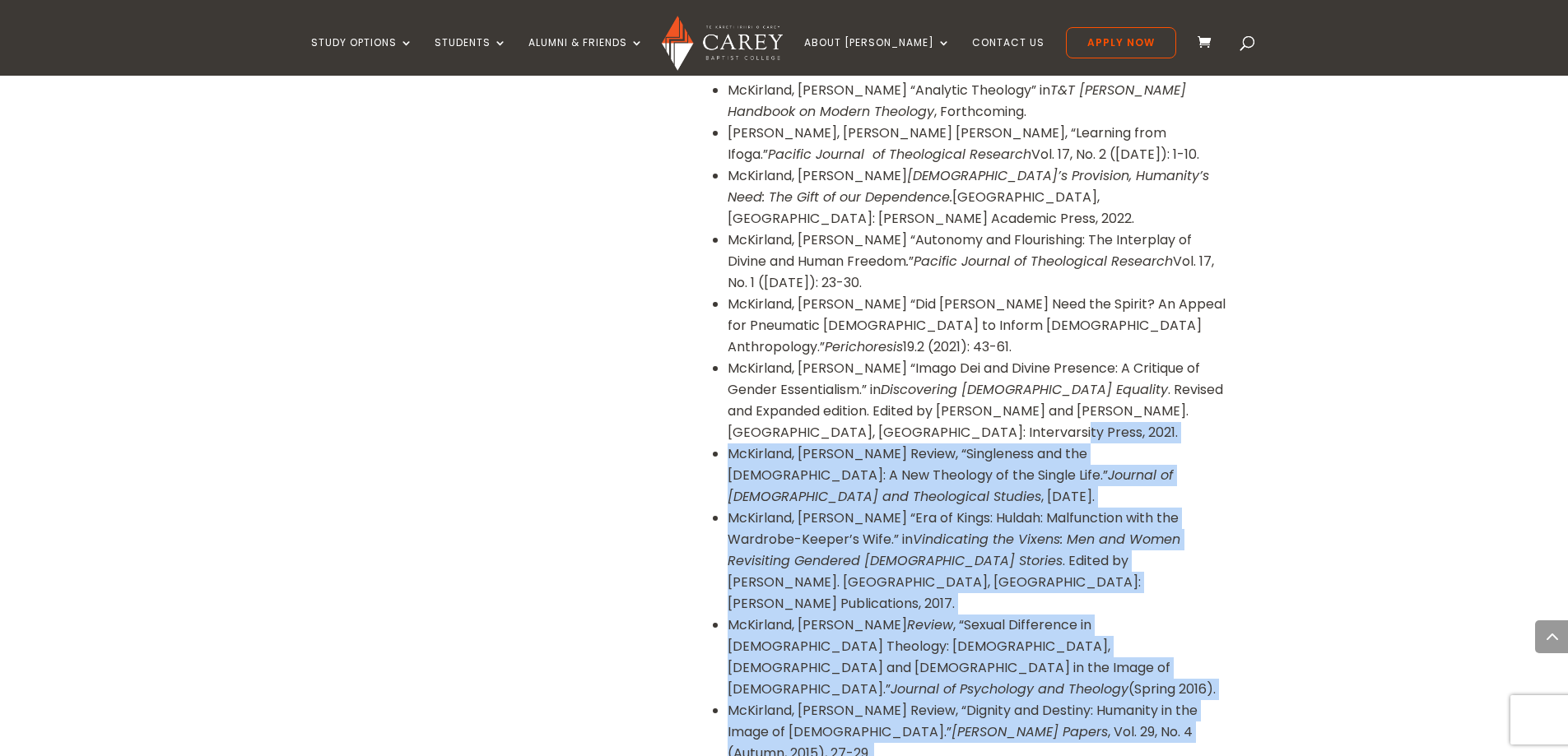
drag, startPoint x: 1080, startPoint y: 617, endPoint x: 982, endPoint y: 326, distance: 307.1
click at [982, 326] on ul "McKirland, Christa L. “Analytic Theology” in T&T Clark Handbook on Modern Theol…" at bounding box center [972, 463] width 514 height 768
click at [982, 358] on li "McKirland, Christa L. “Imago Dei and Divine Presence: A Critique of Gender Esse…" at bounding box center [978, 401] width 500 height 85
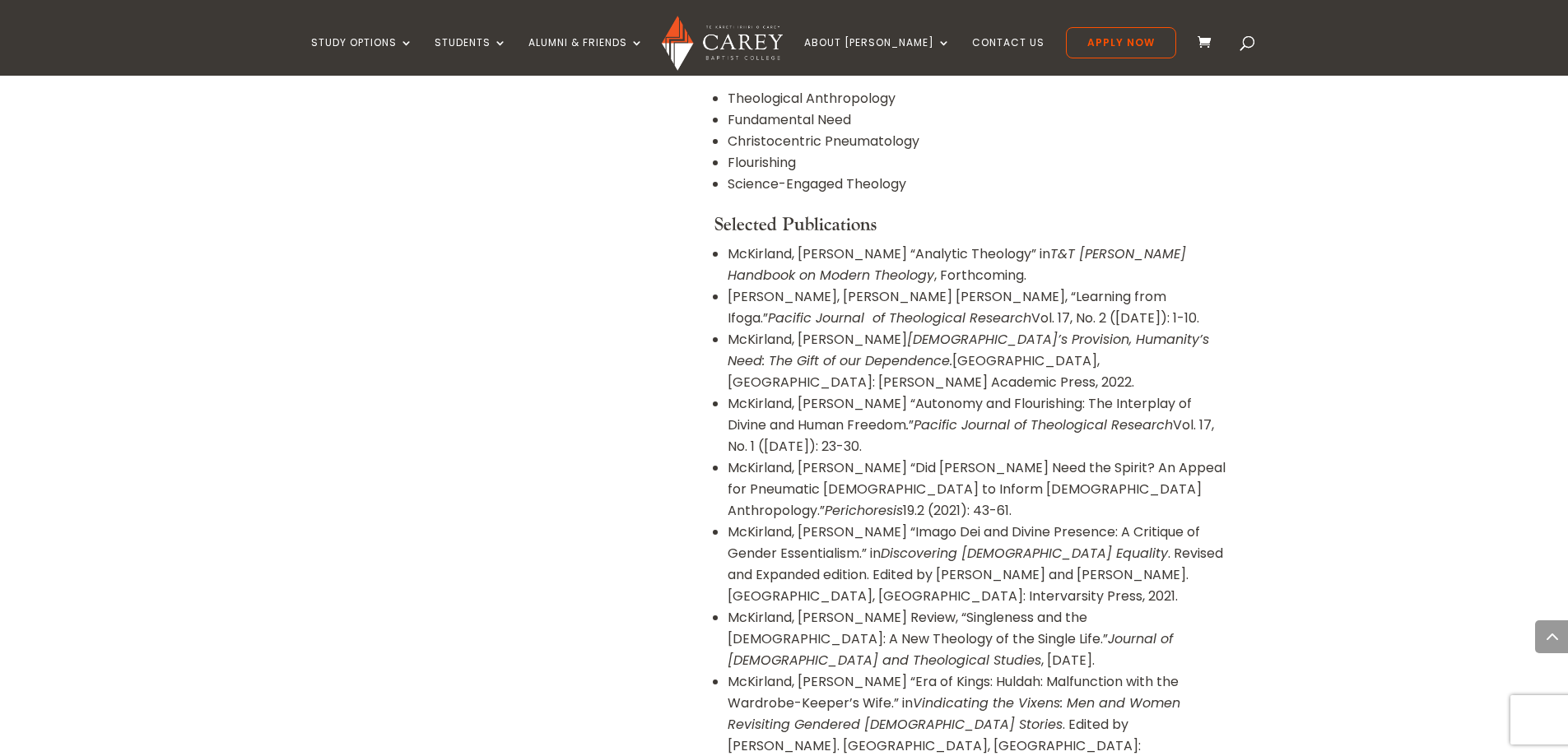
scroll to position [1564, 0]
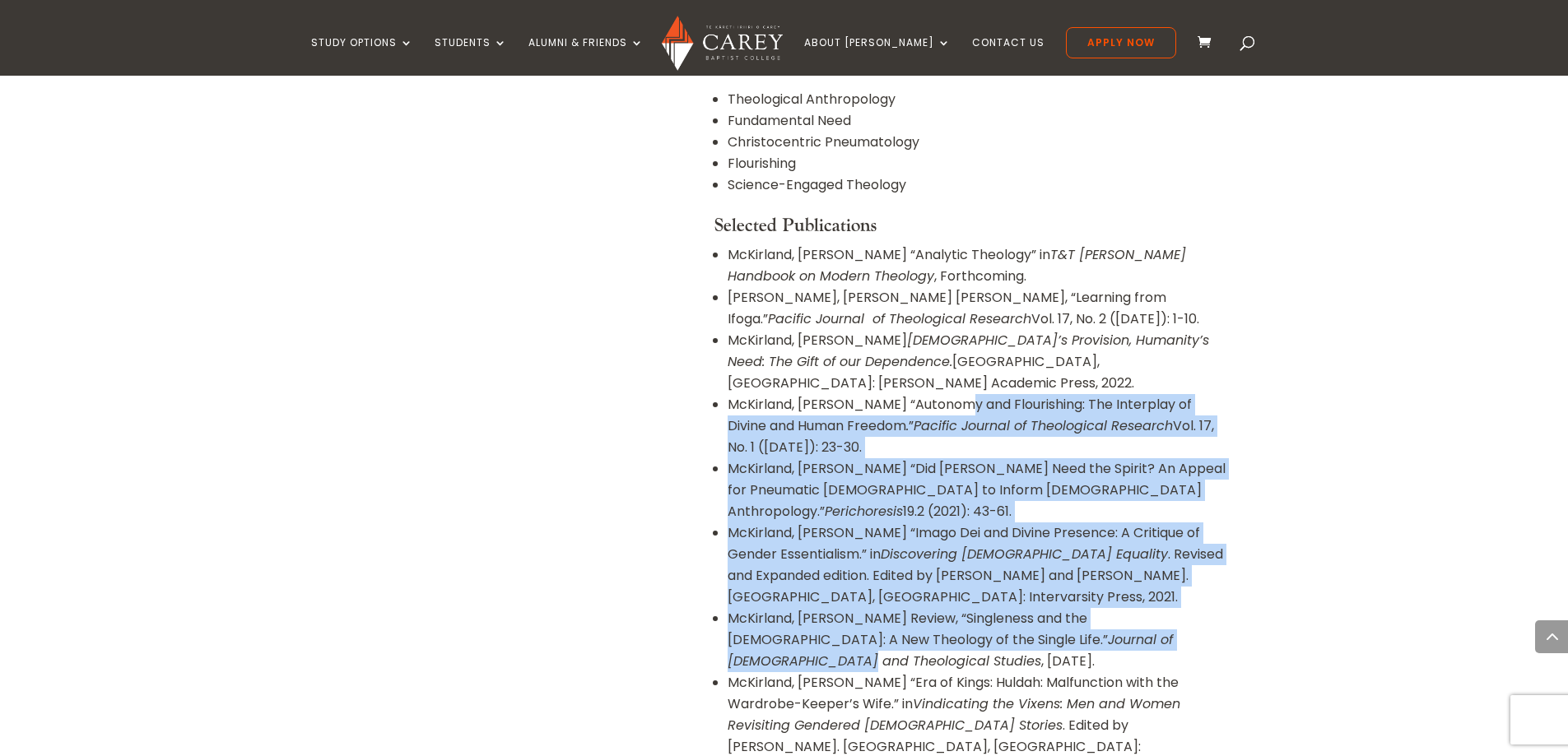
drag, startPoint x: 1016, startPoint y: 529, endPoint x: 951, endPoint y: 288, distance: 249.6
click at [951, 288] on ul "McKirland, Christa L. “Analytic Theology” in T&T Clark Handbook on Modern Theol…" at bounding box center [972, 628] width 514 height 768
click at [951, 394] on li "McKirland, Christa L. “Autonomy and Flourishing: The Interplay of Divine and Hu…" at bounding box center [978, 426] width 500 height 64
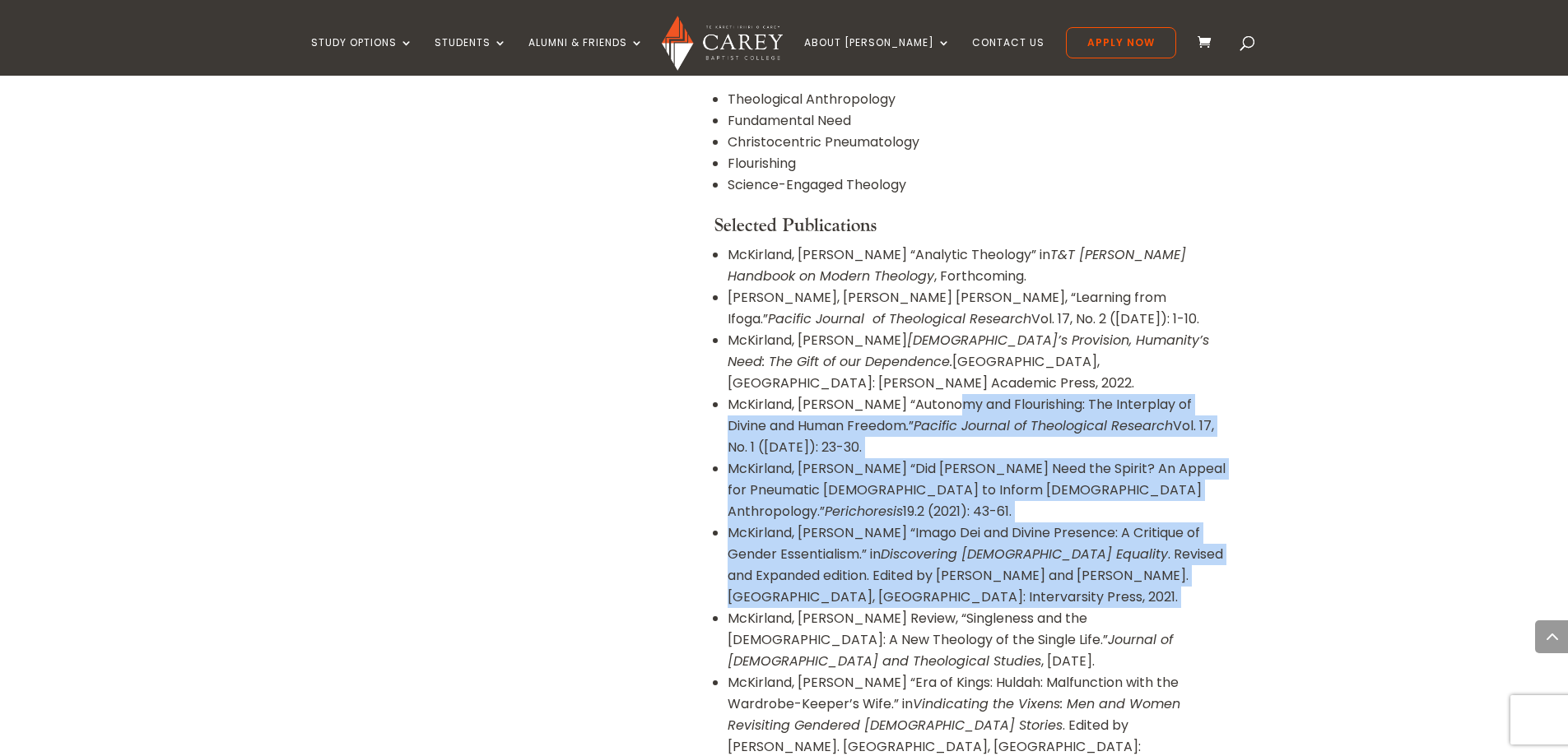
drag, startPoint x: 951, startPoint y: 288, endPoint x: 1032, endPoint y: 519, distance: 244.8
click at [1032, 519] on ul "McKirland, Christa L. “Analytic Theology” in T&T Clark Handbook on Modern Theol…" at bounding box center [972, 628] width 514 height 768
click at [1032, 608] on li "McKirland, Christa L. Review, “Singleness and the Church: A New Theology of the…" at bounding box center [978, 640] width 500 height 64
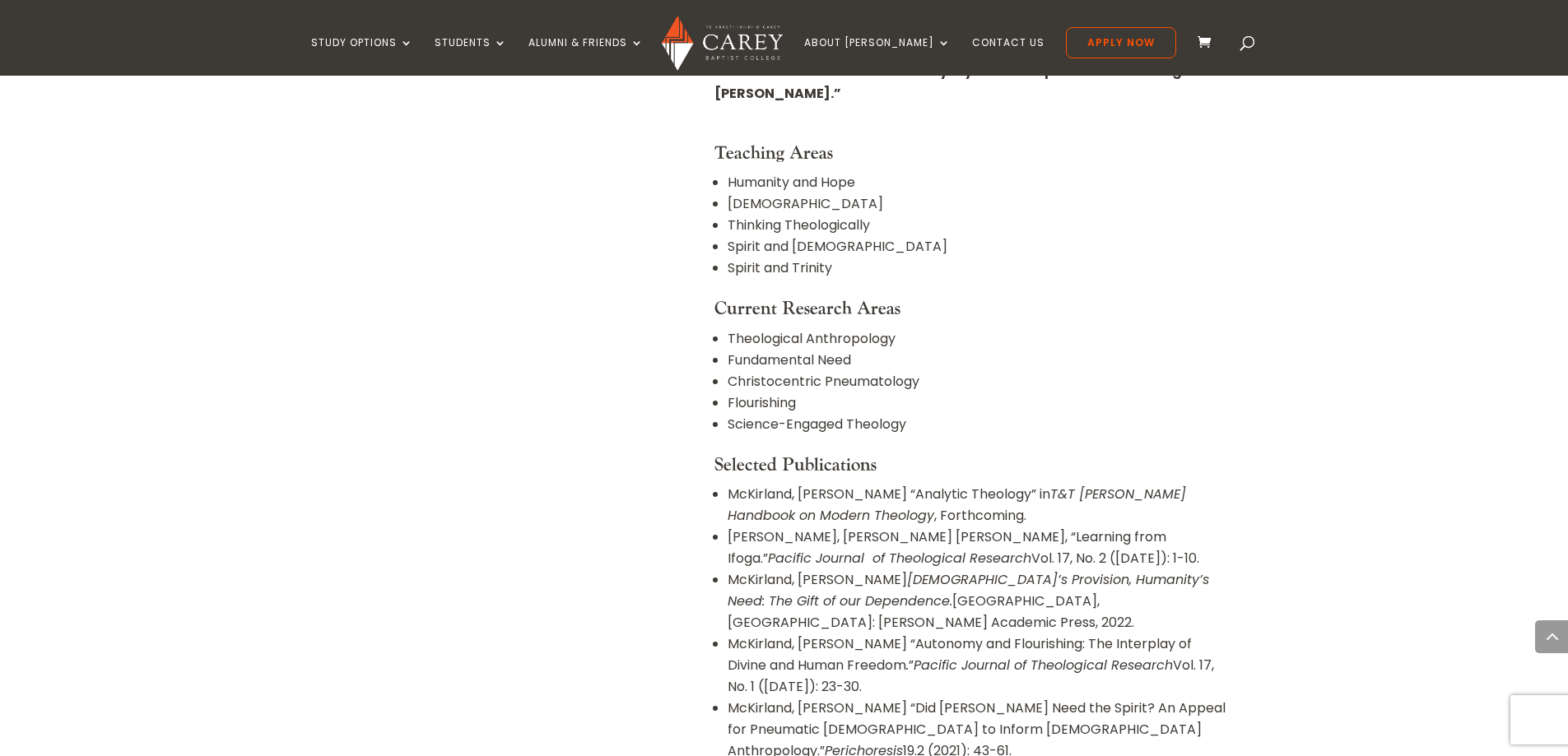
scroll to position [1317, 0]
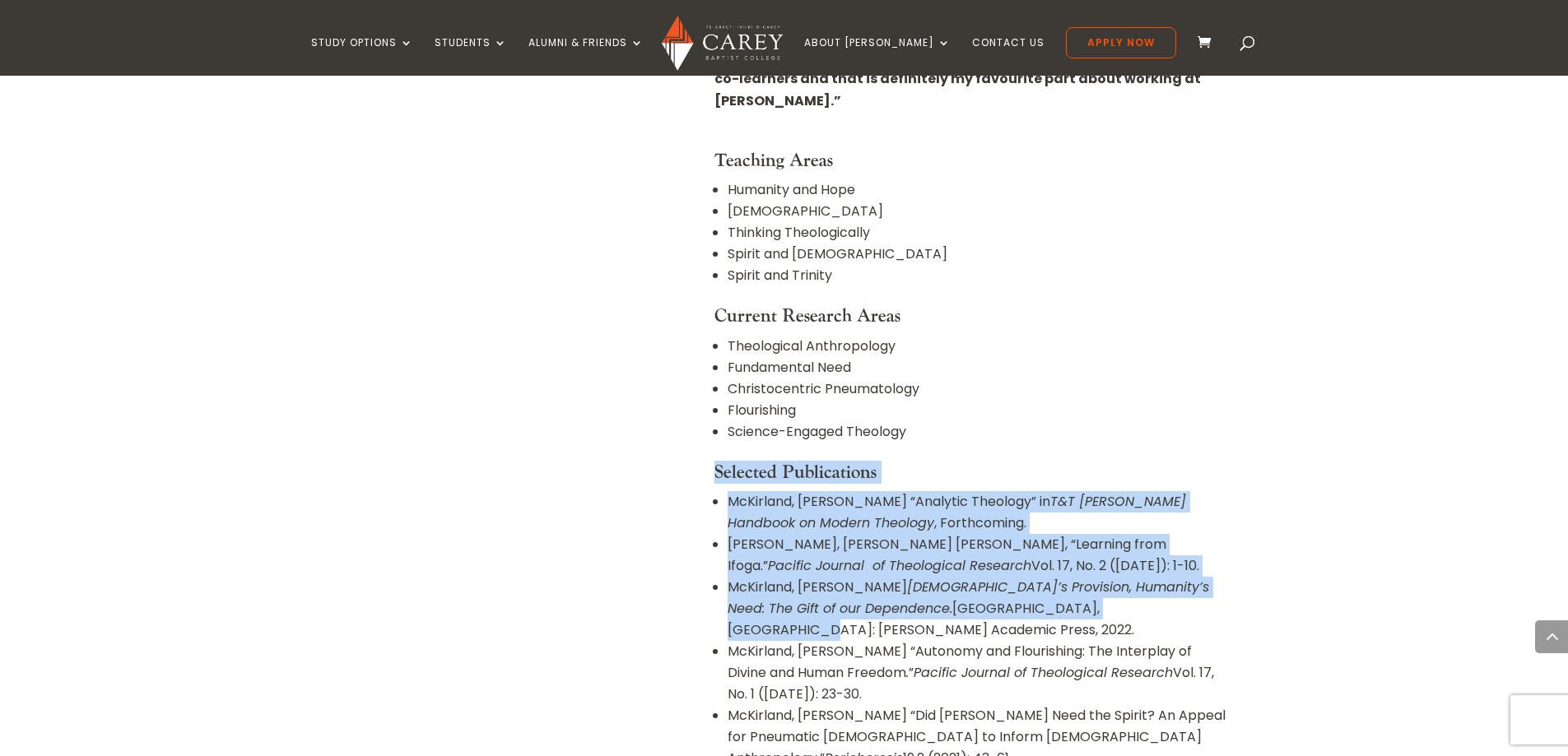
drag, startPoint x: 1032, startPoint y: 519, endPoint x: 1001, endPoint y: 364, distance: 158.1
click at [1001, 364] on div "Dean of Faculty, Lecturer in Systematic Theology PhD, ThM, MA, BA (Hons) Mail B…" at bounding box center [972, 266] width 514 height 1985
click at [1001, 364] on ul "Theological Anthropology Fundamental Need Christocentric Pneumatology Flourishi…" at bounding box center [972, 398] width 514 height 126
drag, startPoint x: 1001, startPoint y: 364, endPoint x: 1075, endPoint y: 574, distance: 222.7
click at [1075, 574] on div "Dean of Faculty, Lecturer in Systematic Theology PhD, ThM, MA, BA (Hons) Mail B…" at bounding box center [972, 266] width 514 height 1985
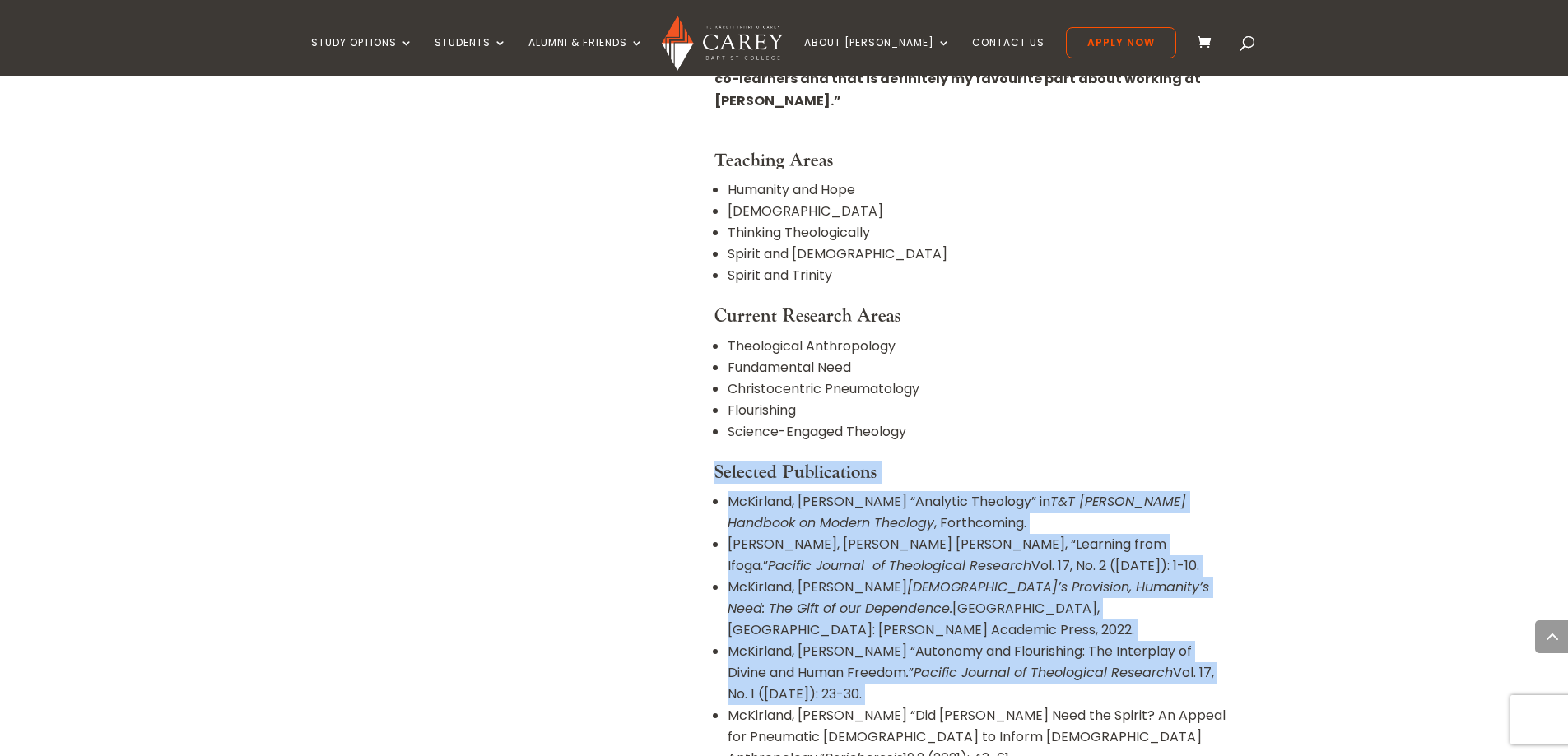
click at [1075, 641] on li "McKirland, Christa L. “Autonomy and Flourishing: The Interplay of Divine and Hu…" at bounding box center [978, 673] width 500 height 64
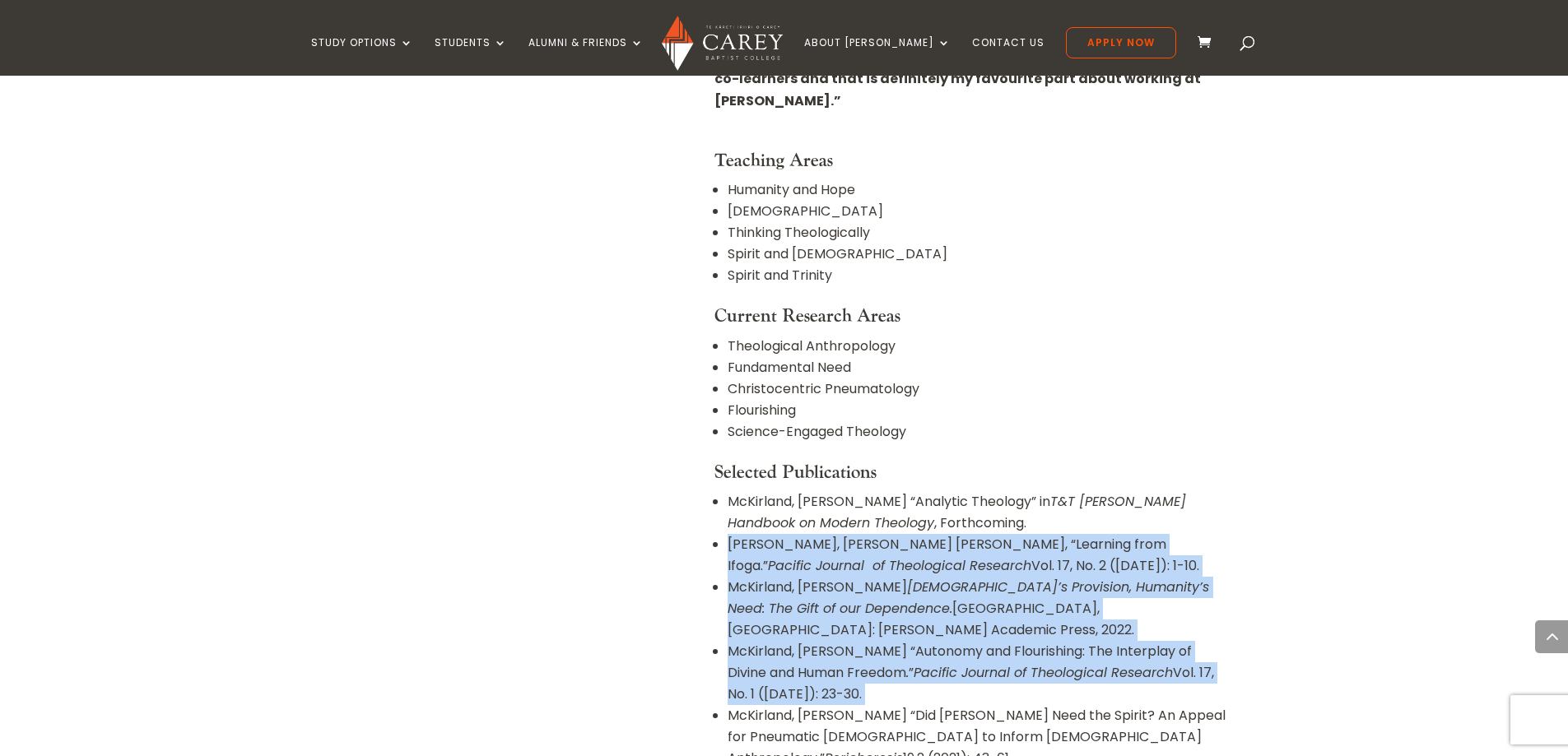
drag, startPoint x: 1075, startPoint y: 574, endPoint x: 1031, endPoint y: 428, distance: 152.5
click at [1031, 491] on li "McKirland, Christa L. “Analytic Theology” in T&T Clark Handbook on Modern Theol…" at bounding box center [978, 512] width 500 height 43
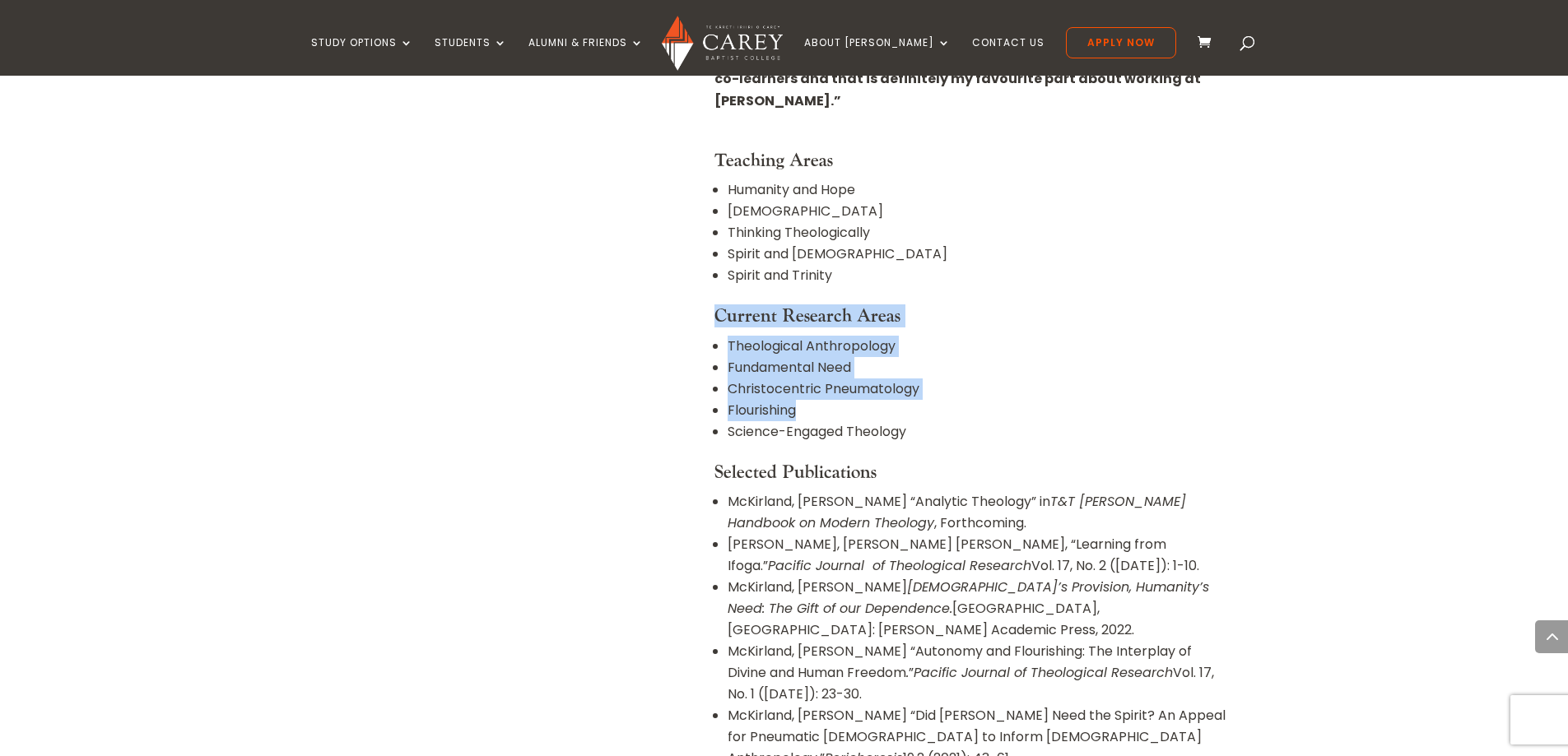
drag
click at [830, 179] on div "Dean of Faculty, Lecturer in Systematic Theology PhD, ThM, MA, BA (Hons) Mail B…" at bounding box center [972, 266] width 514 height 1985
click at [839, 198] on ul "Humanity and Hope Christology Thinking Theologically Spirit and Church Spirit a…" at bounding box center [972, 242] width 514 height 126
click at [991, 378] on div "Dean of Faculty, Lecturer in Systematic Theology PhD, ThM, MA, BA (Hons) Mail B…" at bounding box center [972, 266] width 514 height 1985
click at [991, 461] on h4 "Selected Publications" at bounding box center [972, 476] width 514 height 30
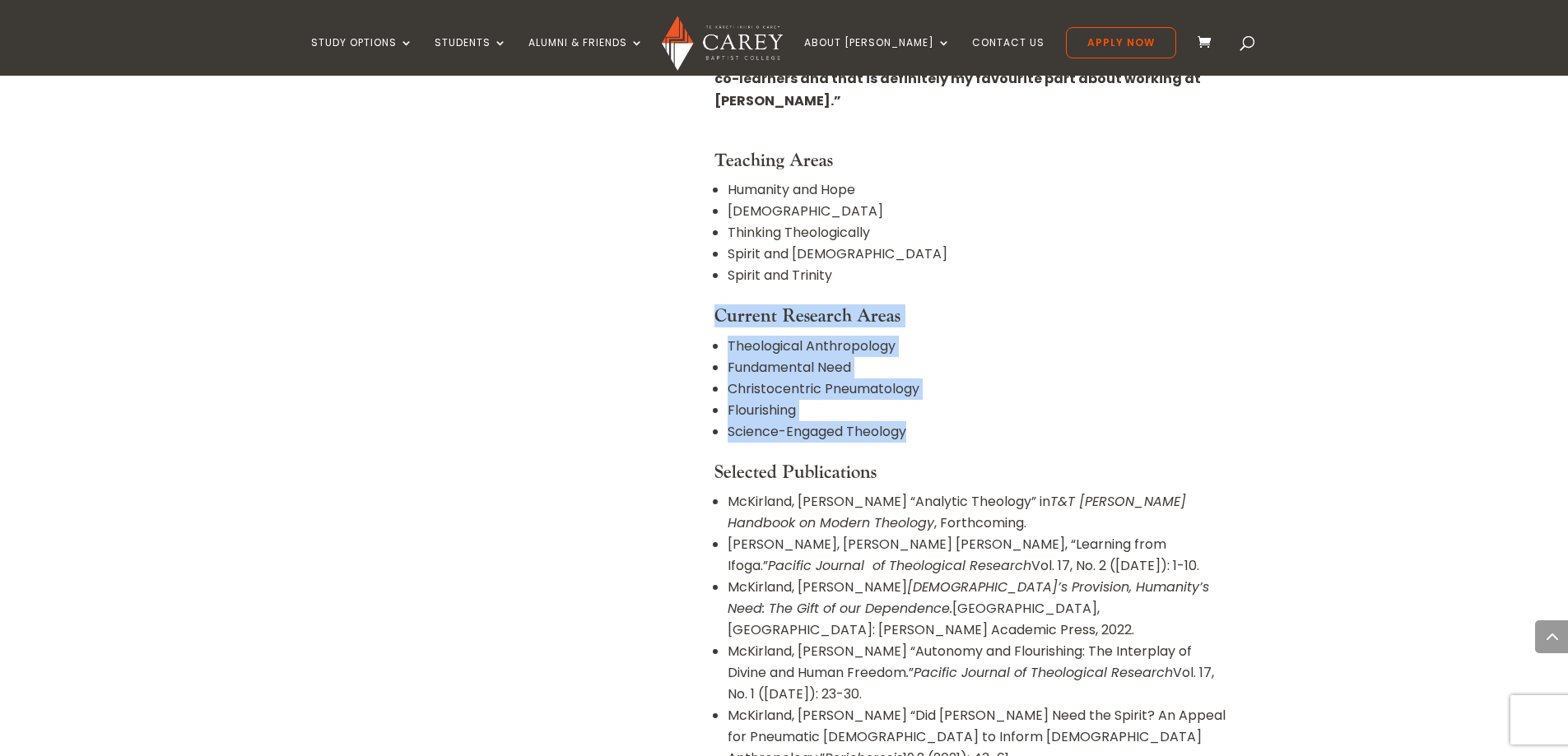
click at [925, 210] on div "Dean of Faculty, Lecturer in Systematic Theology PhD, ThM, MA, BA (Hons) Mail B…" at bounding box center [972, 266] width 514 height 1985
click at [925, 210] on ul "Humanity and Hope Christology Thinking Theologically Spirit and Church Spirit a…" at bounding box center [972, 242] width 514 height 126
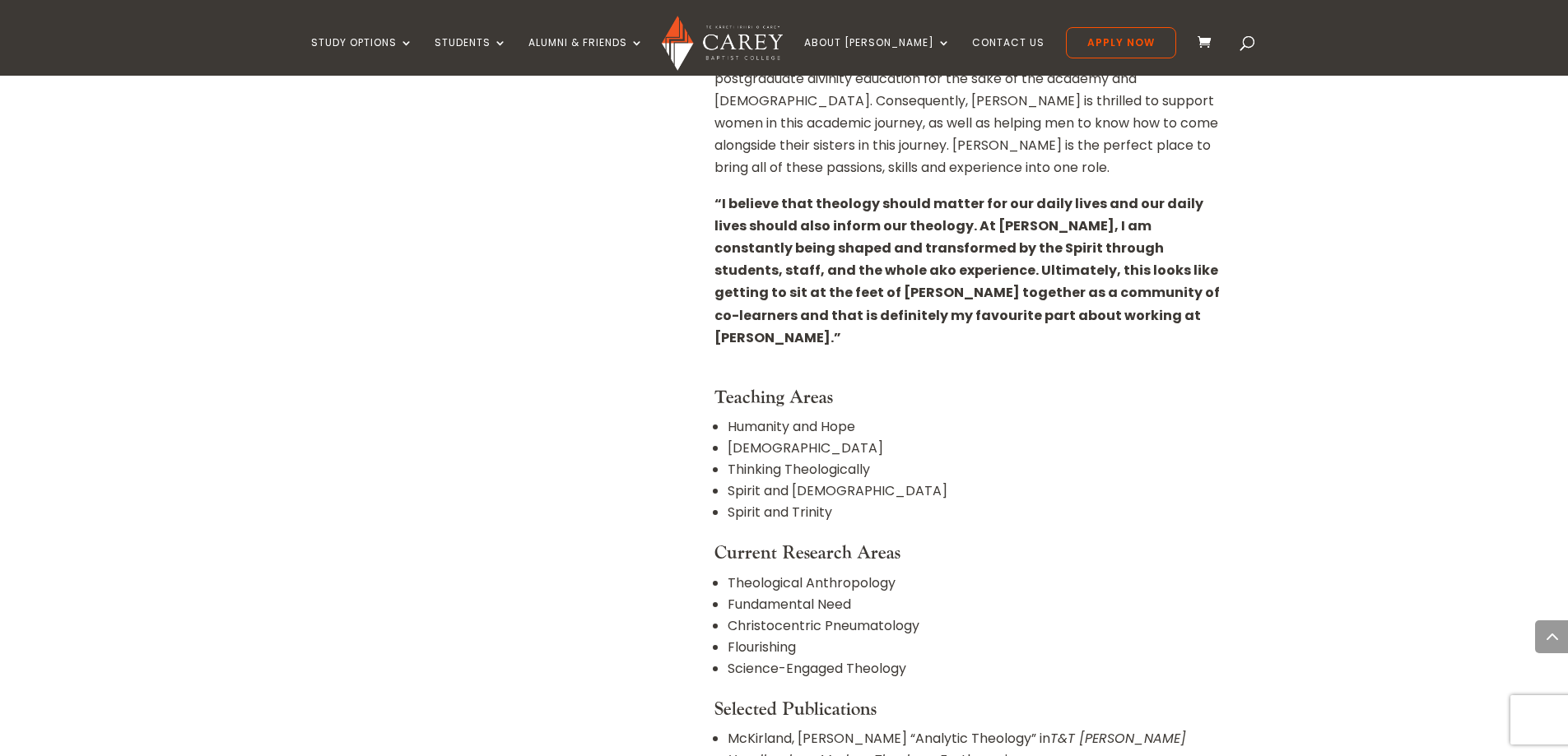
scroll to position [1070, 0]
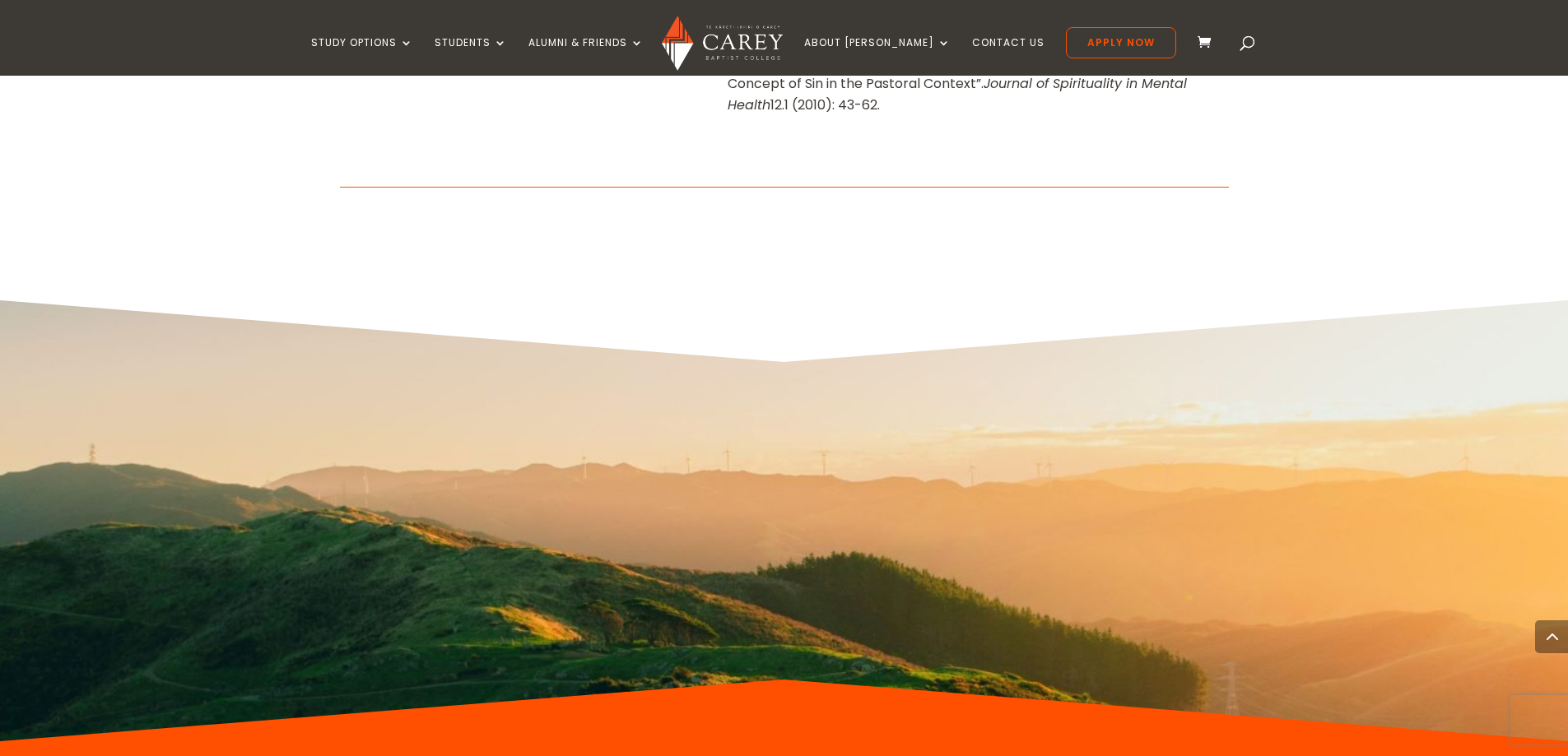
scroll to position [3542, 0]
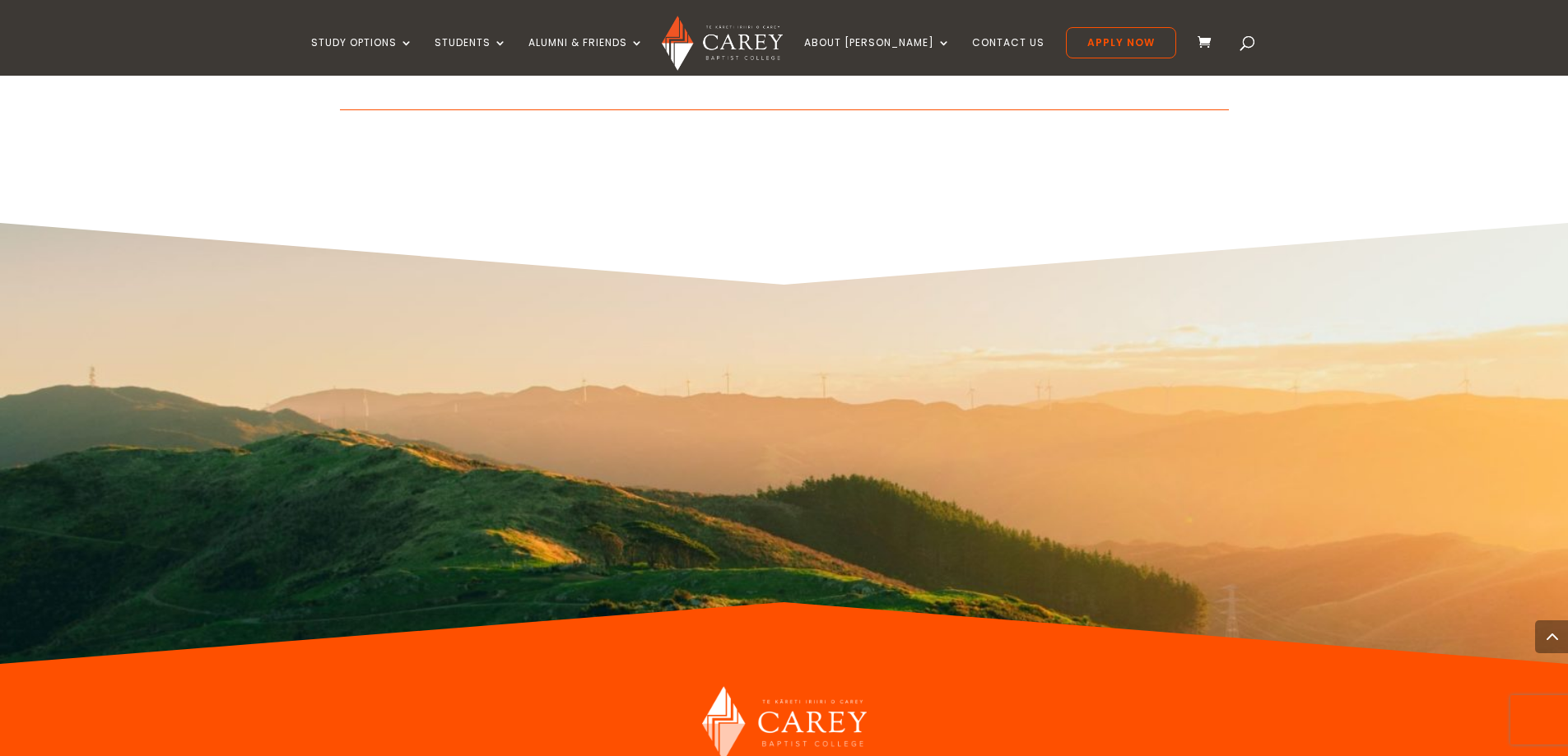
drag, startPoint x: 376, startPoint y: 597, endPoint x: 390, endPoint y: 676, distance: 80.2
drag, startPoint x: 338, startPoint y: 606, endPoint x: 286, endPoint y: 572, distance: 62.1
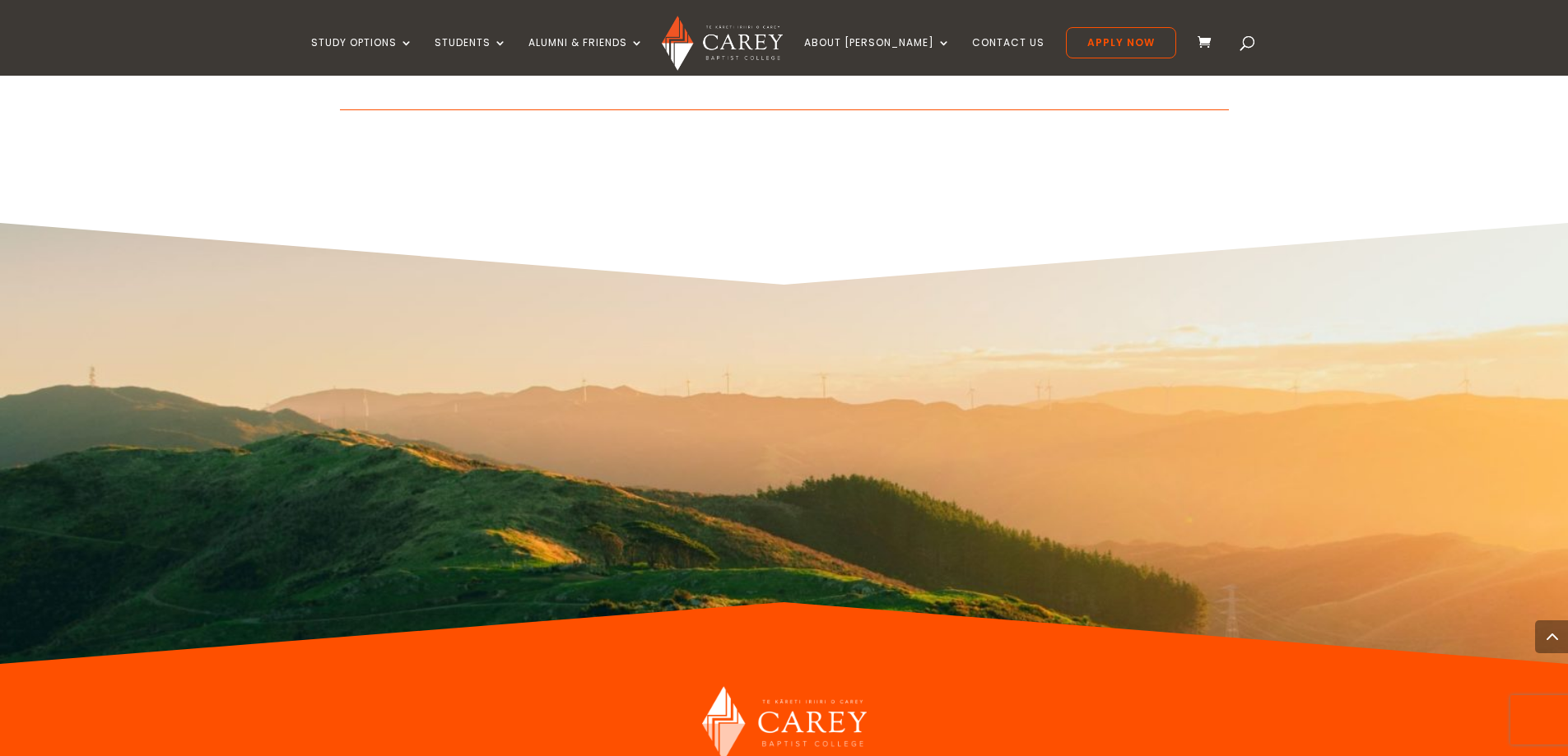
drag, startPoint x: 286, startPoint y: 572, endPoint x: 422, endPoint y: 661, distance: 162.5
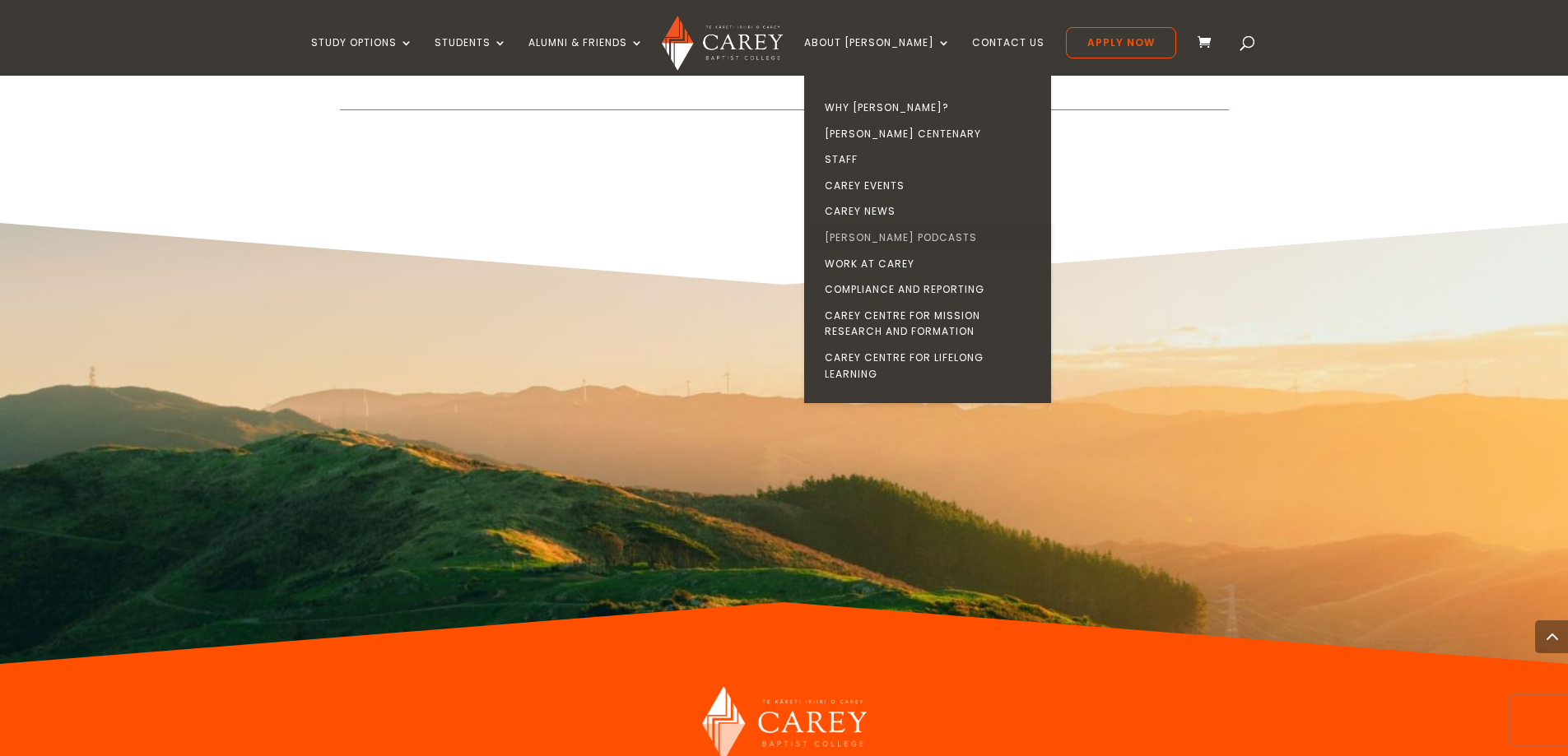
click at [901, 234] on link "[PERSON_NAME] Podcasts" at bounding box center [932, 237] width 247 height 27
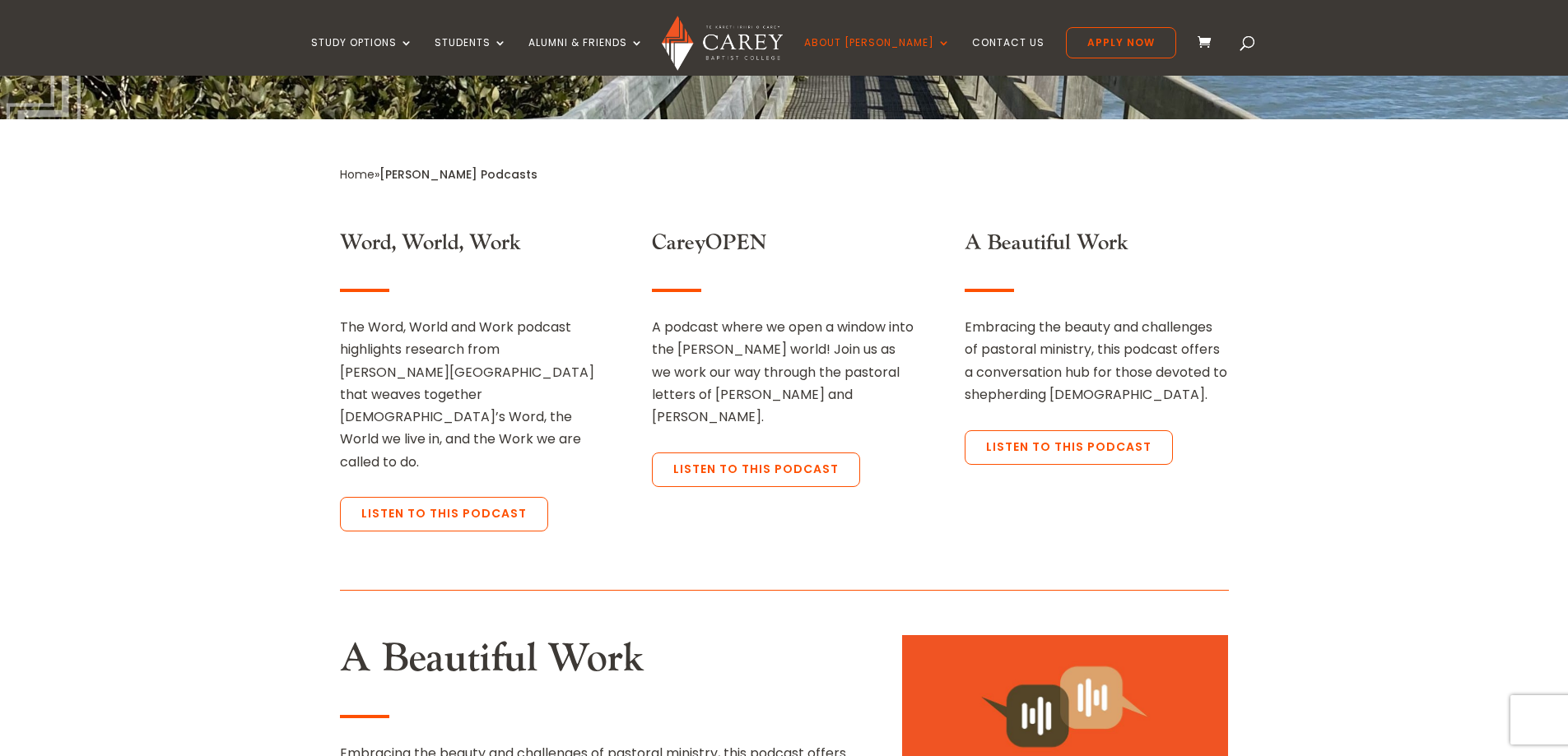
scroll to position [741, 0]
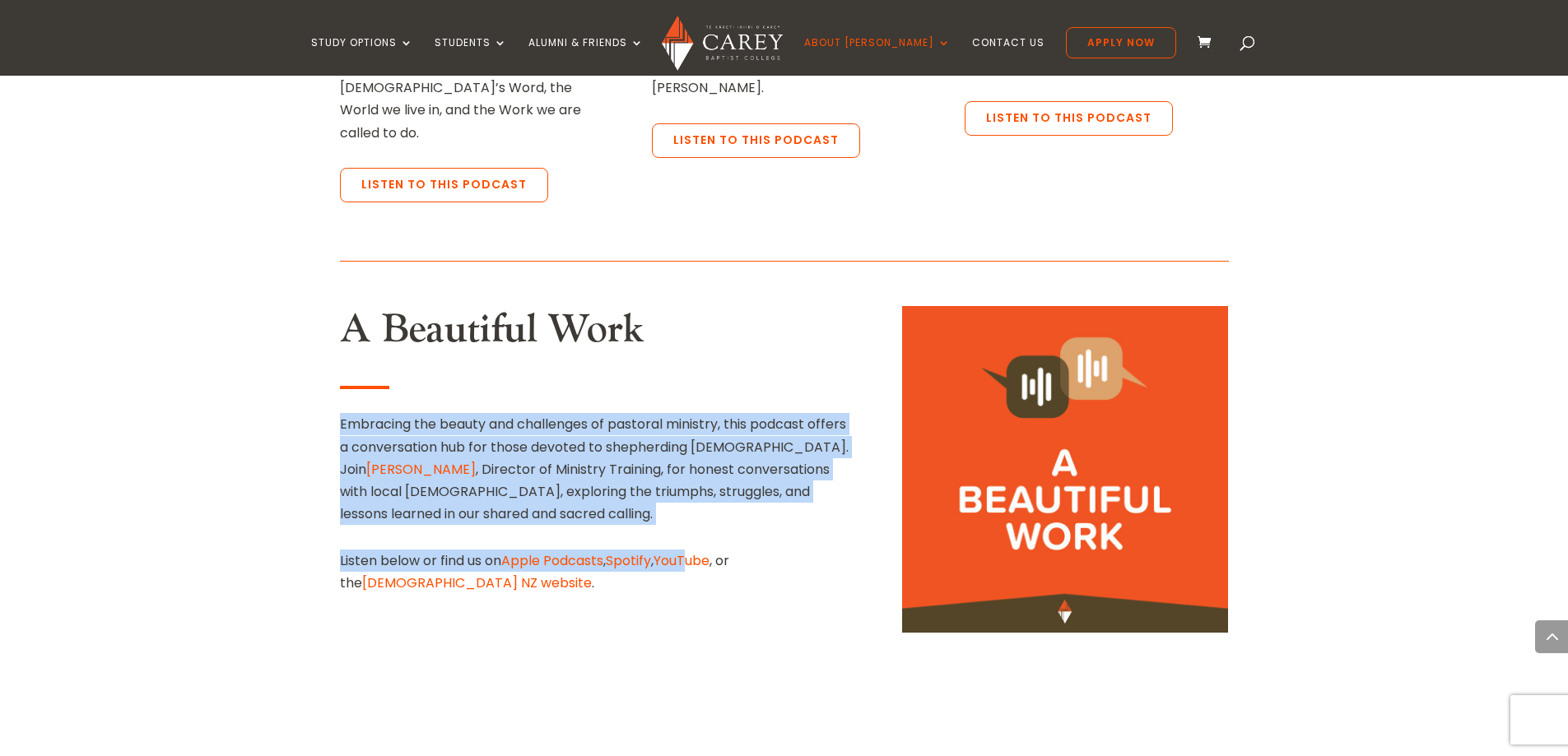
drag, startPoint x: 676, startPoint y: 276, endPoint x: 703, endPoint y: 415, distance: 141.6
click at [703, 415] on div "A Beautiful Work Embracing the beauty and challenges of pastoral ministry, this…" at bounding box center [597, 450] width 514 height 288
click at [703, 413] on p "Embracing the beauty and challenges of pastoral ministry, this podcast offers a…" at bounding box center [597, 468] width 514 height 112
drag, startPoint x: 703, startPoint y: 403, endPoint x: 691, endPoint y: 243, distance: 160.4
click at [691, 307] on div "A Beautiful Work Embracing the beauty and challenges of pastoral ministry, this…" at bounding box center [597, 450] width 514 height 288
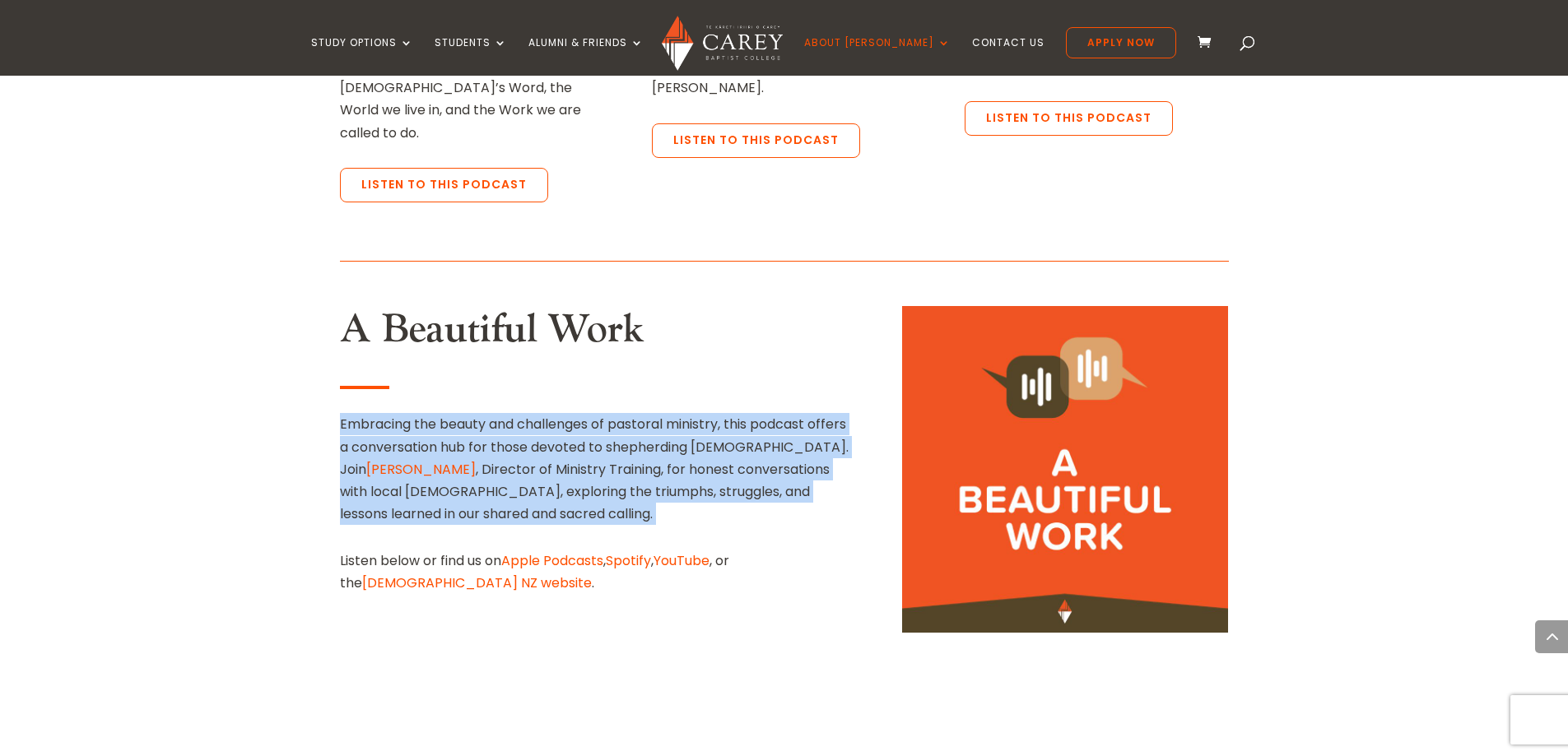
click at [691, 307] on div "A Beautiful Work Embracing the beauty and challenges of pastoral ministry, this…" at bounding box center [597, 450] width 514 height 288
drag, startPoint x: 691, startPoint y: 243, endPoint x: 687, endPoint y: 392, distance: 149.1
click at [687, 392] on div "A Beautiful Work Embracing the beauty and challenges of pastoral ministry, this…" at bounding box center [597, 450] width 514 height 288
click at [687, 413] on p "Embracing the beauty and challenges of pastoral ministry, this podcast offers a…" at bounding box center [597, 468] width 514 height 112
drag, startPoint x: 687, startPoint y: 392, endPoint x: 670, endPoint y: 268, distance: 125.2
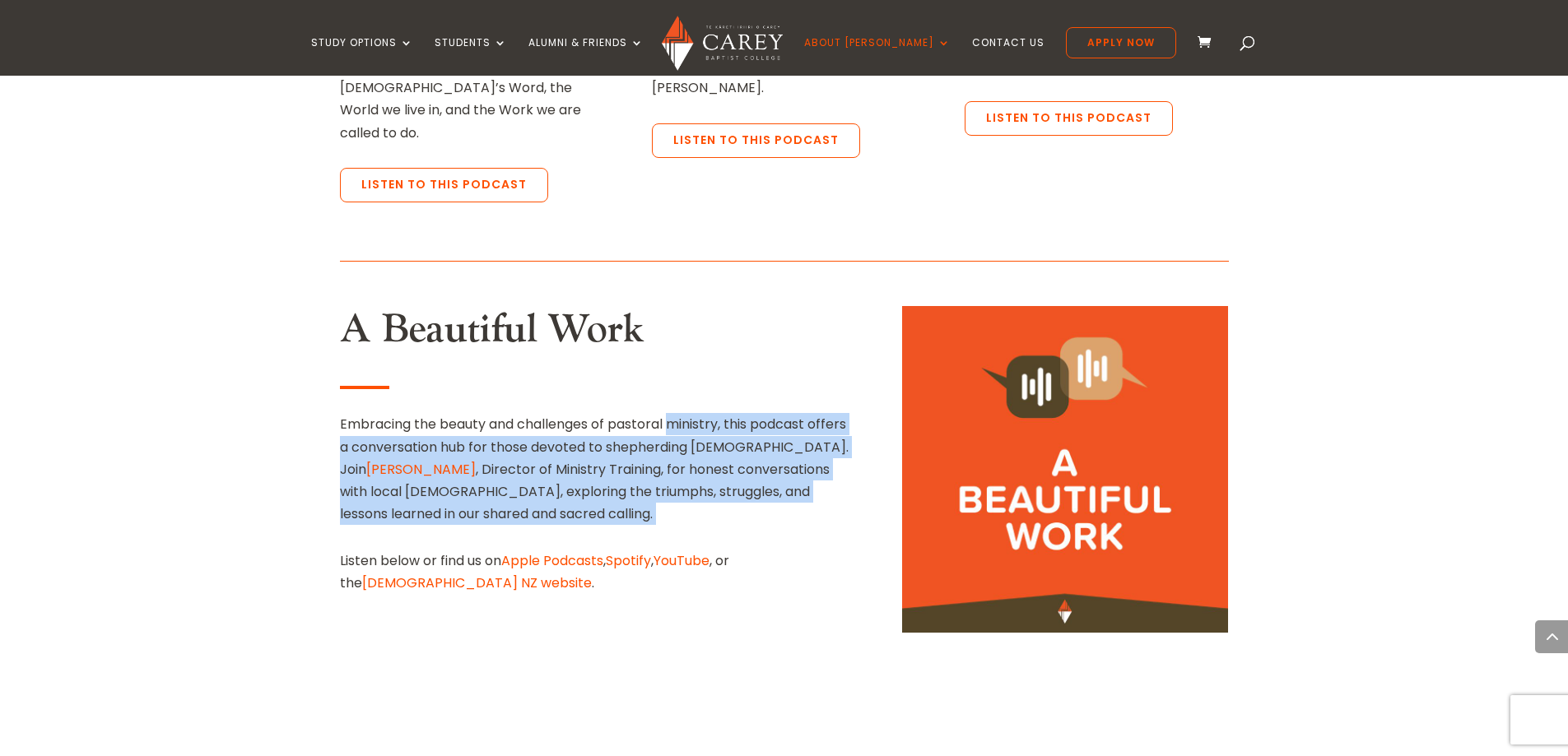
click at [671, 307] on div "A Beautiful Work Embracing the beauty and challenges of pastoral ministry, this…" at bounding box center [597, 450] width 514 height 288
click at [670, 307] on div "A Beautiful Work Embracing the beauty and challenges of pastoral ministry, this…" at bounding box center [597, 450] width 514 height 288
drag, startPoint x: 670, startPoint y: 268, endPoint x: 685, endPoint y: 397, distance: 129.9
click at [685, 397] on div "A Beautiful Work Embracing the beauty and challenges of pastoral ministry, this…" at bounding box center [597, 450] width 514 height 288
click at [685, 413] on p "Embracing the beauty and challenges of pastoral ministry, this podcast offers a…" at bounding box center [597, 468] width 514 height 112
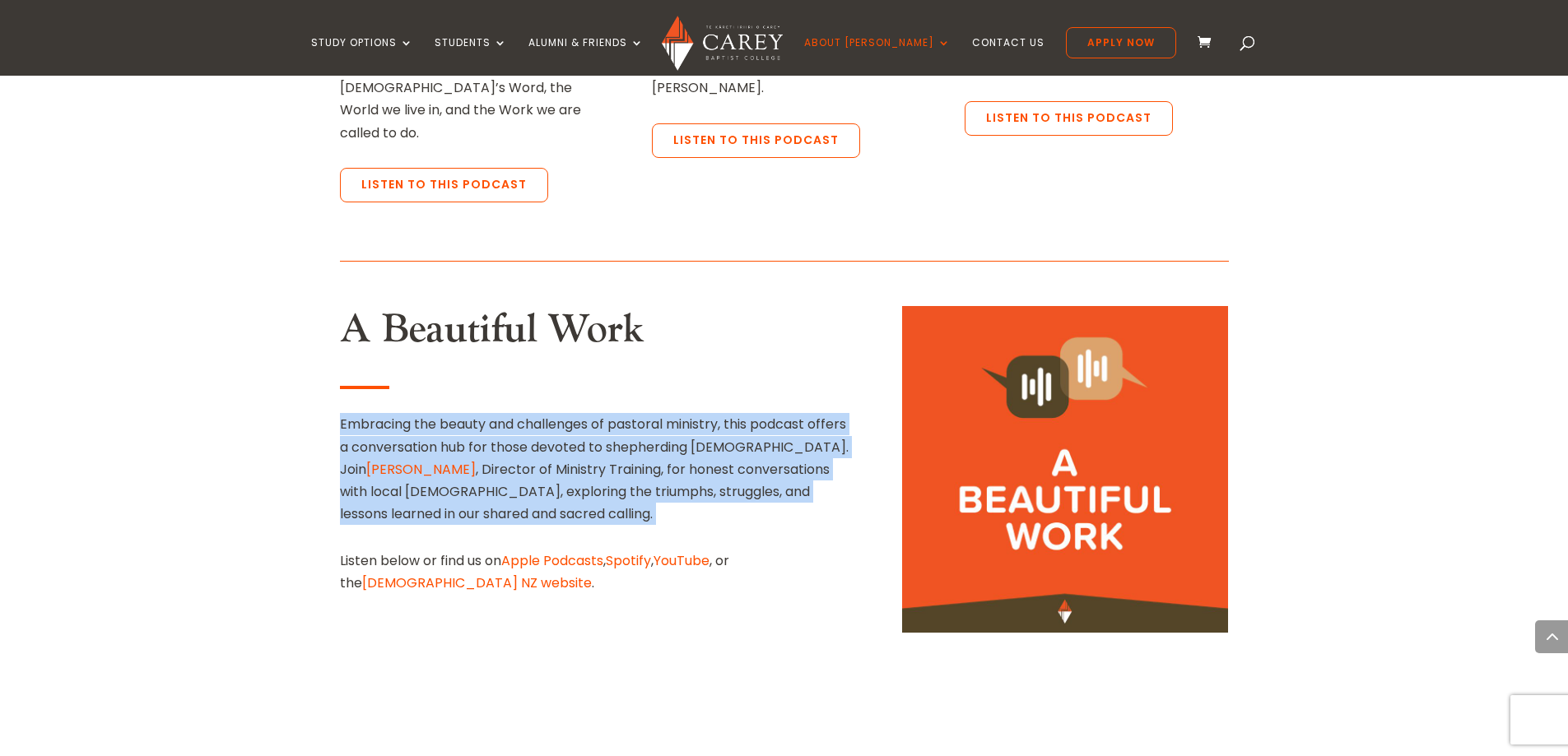
drag, startPoint x: 685, startPoint y: 397, endPoint x: 655, endPoint y: 258, distance: 142.2
click at [655, 307] on div "A Beautiful Work Embracing the beauty and challenges of pastoral ministry, this…" at bounding box center [597, 450] width 514 height 288
drag, startPoint x: 656, startPoint y: 316, endPoint x: 669, endPoint y: 415, distance: 99.8
click at [669, 415] on div "A Beautiful Work Embracing the beauty and challenges of pastoral ministry, this…" at bounding box center [597, 450] width 514 height 288
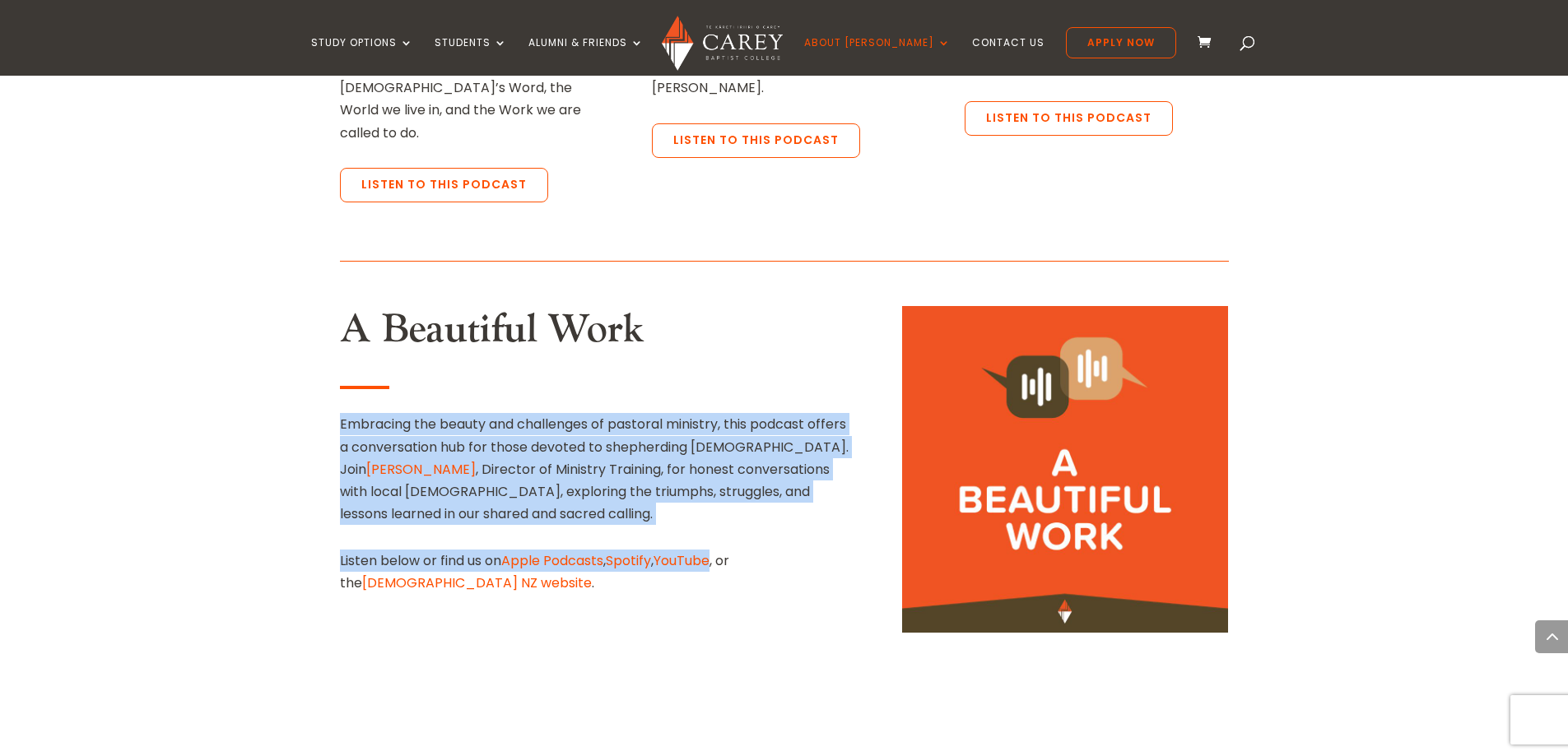
click at [673, 413] on p "Embracing the beauty and challenges of pastoral ministry, this podcast offers a…" at bounding box center [597, 468] width 514 height 112
drag, startPoint x: 673, startPoint y: 393, endPoint x: 670, endPoint y: 244, distance: 149.0
click at [670, 307] on div "A Beautiful Work Embracing the beauty and challenges of pastoral ministry, this…" at bounding box center [597, 450] width 514 height 288
drag, startPoint x: 670, startPoint y: 244, endPoint x: 679, endPoint y: 408, distance: 164.2
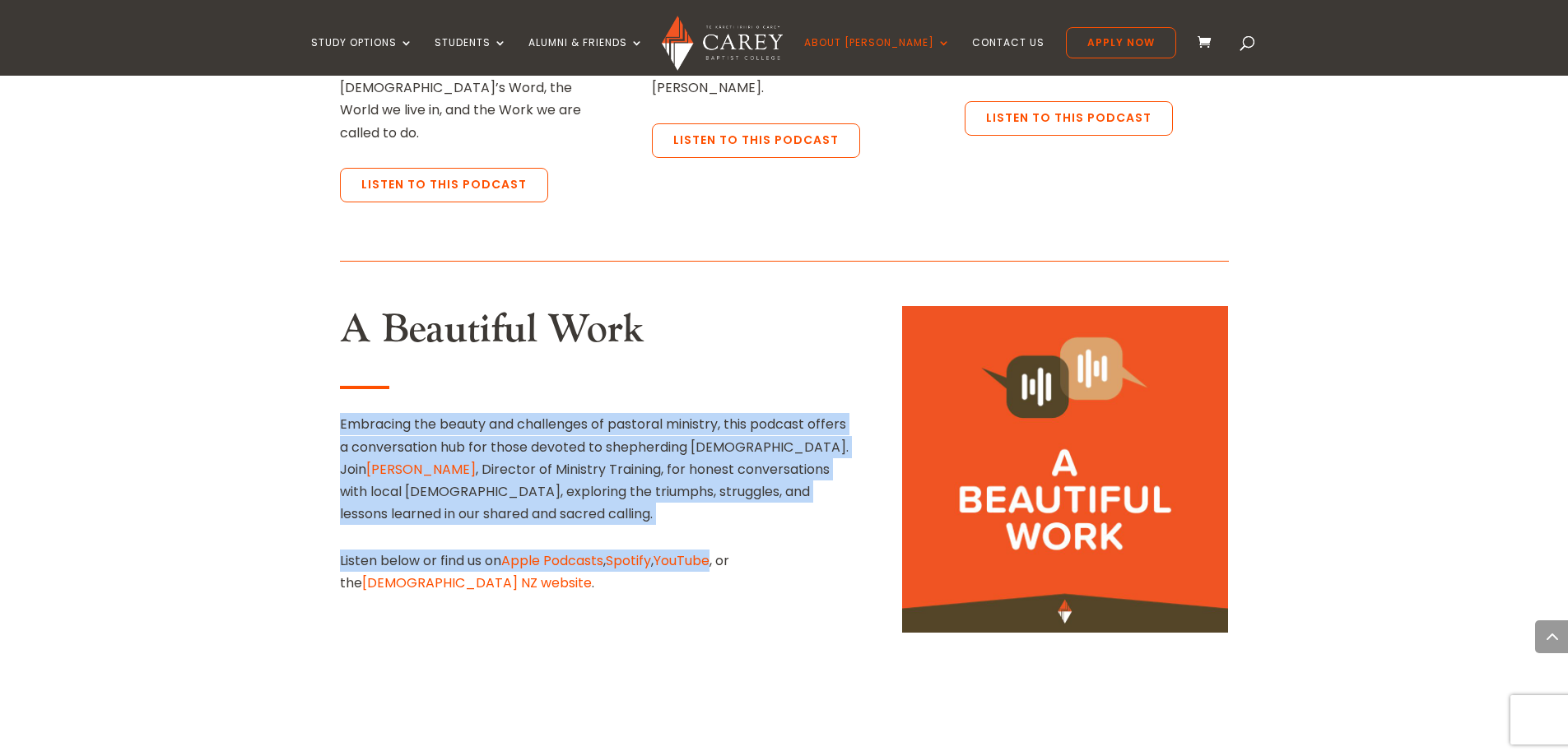
click at [679, 408] on div "A Beautiful Work Embracing the beauty and challenges of pastoral ministry, this…" at bounding box center [597, 450] width 514 height 288
click at [679, 413] on p "Embracing the beauty and challenges of pastoral ministry, this podcast offers a…" at bounding box center [597, 468] width 514 height 112
drag, startPoint x: 679, startPoint y: 397, endPoint x: 643, endPoint y: 268, distance: 133.9
click at [643, 307] on div "A Beautiful Work Embracing the beauty and challenges of pastoral ministry, this…" at bounding box center [597, 450] width 514 height 288
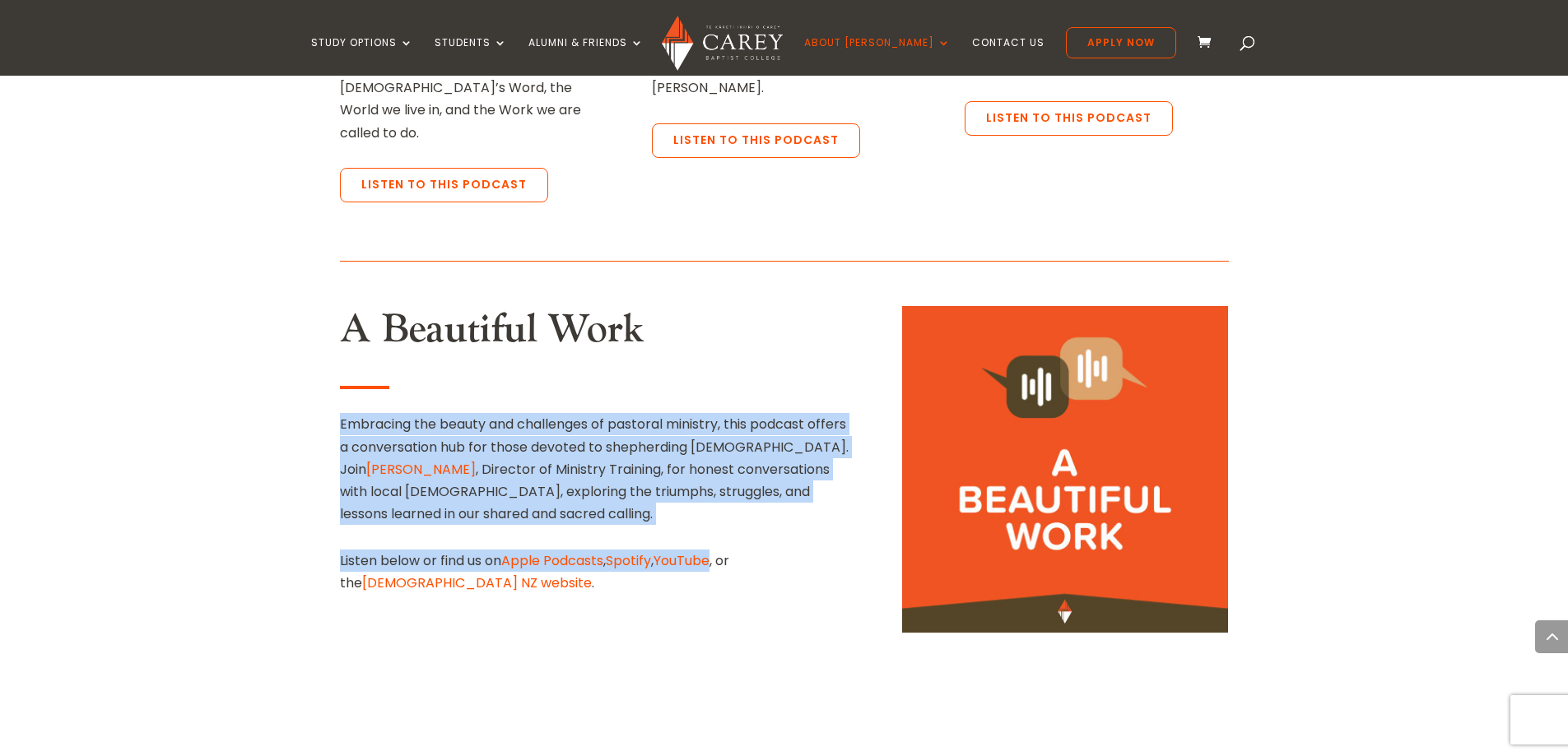
drag, startPoint x: 643, startPoint y: 268, endPoint x: 675, endPoint y: 406, distance: 141.7
click at [675, 406] on div "A Beautiful Work Embracing the beauty and challenges of pastoral ministry, this…" at bounding box center [597, 450] width 514 height 288
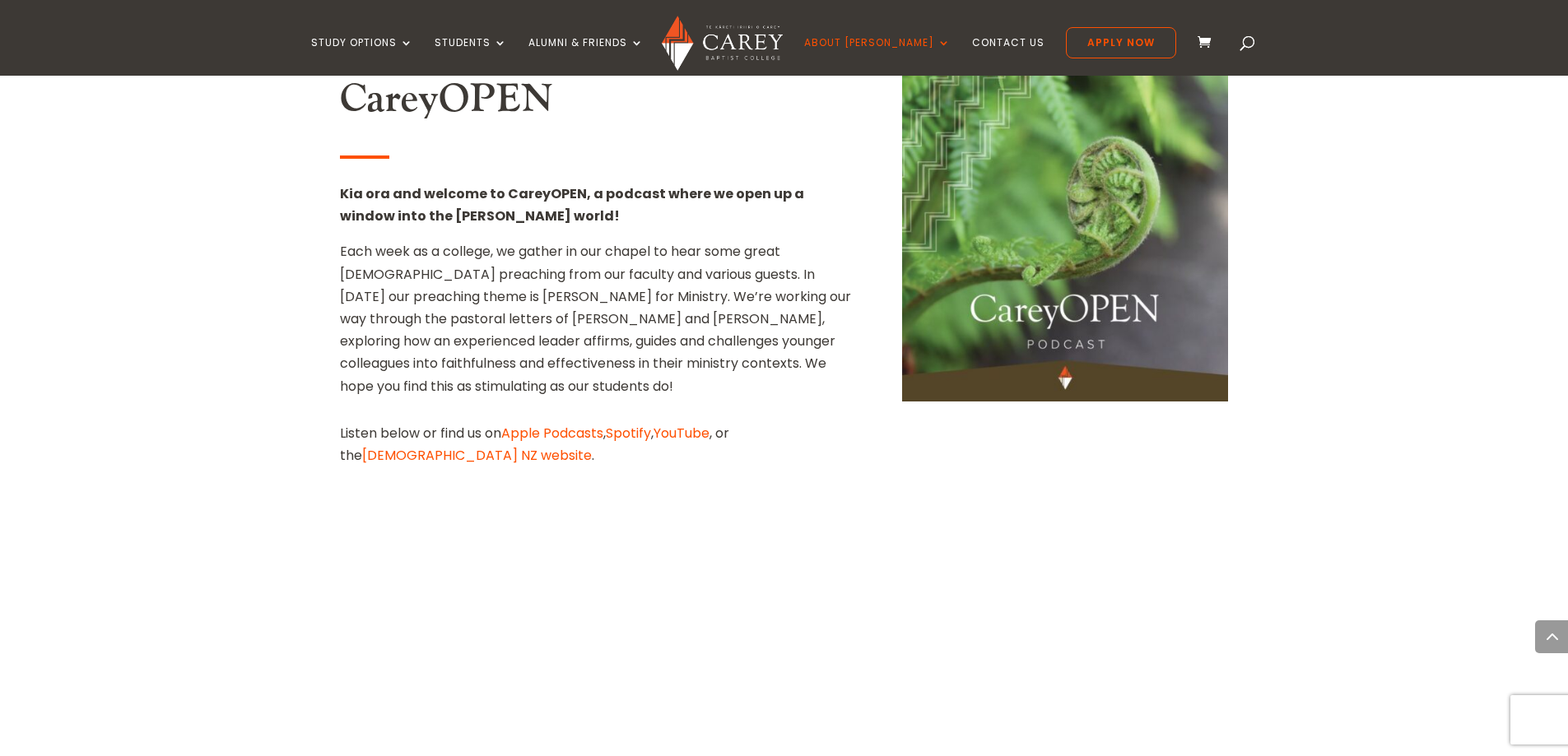
scroll to position [1893, 0]
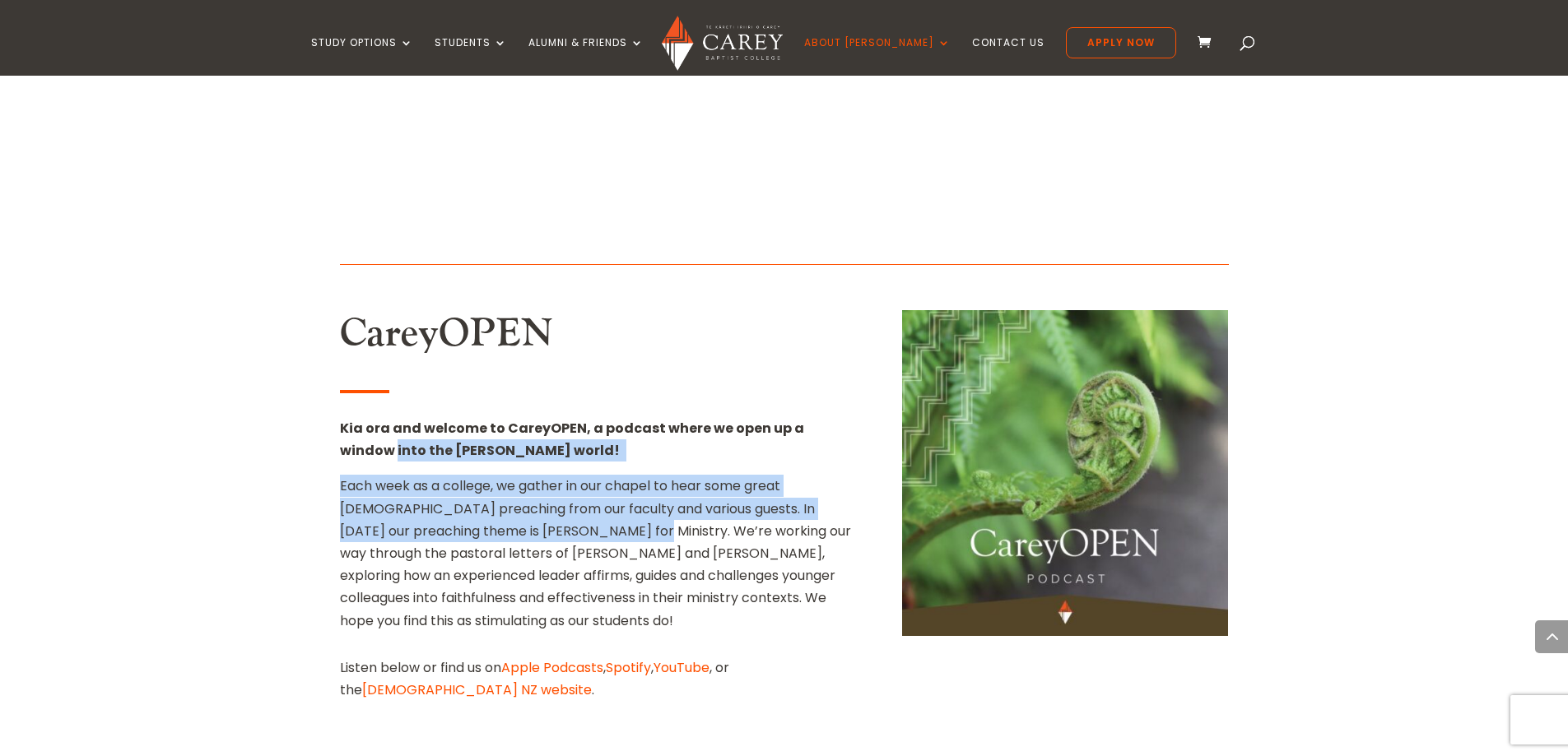
drag, startPoint x: 323, startPoint y: 333, endPoint x: 548, endPoint y: 401, distance: 235.1
click at [548, 401] on div "Home » Carey Podcasts Word, World, Work The Word, World and Work podcast highli…" at bounding box center [784, 662] width 1568 height 4049
click at [545, 476] on span "Each week as a college, we gather in our chapel to hear some great biblical pre…" at bounding box center [595, 542] width 511 height 131
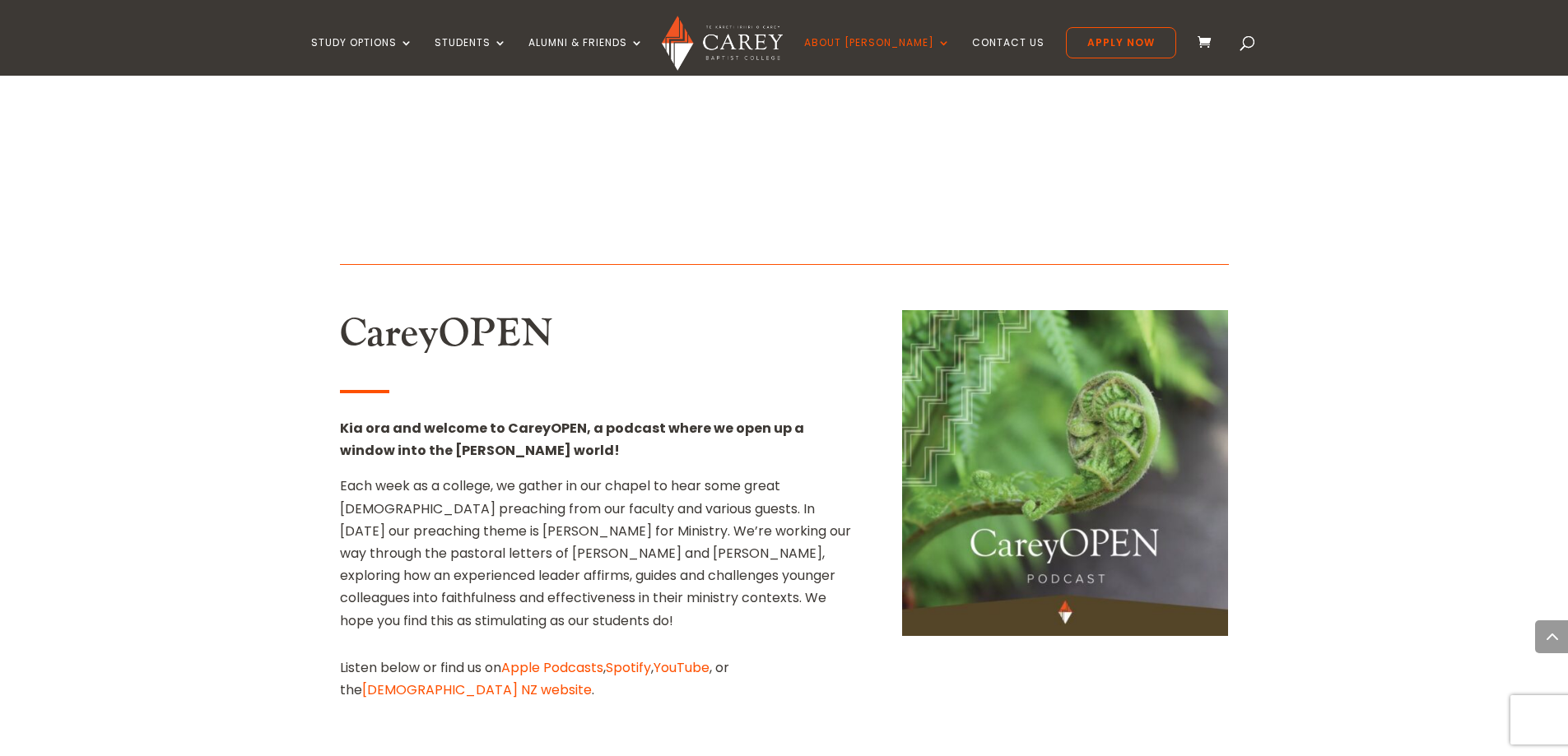
click at [526, 311] on div "CareyOPEN Kia ora and welcome to CareyOPEN, a podcast where we open up a window…" at bounding box center [597, 506] width 514 height 391
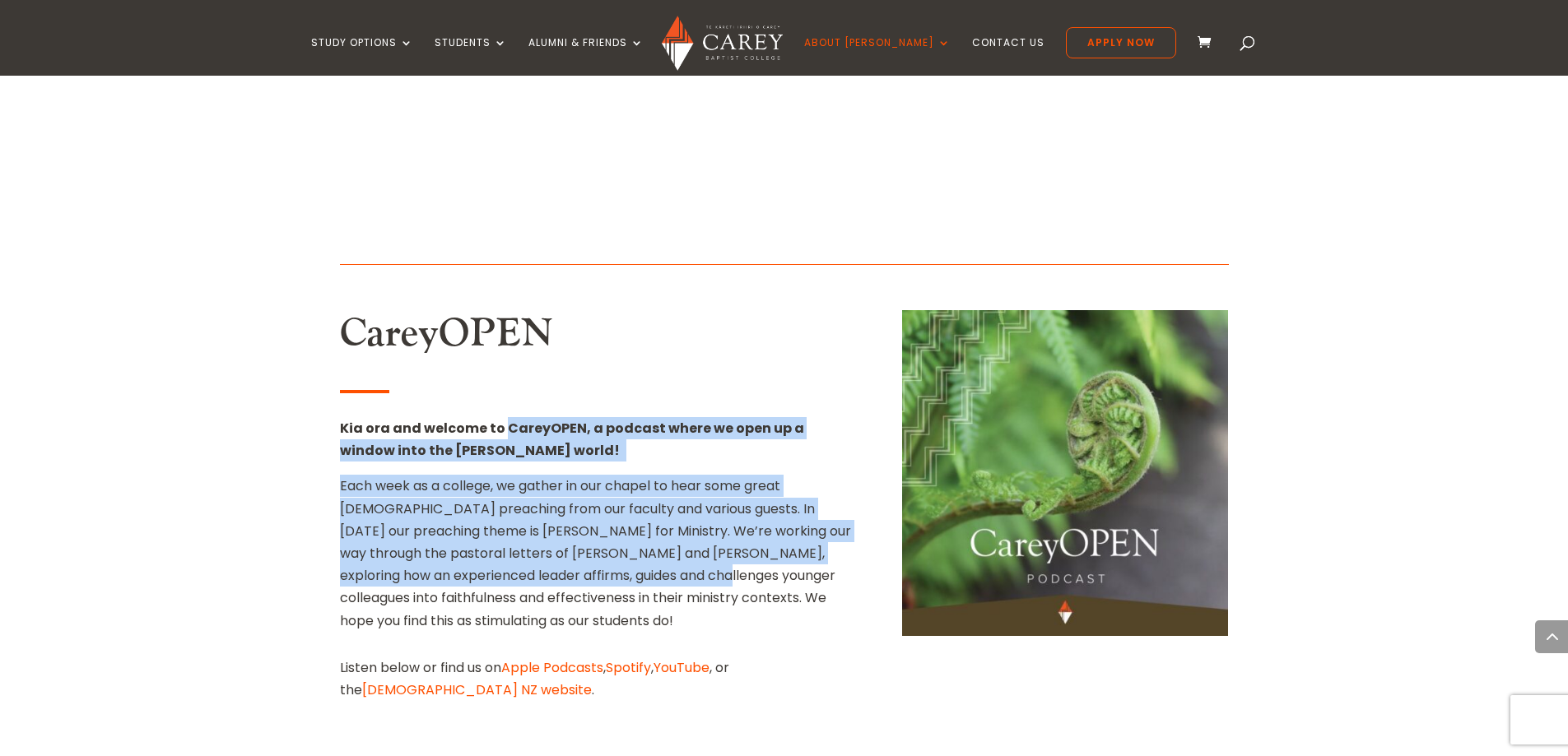
drag, startPoint x: 526, startPoint y: 290, endPoint x: 566, endPoint y: 474, distance: 188.3
click at [565, 477] on div "CareyOPEN Kia ora and welcome to CareyOPEN, a podcast where we open up a window…" at bounding box center [597, 506] width 514 height 391
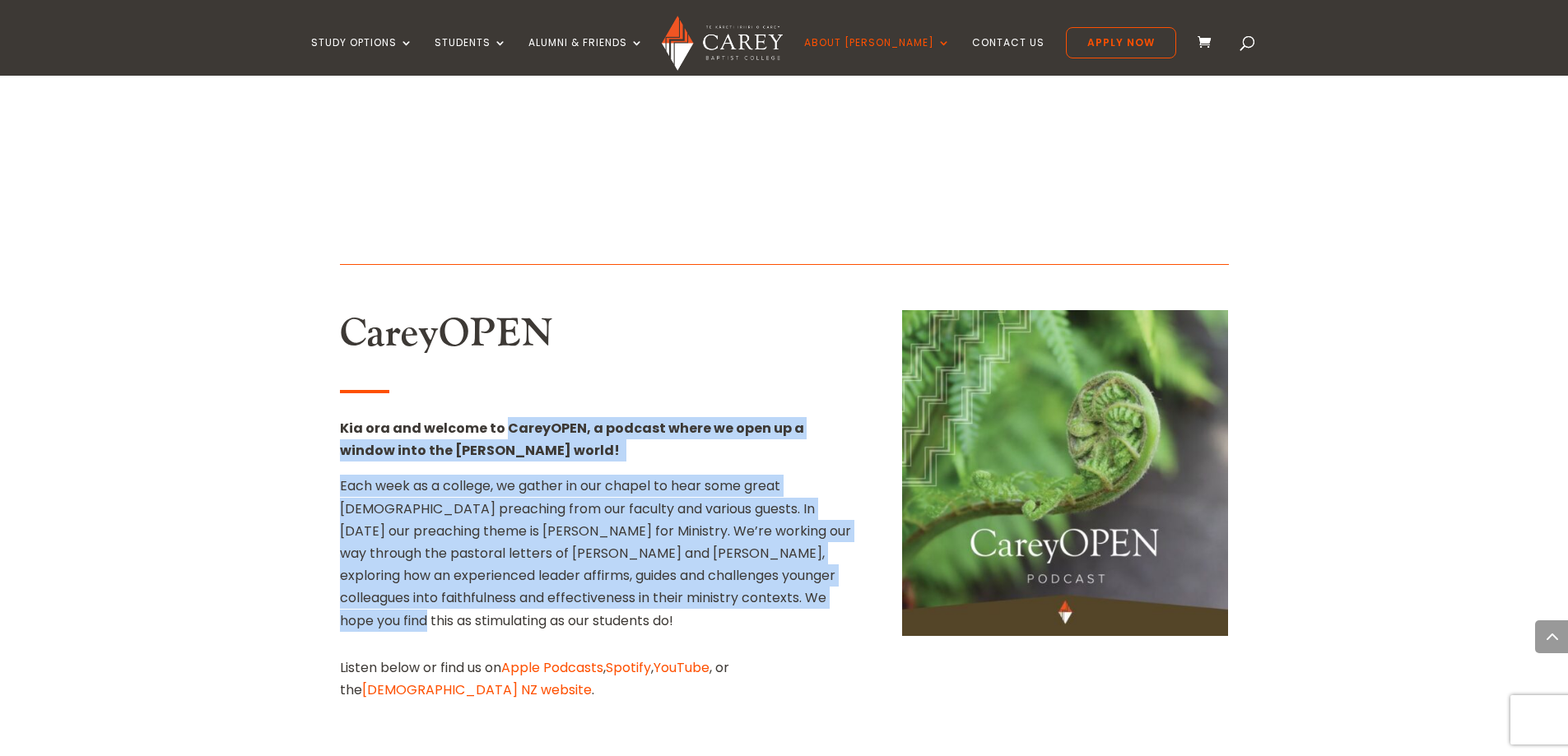
click at [566, 588] on span "We hope you find this as stimulating as our students do!" at bounding box center [584, 608] width 486 height 41
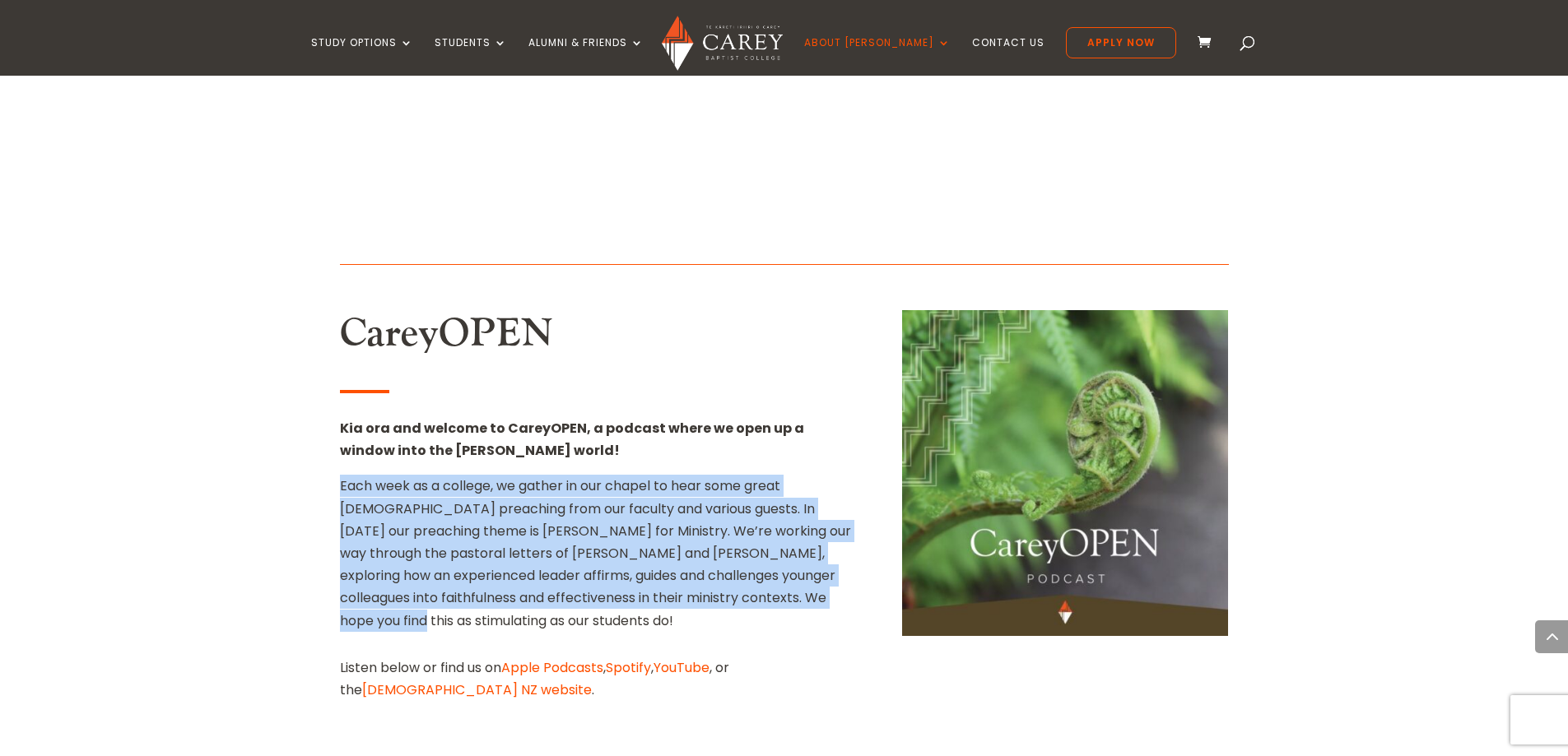
drag, startPoint x: 566, startPoint y: 472, endPoint x: 549, endPoint y: 348, distance: 125.2
click at [549, 418] on div "Kia ora and welcome to CareyOPEN, a podcast where we open up a window into the …" at bounding box center [597, 525] width 514 height 215
click at [549, 418] on p "Kia ora and welcome to CareyOPEN, a podcast where we open up a window into the …" at bounding box center [597, 446] width 514 height 58
drag, startPoint x: 549, startPoint y: 348, endPoint x: 578, endPoint y: 468, distance: 123.5
click at [578, 468] on div "Kia ora and welcome to CareyOPEN, a podcast where we open up a window into the …" at bounding box center [597, 525] width 514 height 215
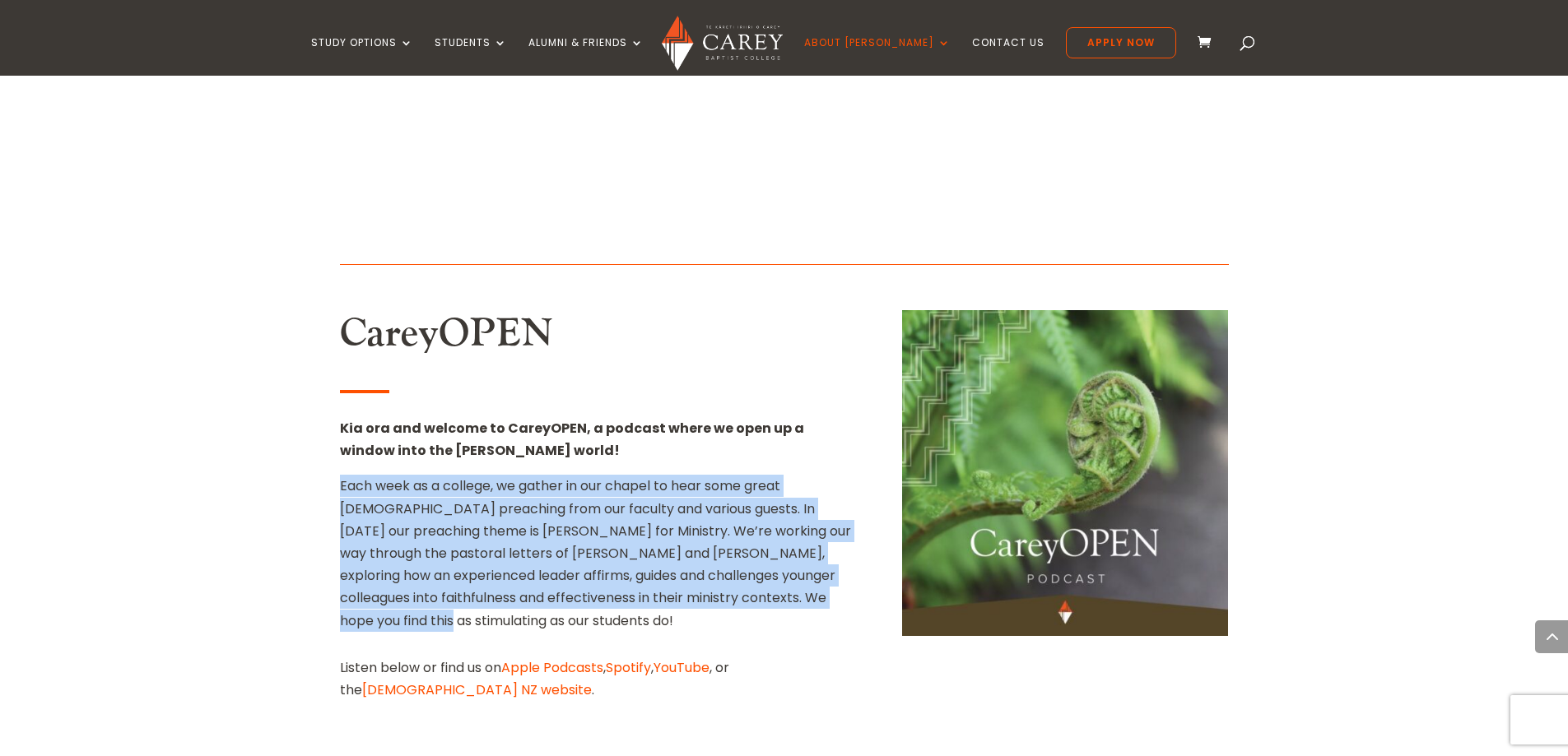
click at [578, 588] on span "We hope you find this as stimulating as our students do!" at bounding box center [584, 608] width 486 height 41
drag, startPoint x: 578, startPoint y: 468, endPoint x: 524, endPoint y: 337, distance: 141.7
click at [524, 418] on div "Kia ora and welcome to CareyOPEN, a podcast where we open up a window into the …" at bounding box center [597, 525] width 514 height 215
click at [524, 418] on p "Kia ora and welcome to CareyOPEN, a podcast where we open up a window into the …" at bounding box center [597, 446] width 514 height 58
click at [606, 471] on div "Kia ora and welcome to CareyOPEN, a podcast where we open up a window into the …" at bounding box center [597, 525] width 514 height 215
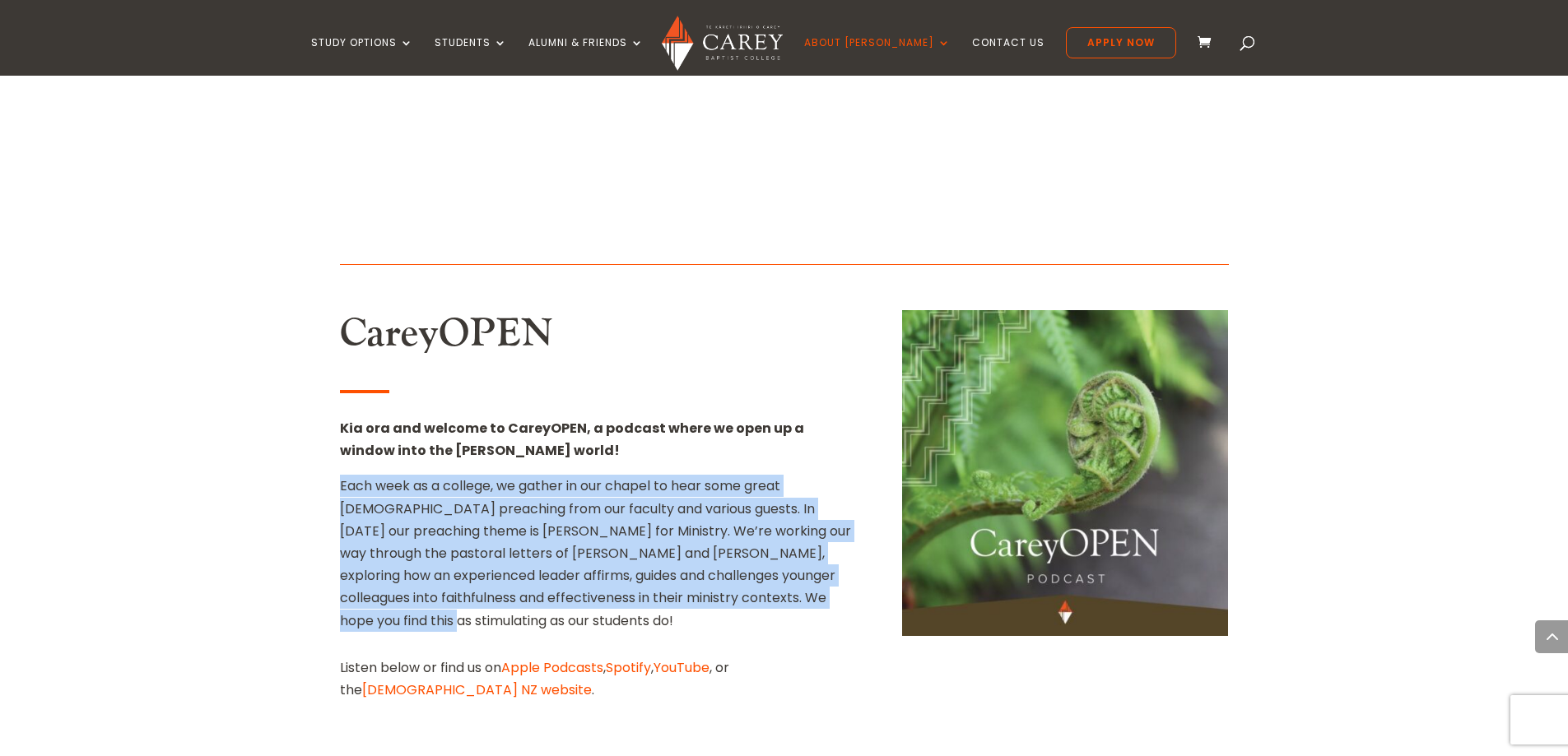
click at [606, 588] on span "We hope you find this as stimulating as our students do!" at bounding box center [584, 608] width 486 height 41
drag, startPoint x: 606, startPoint y: 471, endPoint x: 557, endPoint y: 353, distance: 127.8
click at [557, 475] on p "Each week as a college, we gather in our chapel to hear some great biblical pre…" at bounding box center [597, 554] width 514 height 157
drag, startPoint x: 557, startPoint y: 353, endPoint x: 717, endPoint y: 484, distance: 206.8
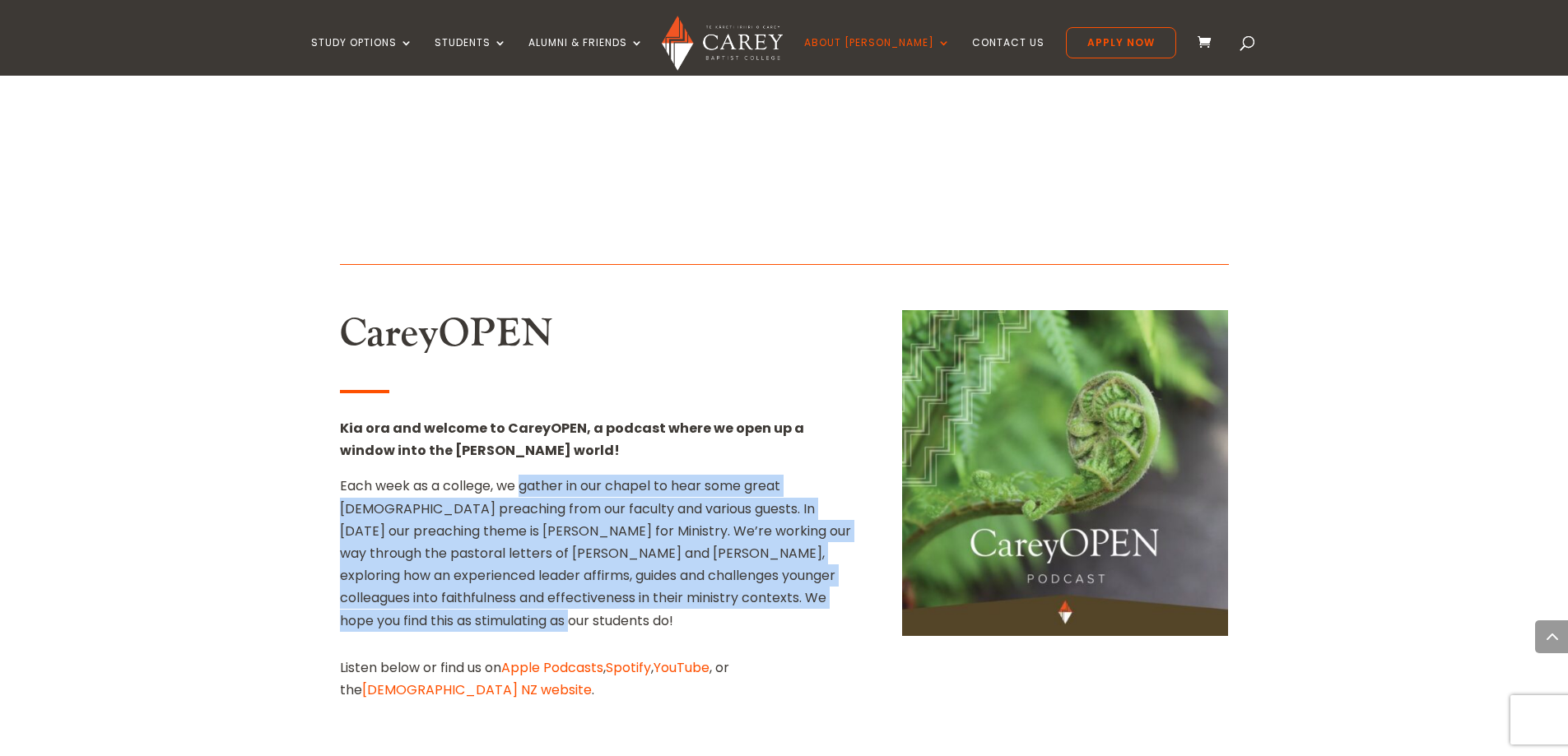
click at [717, 484] on p "Each week as a college, we gather in our chapel to hear some great biblical pre…" at bounding box center [597, 554] width 514 height 157
click at [719, 588] on span "We hope you find this as stimulating as our students do!" at bounding box center [584, 608] width 486 height 41
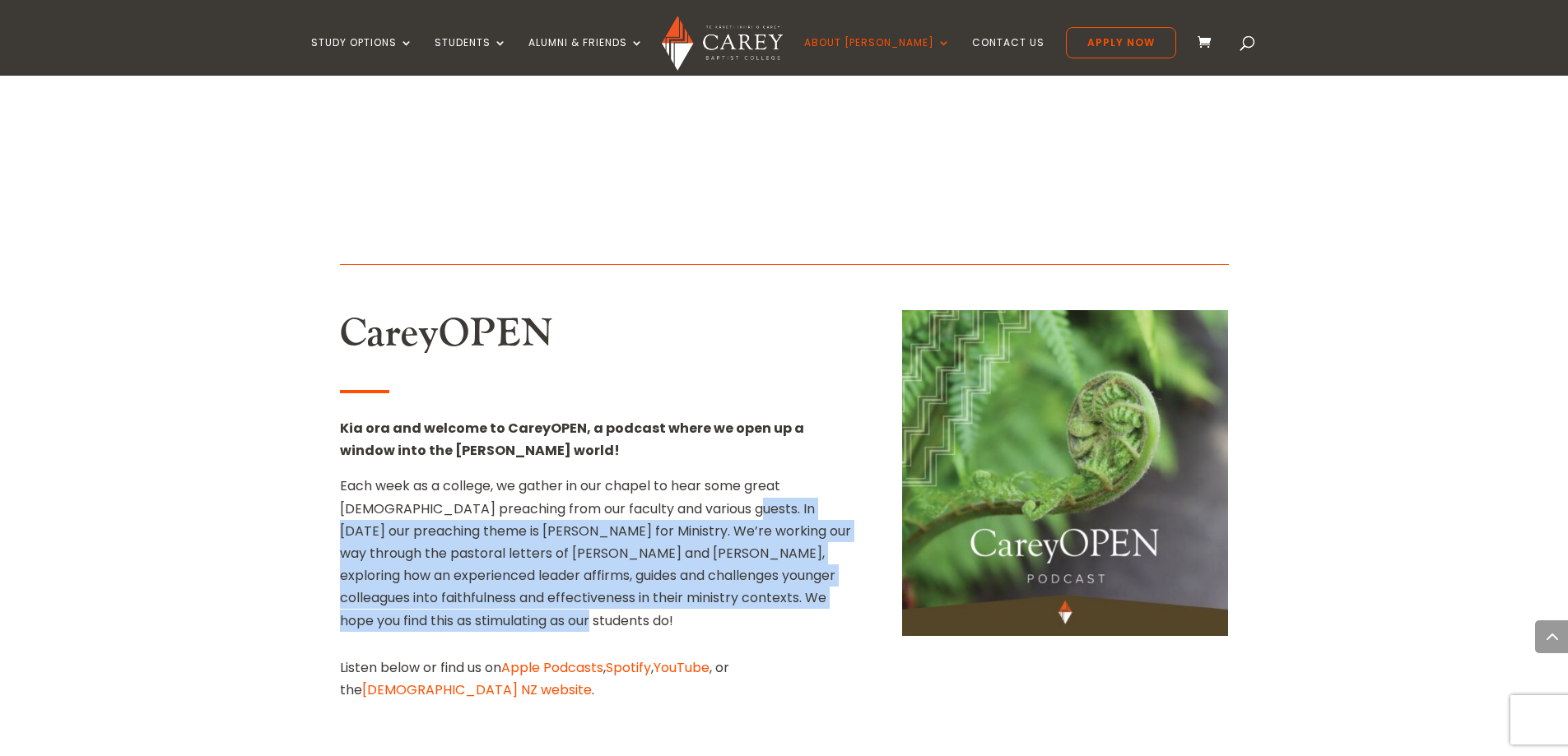
drag, startPoint x: 719, startPoint y: 480, endPoint x: 668, endPoint y: 370, distance: 121.2
click at [668, 475] on p "Each week as a college, we gather in our chapel to hear some great biblical pre…" at bounding box center [597, 554] width 514 height 157
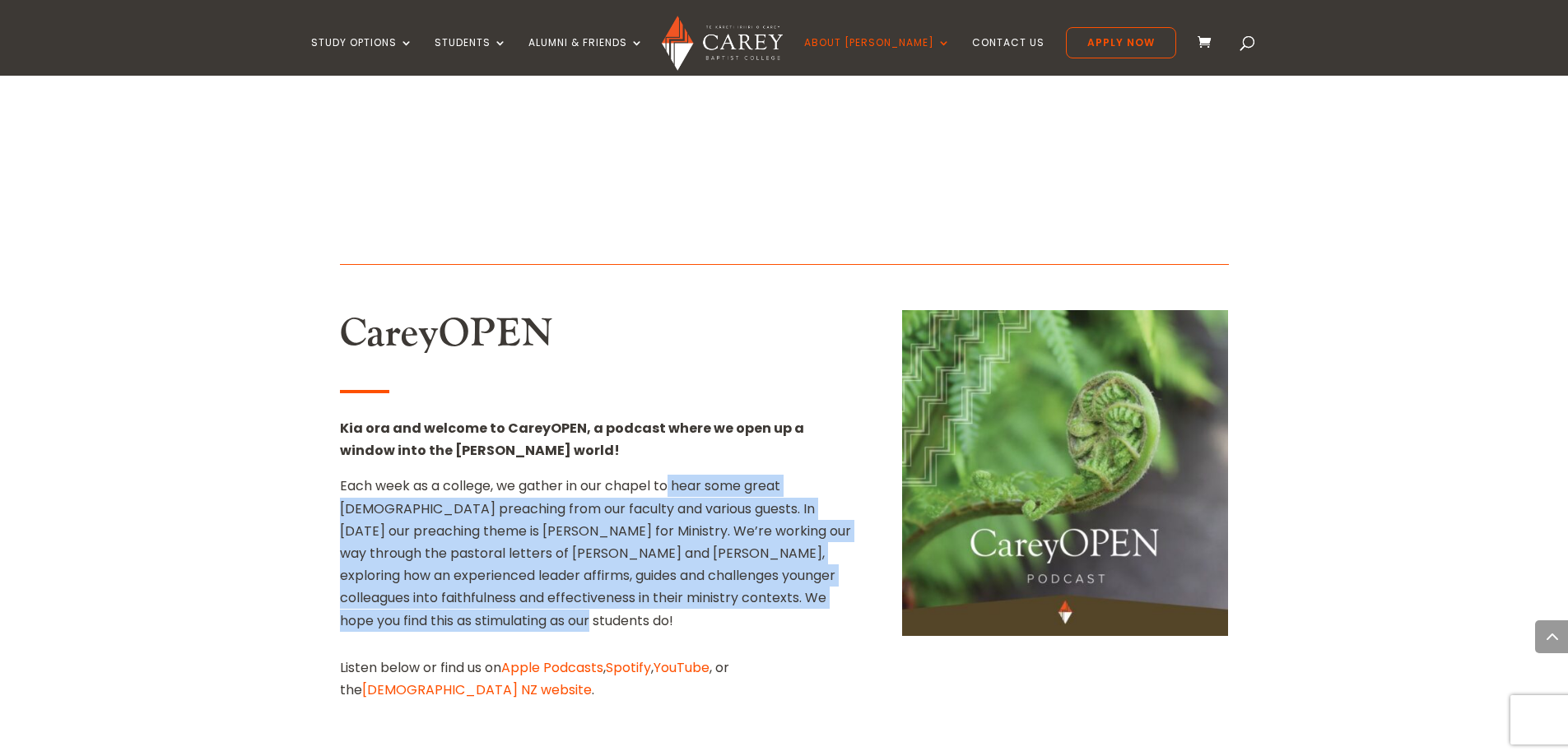
click at [668, 476] on span "Each week as a college, we gather in our chapel to hear some great biblical pre…" at bounding box center [595, 542] width 511 height 131
drag, startPoint x: 668, startPoint y: 370, endPoint x: 679, endPoint y: 491, distance: 121.5
click at [679, 491] on div "CareyOPEN Kia ora and welcome to CareyOPEN, a podcast where we open up a window…" at bounding box center [597, 506] width 514 height 391
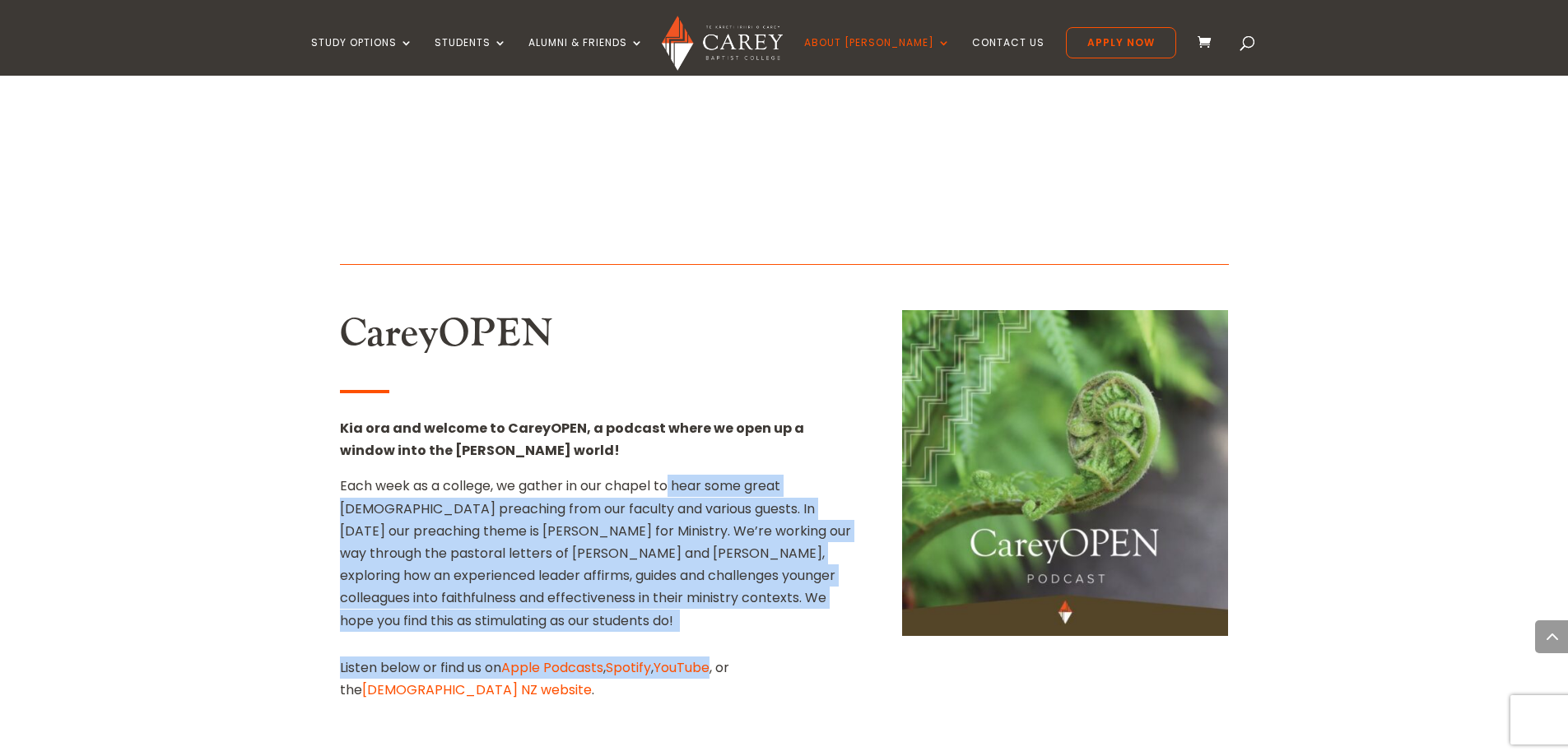
click at [679, 491] on div "CareyOPEN Kia ora and welcome to CareyOPEN, a podcast where we open up a window…" at bounding box center [597, 506] width 514 height 391
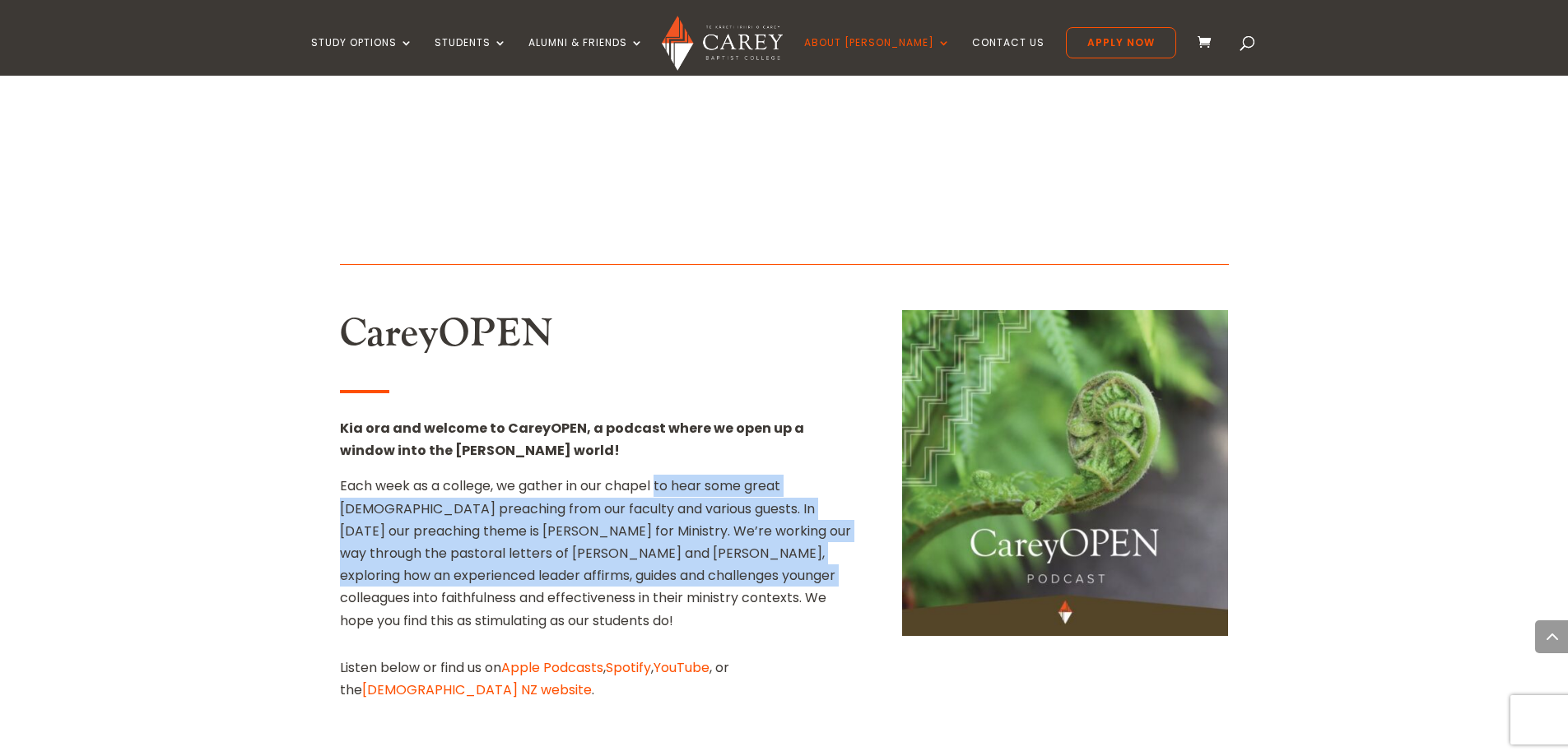
drag, startPoint x: 678, startPoint y: 463, endPoint x: 658, endPoint y: 356, distance: 108.9
click at [658, 476] on span "Each week as a college, we gather in our chapel to hear some great biblical pre…" at bounding box center [595, 542] width 511 height 131
drag, startPoint x: 658, startPoint y: 356, endPoint x: 675, endPoint y: 443, distance: 88.6
click at [675, 475] on p "Each week as a college, we gather in our chapel to hear some great biblical pre…" at bounding box center [597, 554] width 514 height 157
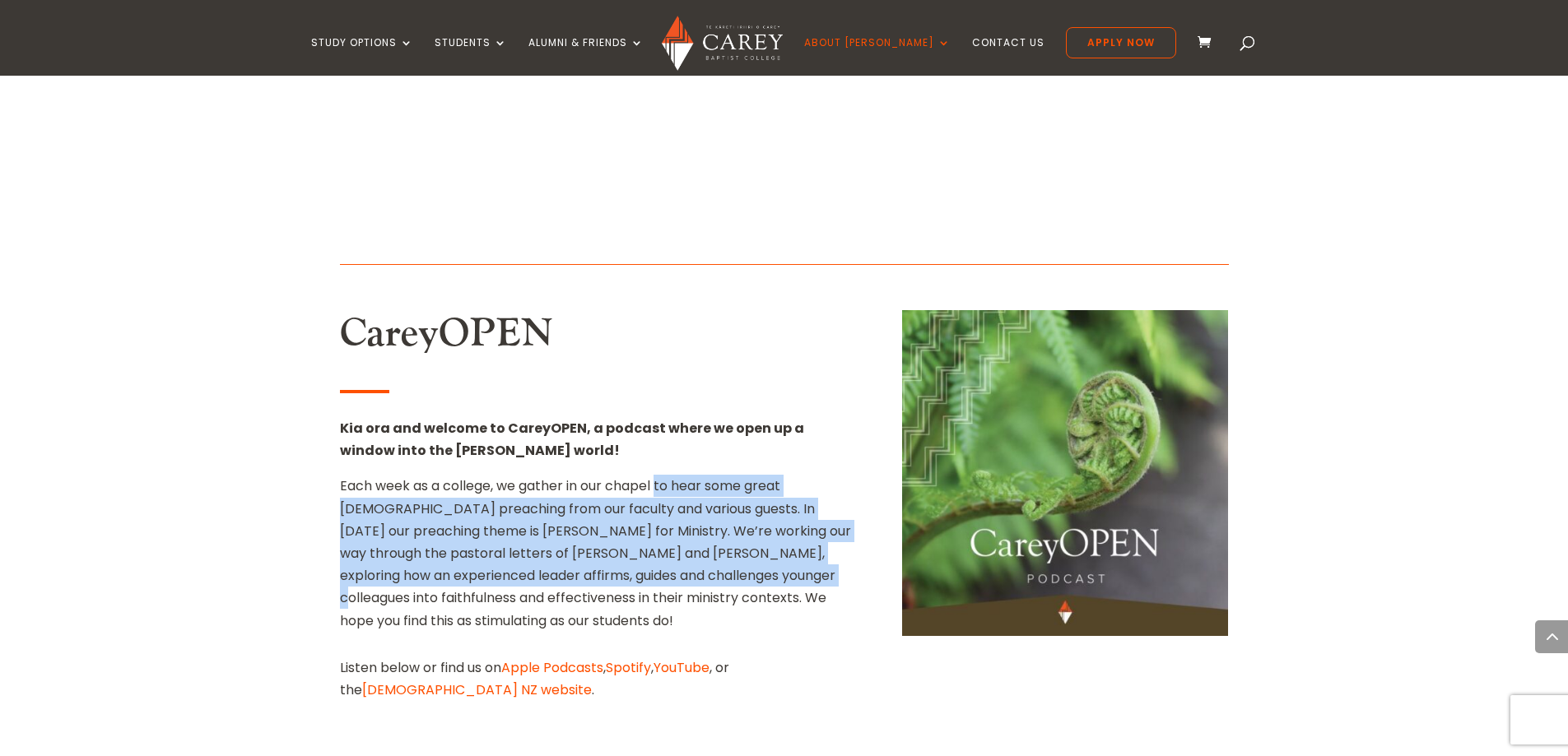
click at [675, 476] on span "Each week as a college, we gather in our chapel to hear some great biblical pre…" at bounding box center [595, 542] width 511 height 131
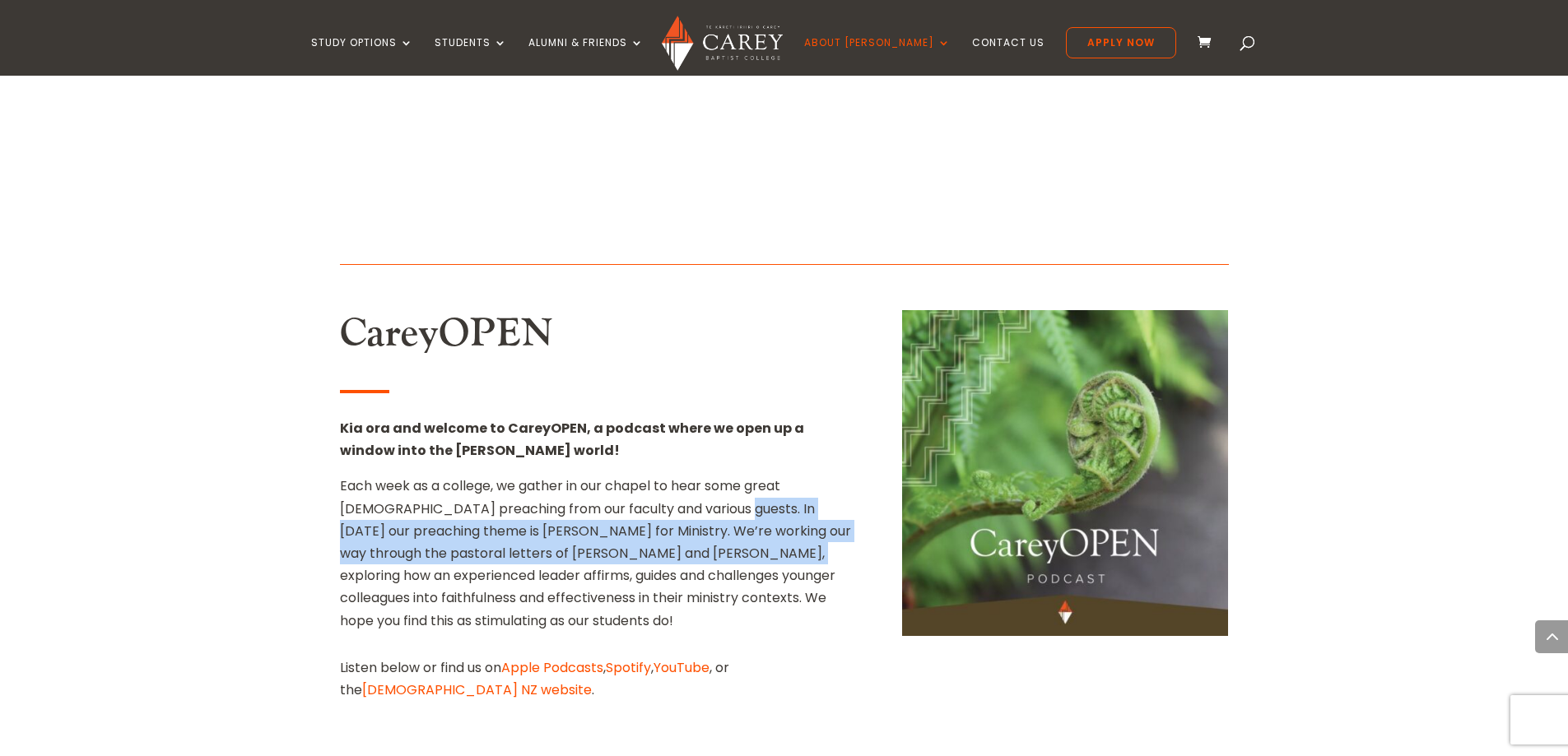
click at [658, 476] on span "Each week as a college, we gather in our chapel to hear some great biblical pre…" at bounding box center [595, 542] width 511 height 131
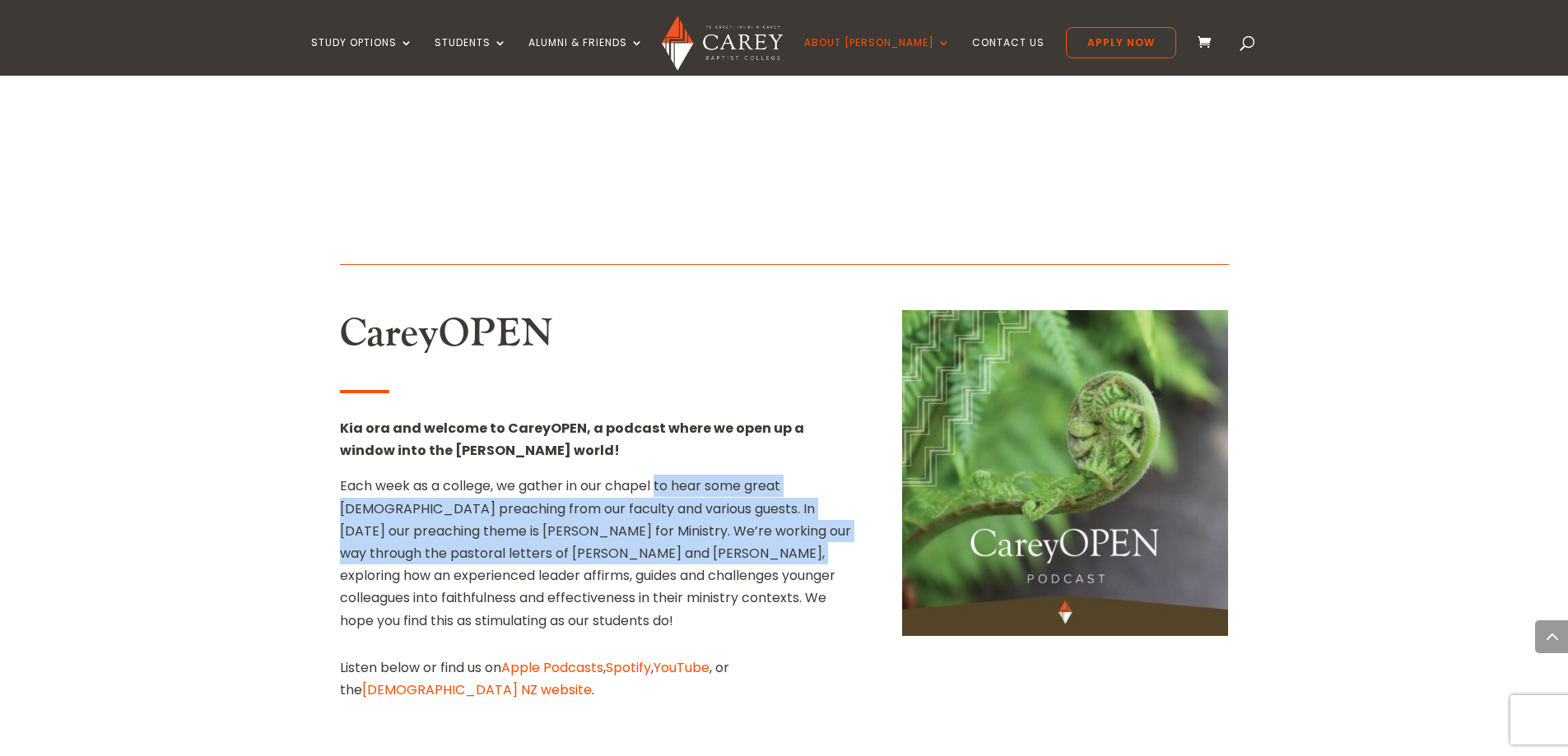
click at [658, 476] on span "Each week as a college, we gather in our chapel to hear some great biblical pre…" at bounding box center [595, 542] width 511 height 131
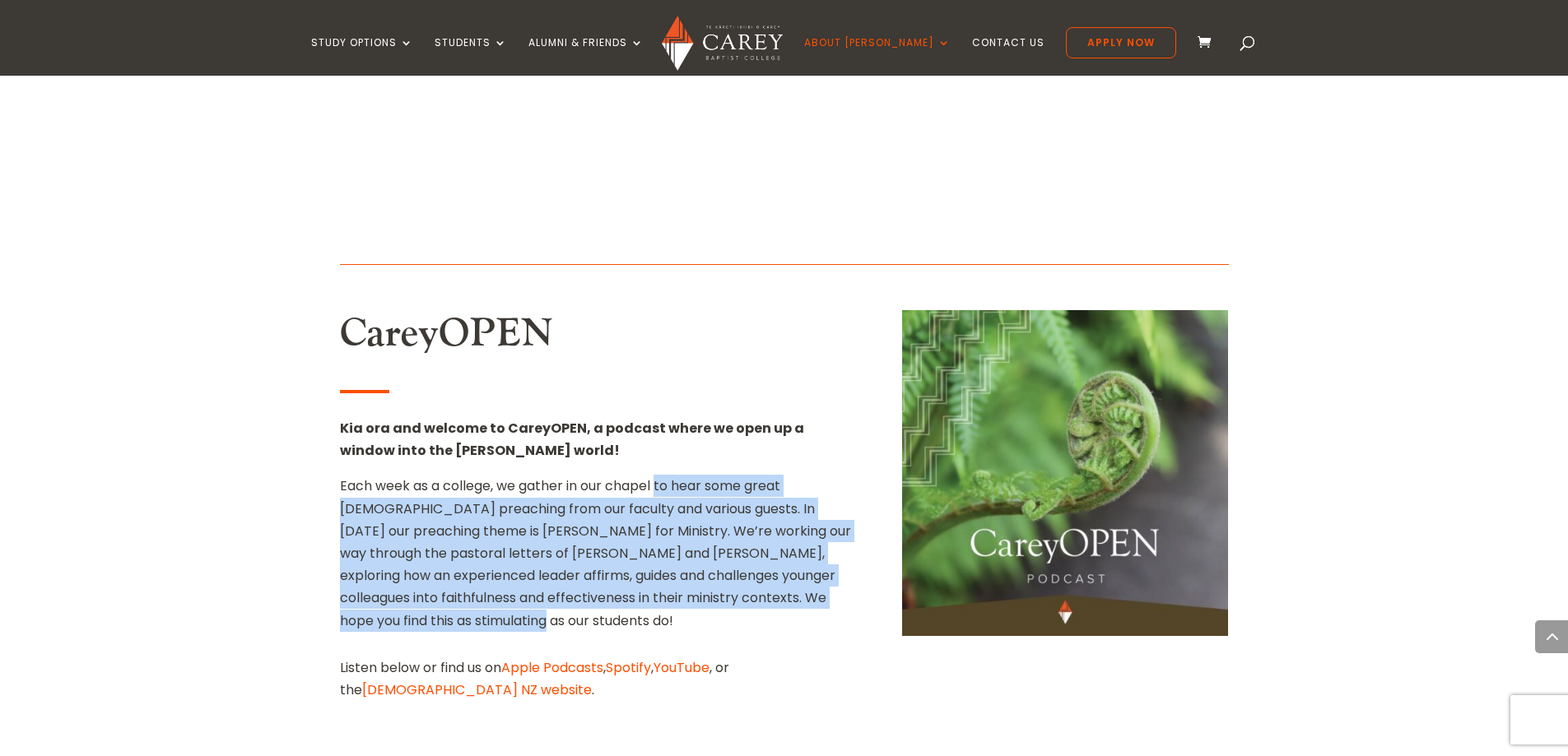
drag, startPoint x: 658, startPoint y: 372, endPoint x: 691, endPoint y: 467, distance: 100.6
click at [691, 475] on p "Each week as a college, we gather in our chapel to hear some great biblical pre…" at bounding box center [597, 554] width 514 height 157
click at [691, 588] on span "We hope you find this as stimulating as our students do!" at bounding box center [584, 608] width 486 height 41
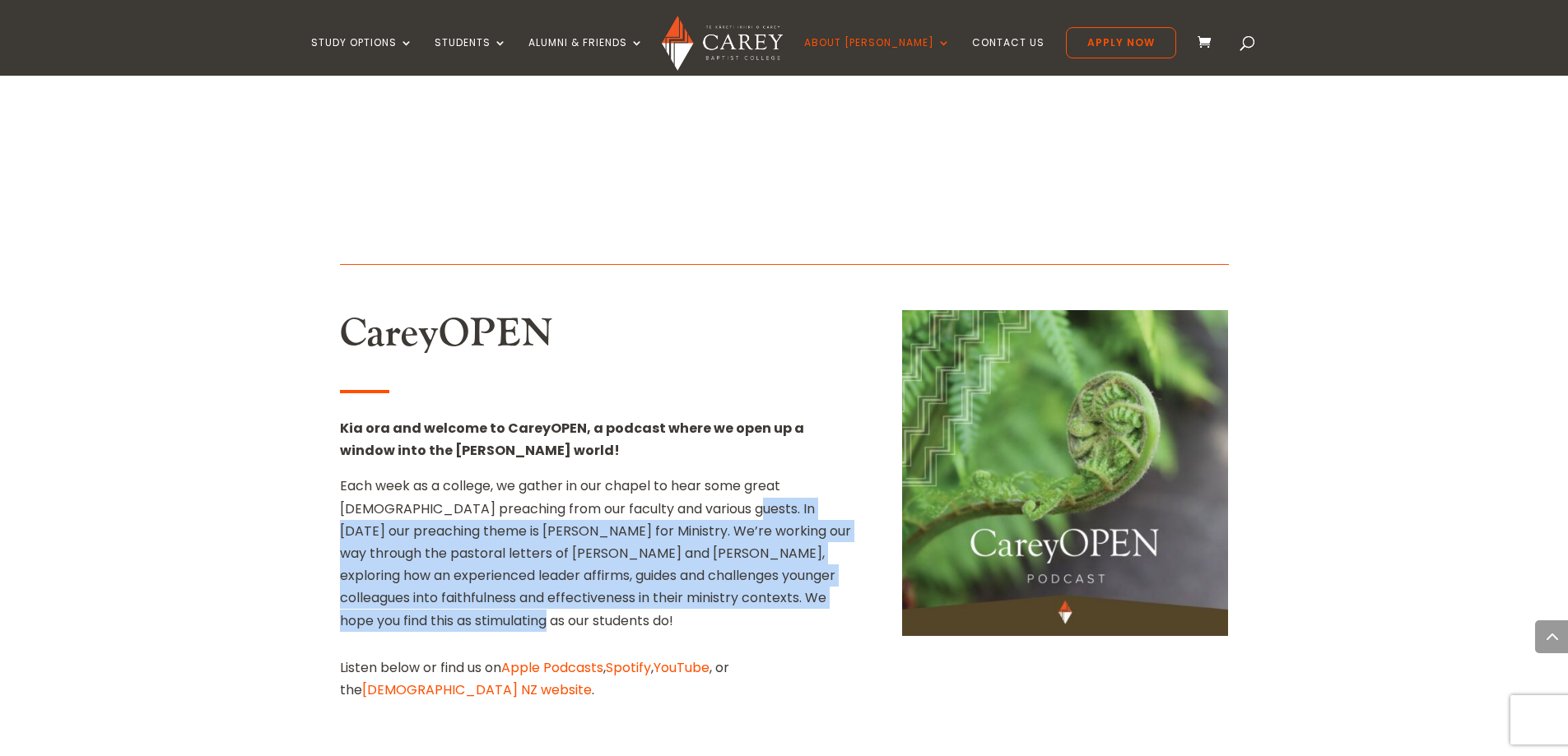
drag, startPoint x: 691, startPoint y: 467, endPoint x: 672, endPoint y: 377, distance: 92.0
click at [672, 475] on p "Each week as a college, we gather in our chapel to hear some great biblical pre…" at bounding box center [597, 554] width 514 height 157
click at [672, 476] on span "Each week as a college, we gather in our chapel to hear some great biblical pre…" at bounding box center [595, 542] width 511 height 131
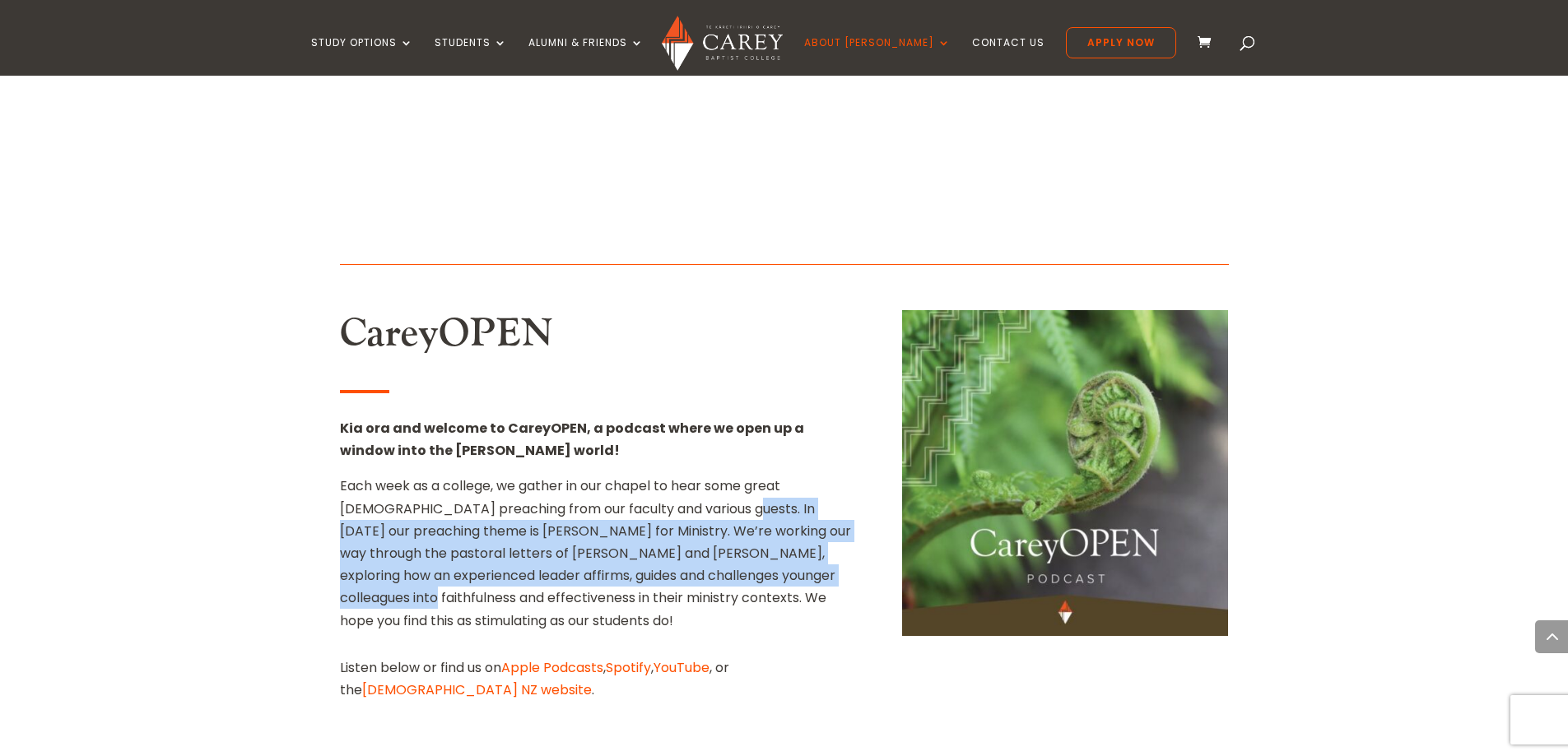
drag, startPoint x: 672, startPoint y: 377, endPoint x: 689, endPoint y: 465, distance: 89.6
click at [689, 475] on p "Each week as a college, we gather in our chapel to hear some great biblical pre…" at bounding box center [597, 554] width 514 height 157
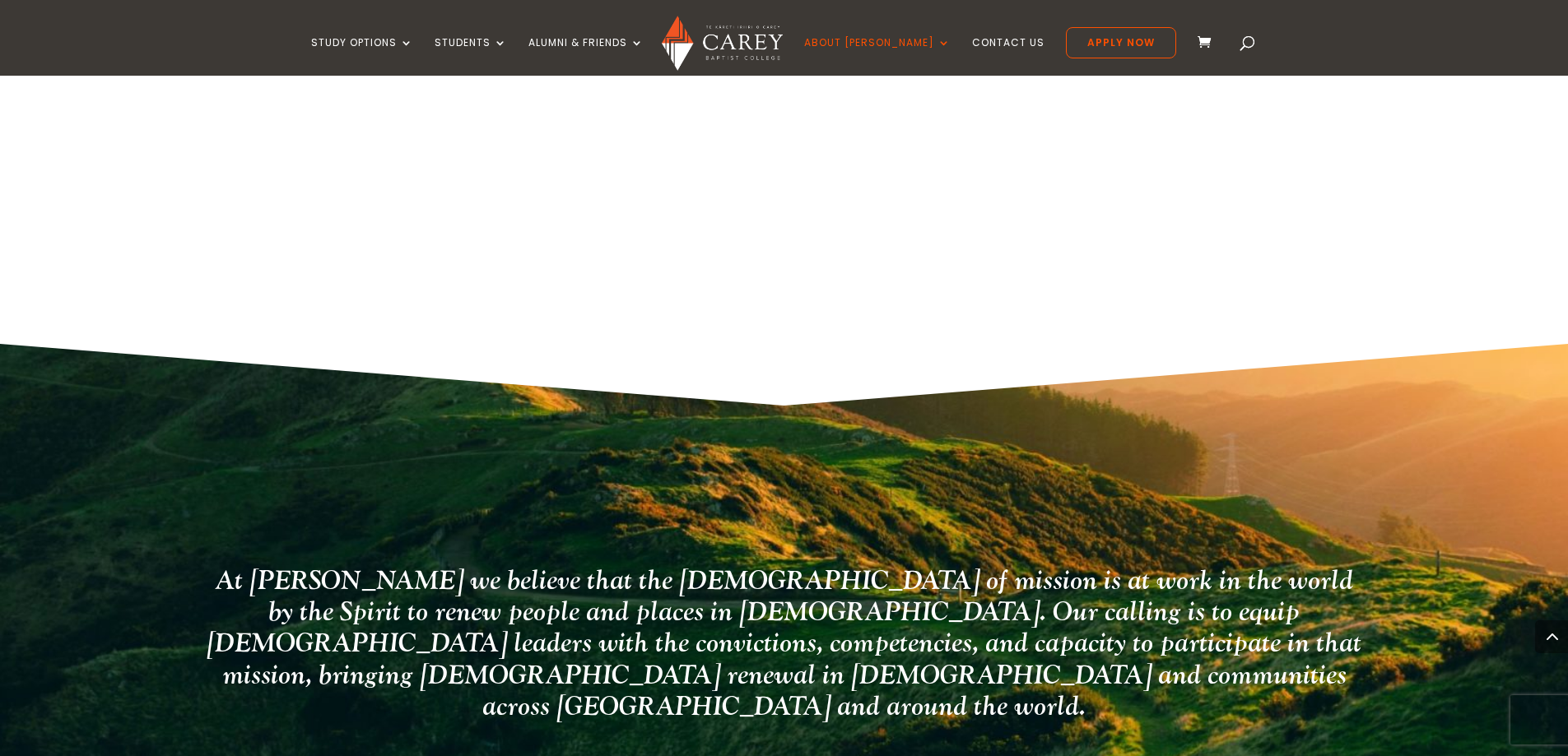
scroll to position [4647, 0]
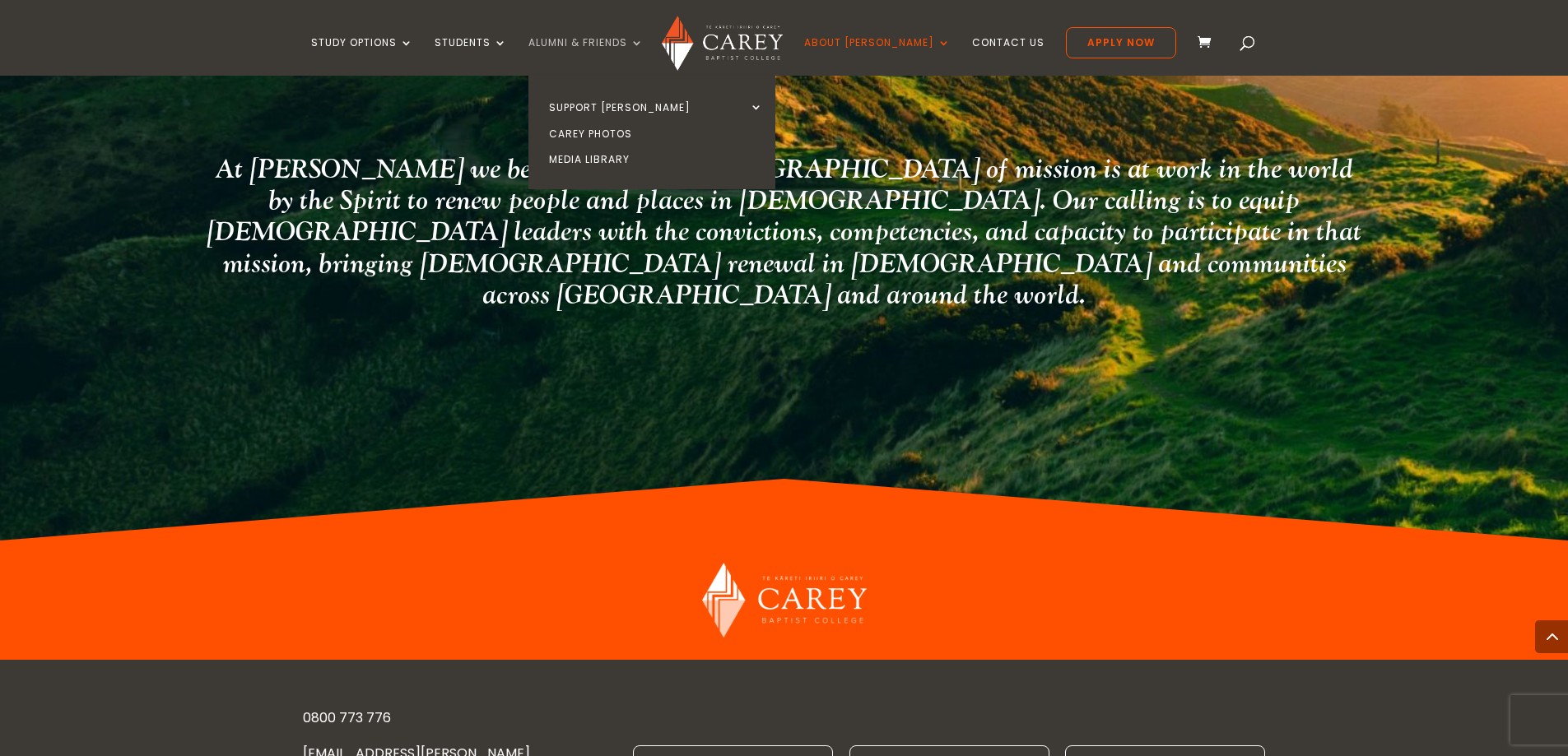
click at [644, 49] on link "Alumni & Friends" at bounding box center [587, 56] width 115 height 39
click at [628, 136] on link "Carey Photos" at bounding box center [656, 134] width 247 height 27
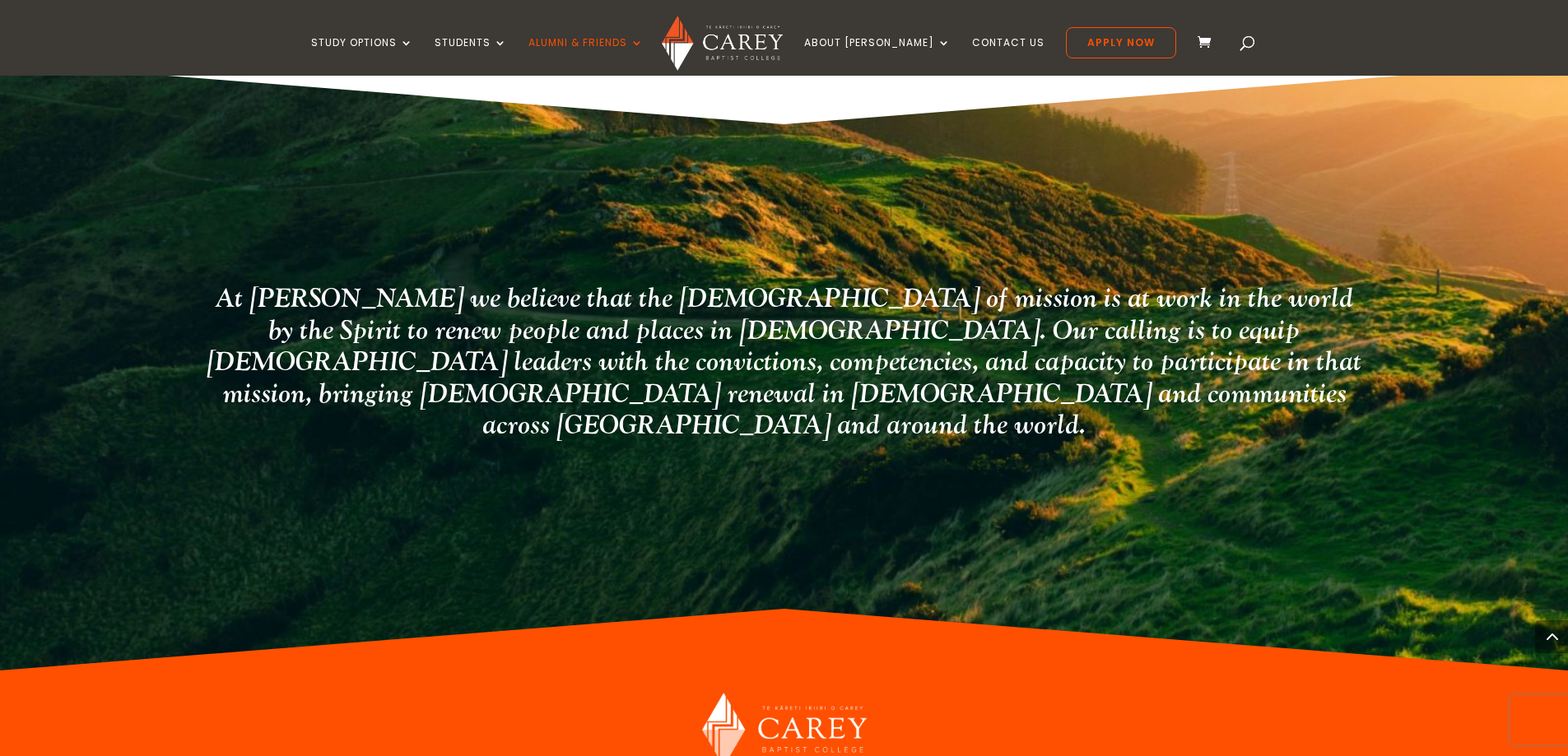
scroll to position [3045, 0]
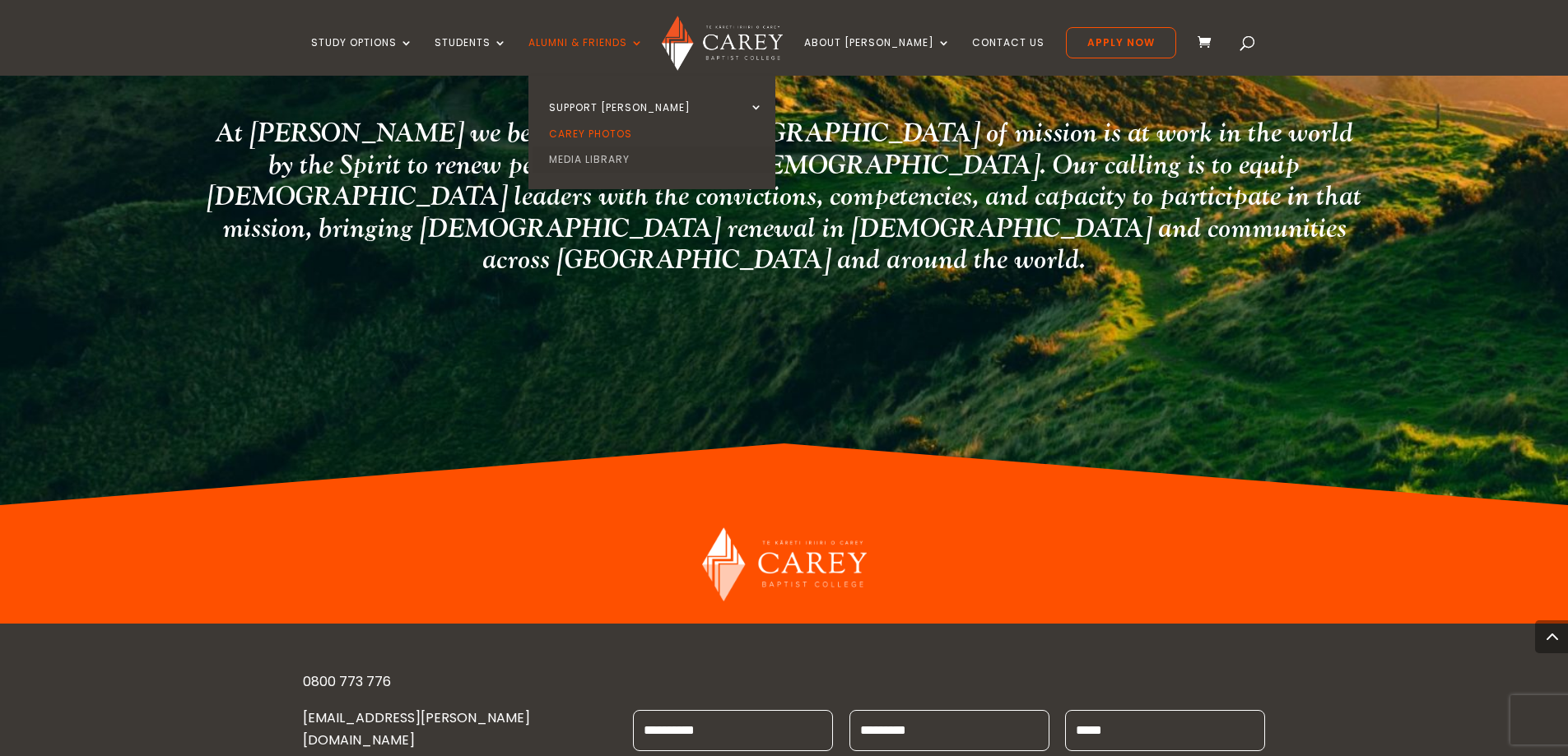
click at [624, 156] on link "Media Library" at bounding box center [656, 160] width 247 height 27
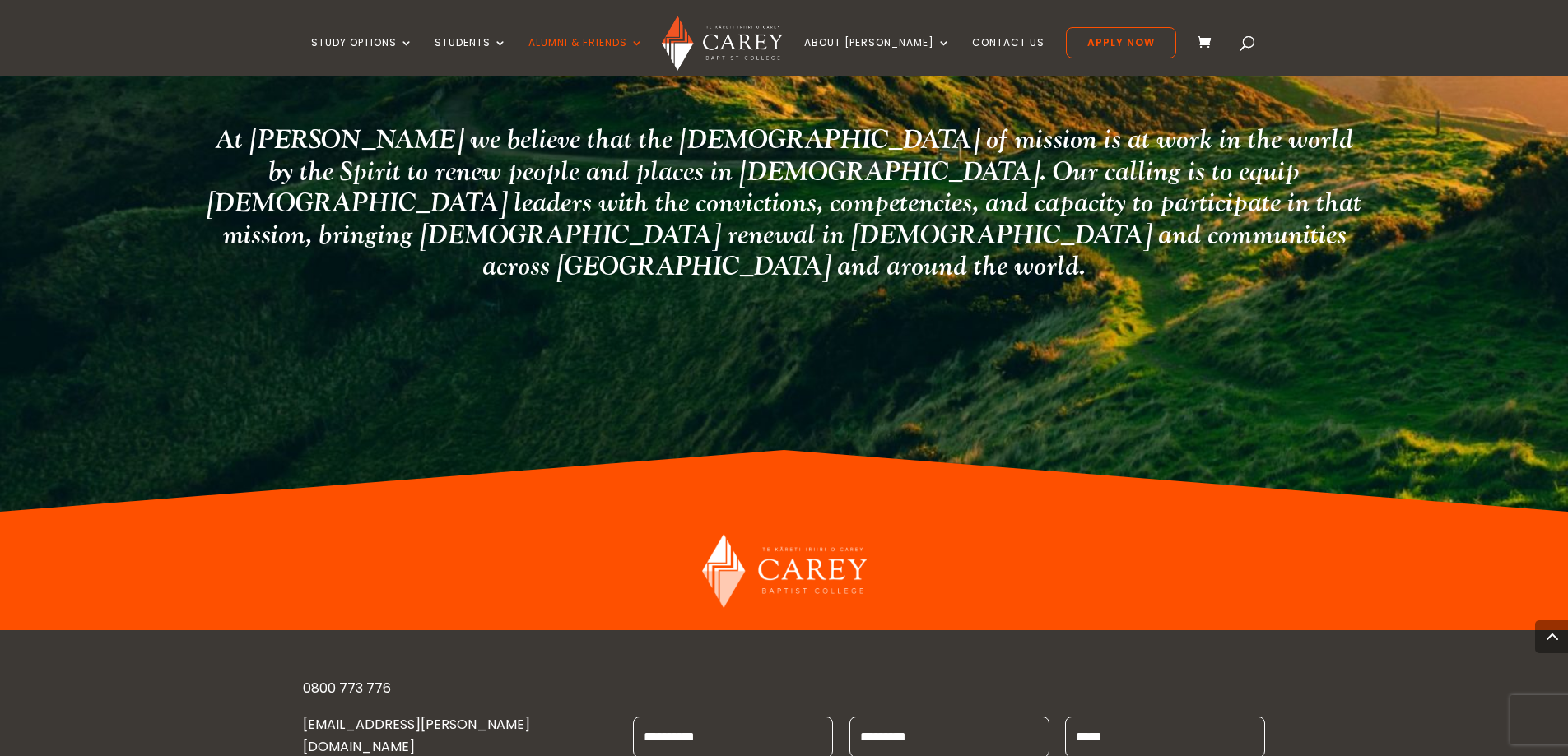
scroll to position [2716, 0]
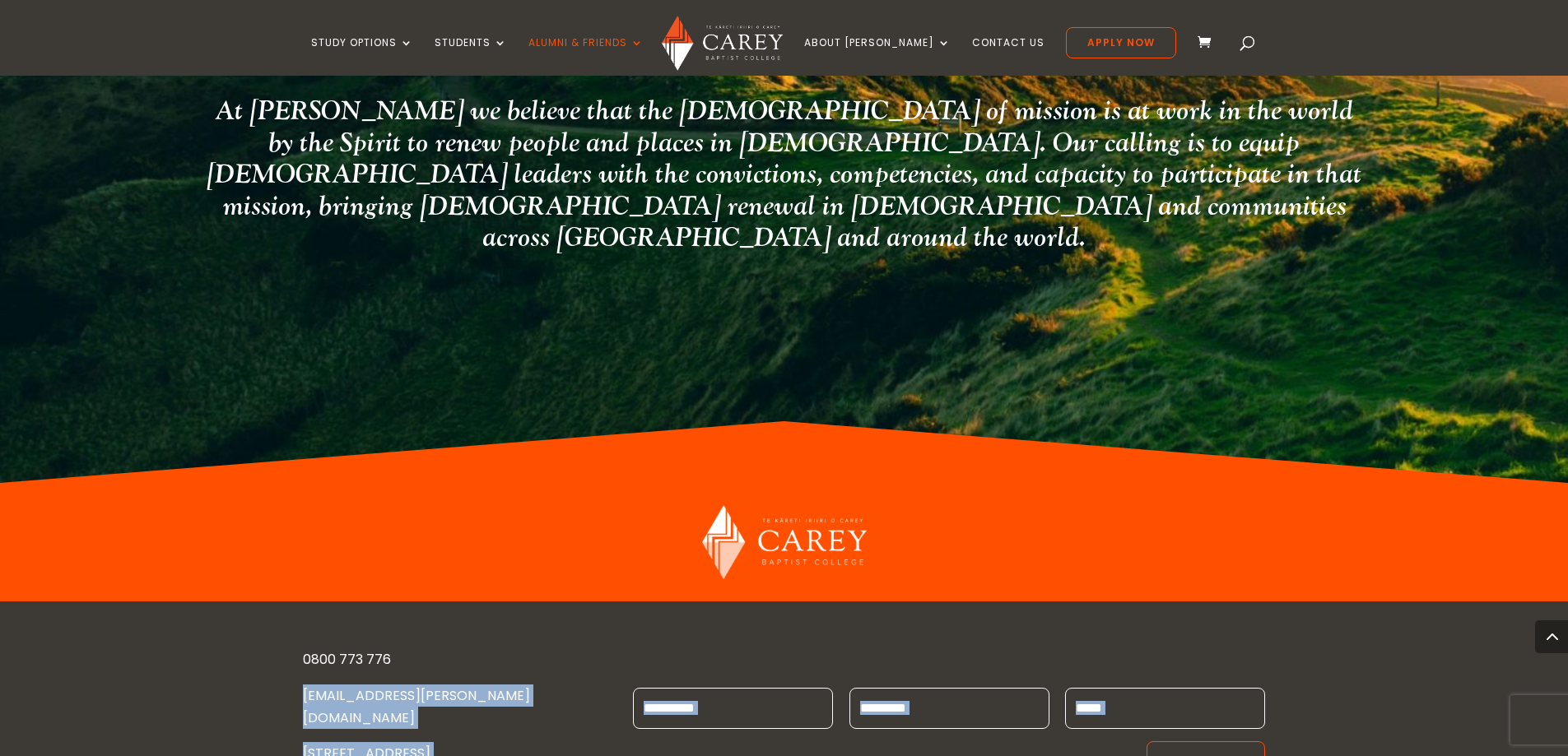
drag, startPoint x: 429, startPoint y: 536, endPoint x: 440, endPoint y: 712, distance: 176.3
click at [440, 712] on div "0800 773 776 [EMAIL_ADDRESS][PERSON_NAME][DOMAIN_NAME] [STREET_ADDRESS][PERSON_…" at bounding box center [784, 712] width 1568 height 458
click at [453, 667] on div "0800 773 776 [EMAIL_ADDRESS][PERSON_NAME][DOMAIN_NAME] [STREET_ADDRESS][PERSON_…" at bounding box center [784, 728] width 964 height 205
drag, startPoint x: 465, startPoint y: 656, endPoint x: 452, endPoint y: 457, distance: 199.4
click at [452, 483] on div "0800 773 776 [EMAIL_ADDRESS][PERSON_NAME][DOMAIN_NAME] [STREET_ADDRESS][PERSON_…" at bounding box center [784, 712] width 1568 height 458
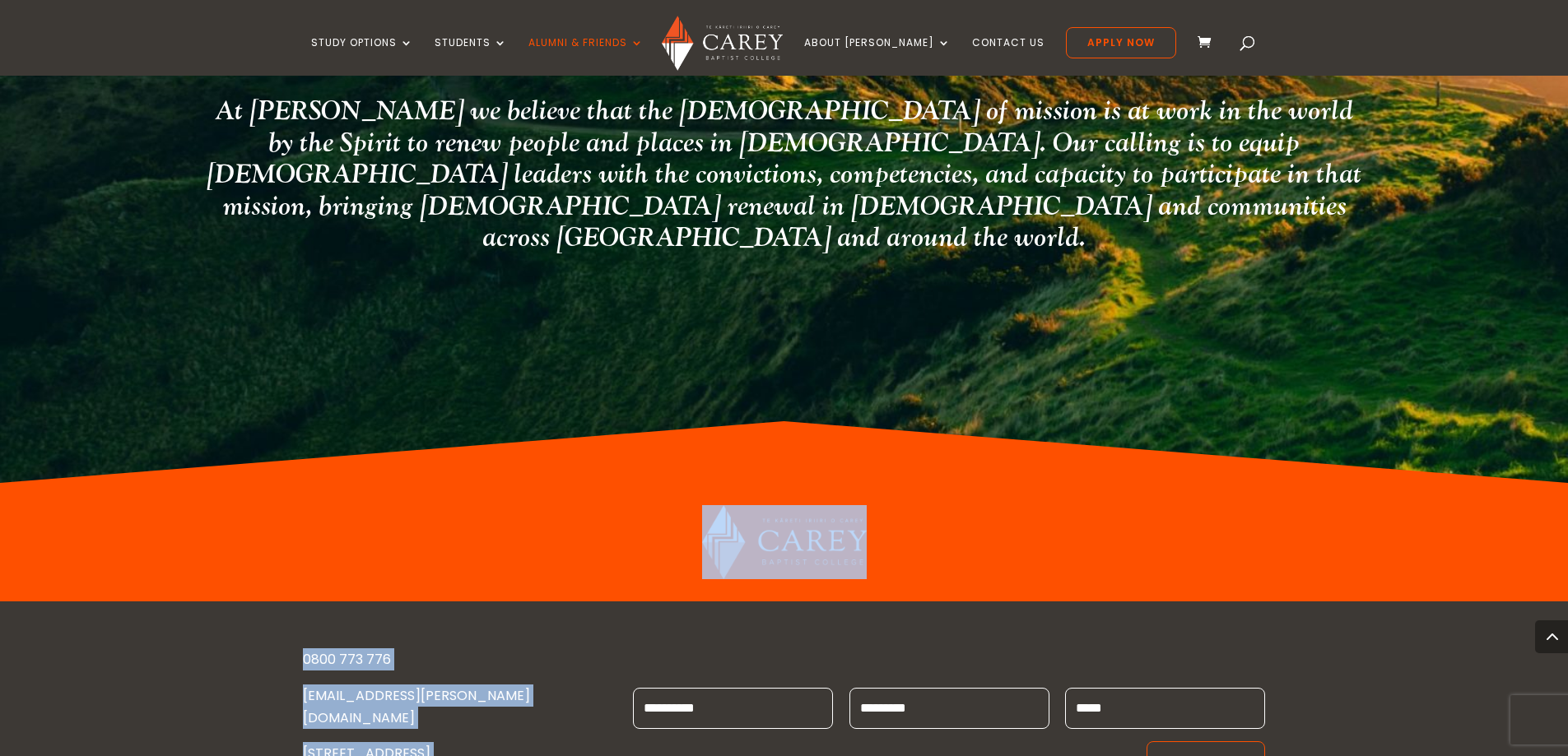
click at [452, 483] on div at bounding box center [784, 543] width 964 height 119
drag, startPoint x: 452, startPoint y: 457, endPoint x: 489, endPoint y: 638, distance: 184.7
click at [489, 638] on div "0800 773 776 [EMAIL_ADDRESS][PERSON_NAME][DOMAIN_NAME] [STREET_ADDRESS][PERSON_…" at bounding box center [784, 712] width 1568 height 458
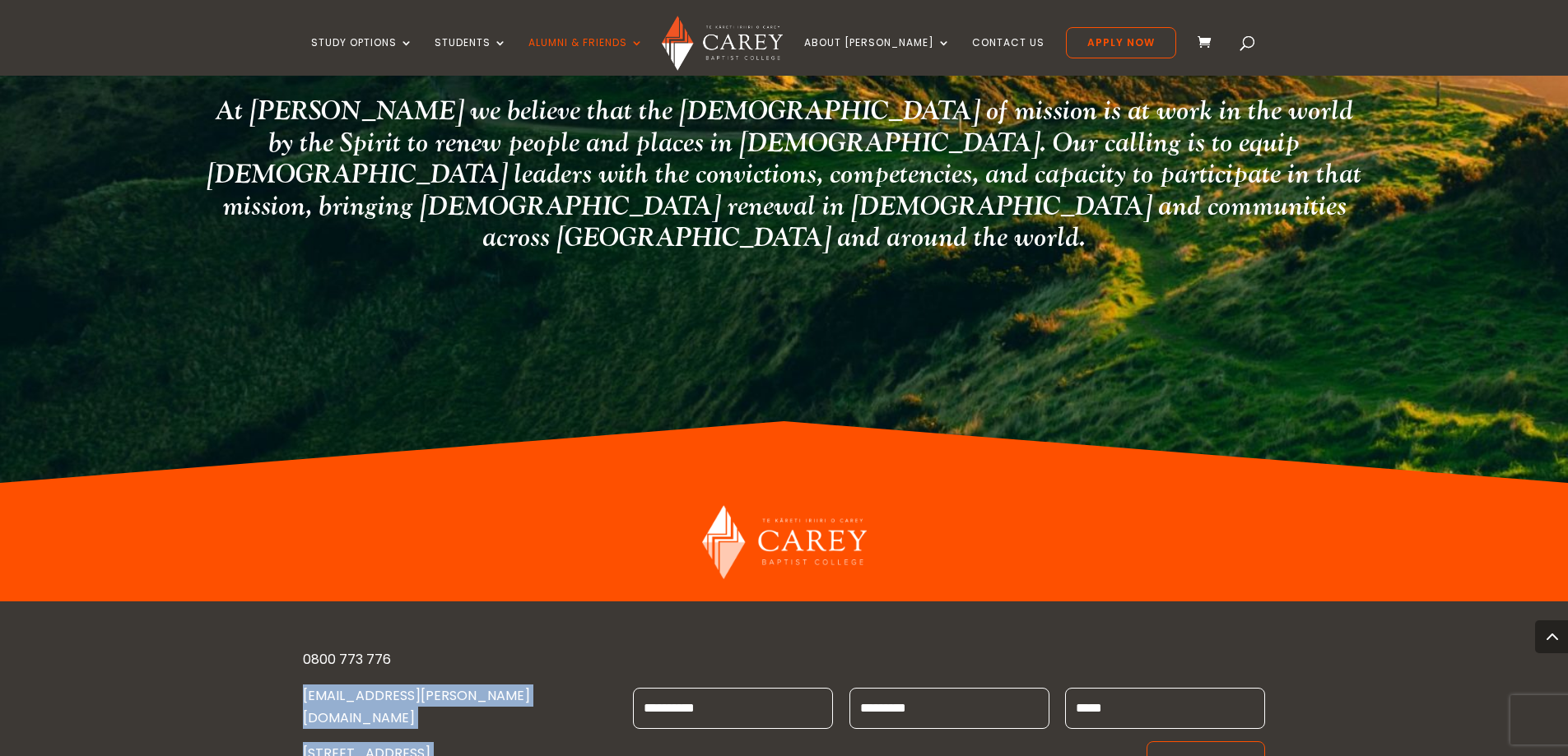
drag, startPoint x: 489, startPoint y: 638, endPoint x: 479, endPoint y: 478, distance: 160.3
click at [479, 601] on div "0800 773 776 [EMAIL_ADDRESS][PERSON_NAME][DOMAIN_NAME] [STREET_ADDRESS][PERSON_…" at bounding box center [784, 728] width 1568 height 254
drag, startPoint x: 479, startPoint y: 478, endPoint x: 478, endPoint y: 645, distance: 167.0
click at [478, 645] on div "0800 773 776 [EMAIL_ADDRESS][PERSON_NAME][DOMAIN_NAME] [STREET_ADDRESS][PERSON_…" at bounding box center [784, 728] width 1568 height 254
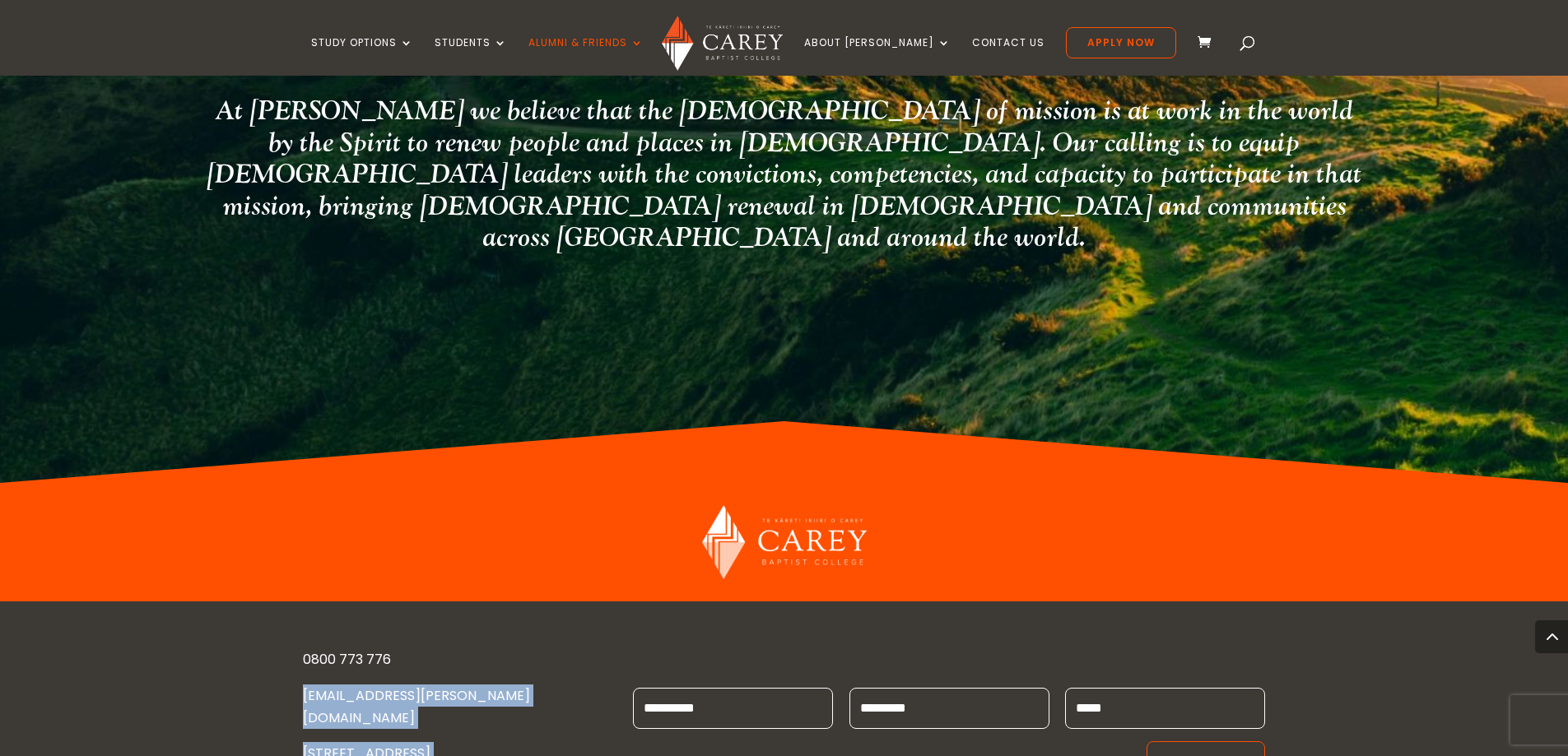
drag, startPoint x: 478, startPoint y: 645, endPoint x: 254, endPoint y: 490, distance: 272.4
click at [254, 601] on div "0800 773 776 [EMAIL_ADDRESS][PERSON_NAME][DOMAIN_NAME] [STREET_ADDRESS][PERSON_…" at bounding box center [784, 728] width 1568 height 254
drag, startPoint x: 254, startPoint y: 490, endPoint x: 386, endPoint y: 652, distance: 209.0
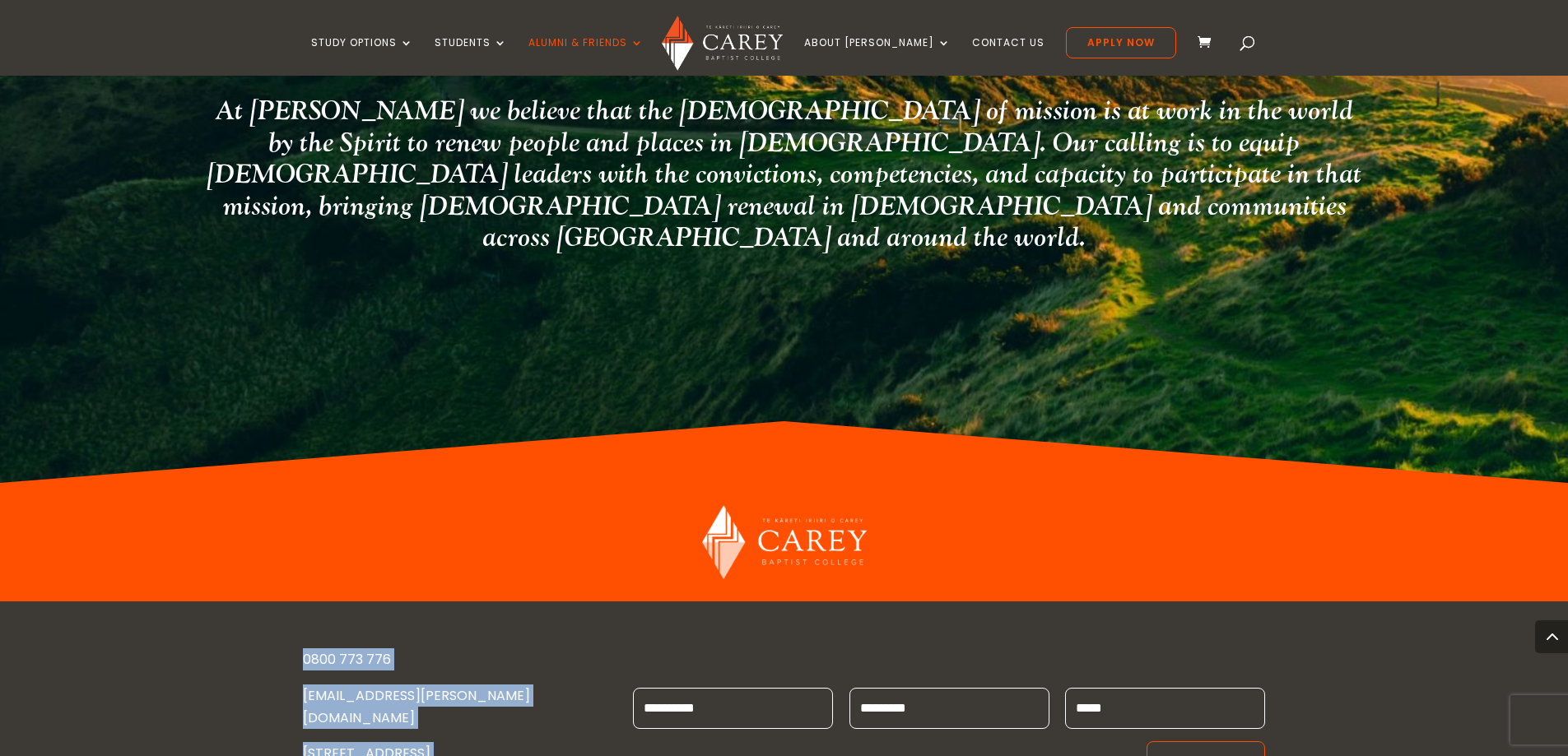
click at [386, 652] on div "0800 773 776 [EMAIL_ADDRESS][PERSON_NAME][DOMAIN_NAME] [STREET_ADDRESS][PERSON_…" at bounding box center [784, 728] width 1568 height 254
click at [386, 652] on div "0800 773 776 [EMAIL_ADDRESS][PERSON_NAME][DOMAIN_NAME] [STREET_ADDRESS][PERSON_…" at bounding box center [784, 728] width 964 height 205
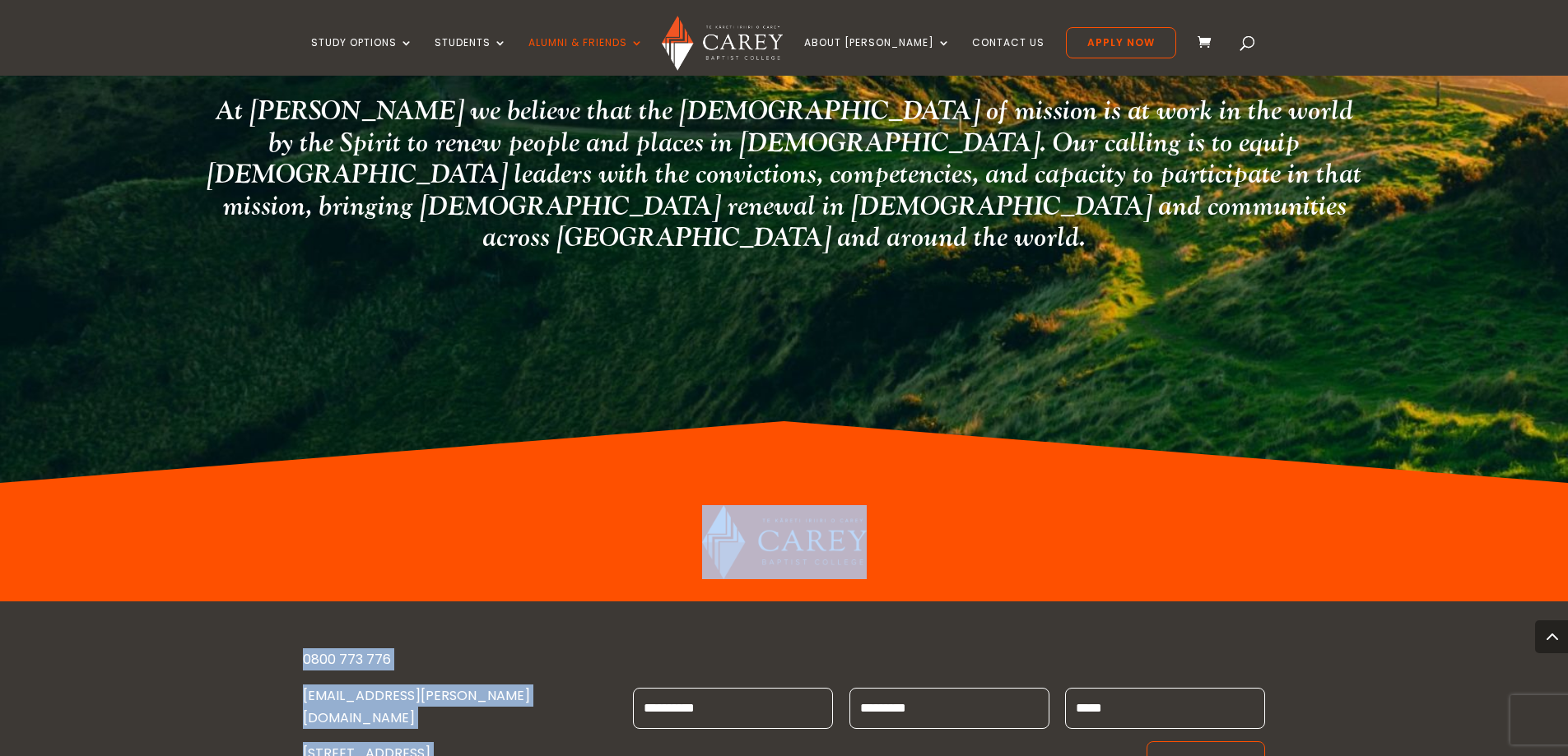
drag, startPoint x: 459, startPoint y: 650, endPoint x: 217, endPoint y: 445, distance: 317.2
click at [217, 483] on div "0800 773 776 [EMAIL_ADDRESS][PERSON_NAME][DOMAIN_NAME] [STREET_ADDRESS][PERSON_…" at bounding box center [784, 712] width 1568 height 458
click at [217, 483] on div at bounding box center [784, 543] width 1568 height 119
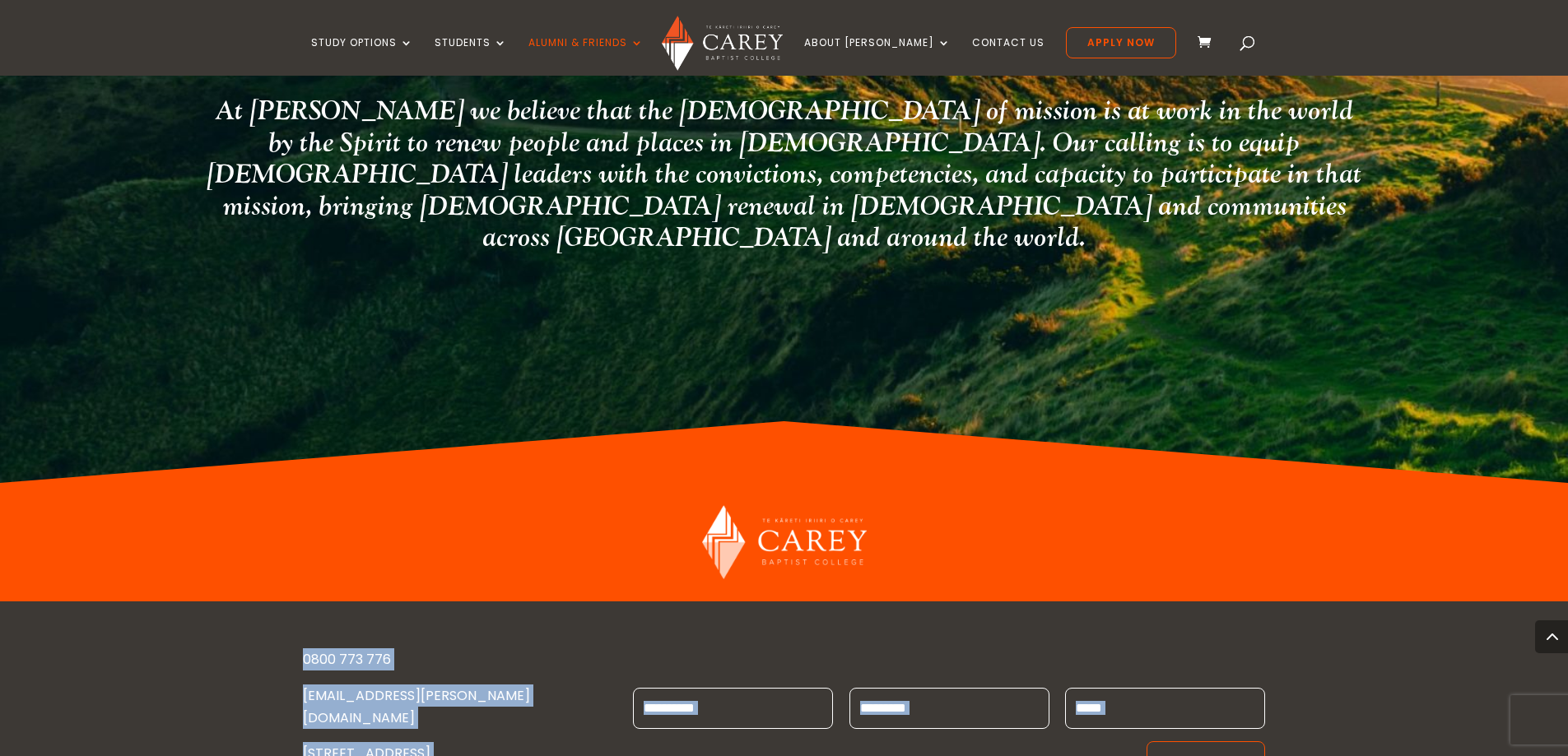
drag, startPoint x: 234, startPoint y: 511, endPoint x: 423, endPoint y: 726, distance: 286.3
click at [423, 726] on div "0800 773 776 [EMAIL_ADDRESS][PERSON_NAME][DOMAIN_NAME] [STREET_ADDRESS][PERSON_…" at bounding box center [784, 712] width 1568 height 458
click at [434, 674] on div "0800 773 776 [EMAIL_ADDRESS][PERSON_NAME][DOMAIN_NAME] [STREET_ADDRESS][PERSON_…" at bounding box center [784, 728] width 1568 height 254
drag, startPoint x: 434, startPoint y: 659, endPoint x: 303, endPoint y: 465, distance: 234.1
click at [303, 601] on div "0800 773 776 [EMAIL_ADDRESS][PERSON_NAME][DOMAIN_NAME] [STREET_ADDRESS][PERSON_…" at bounding box center [784, 728] width 1568 height 254
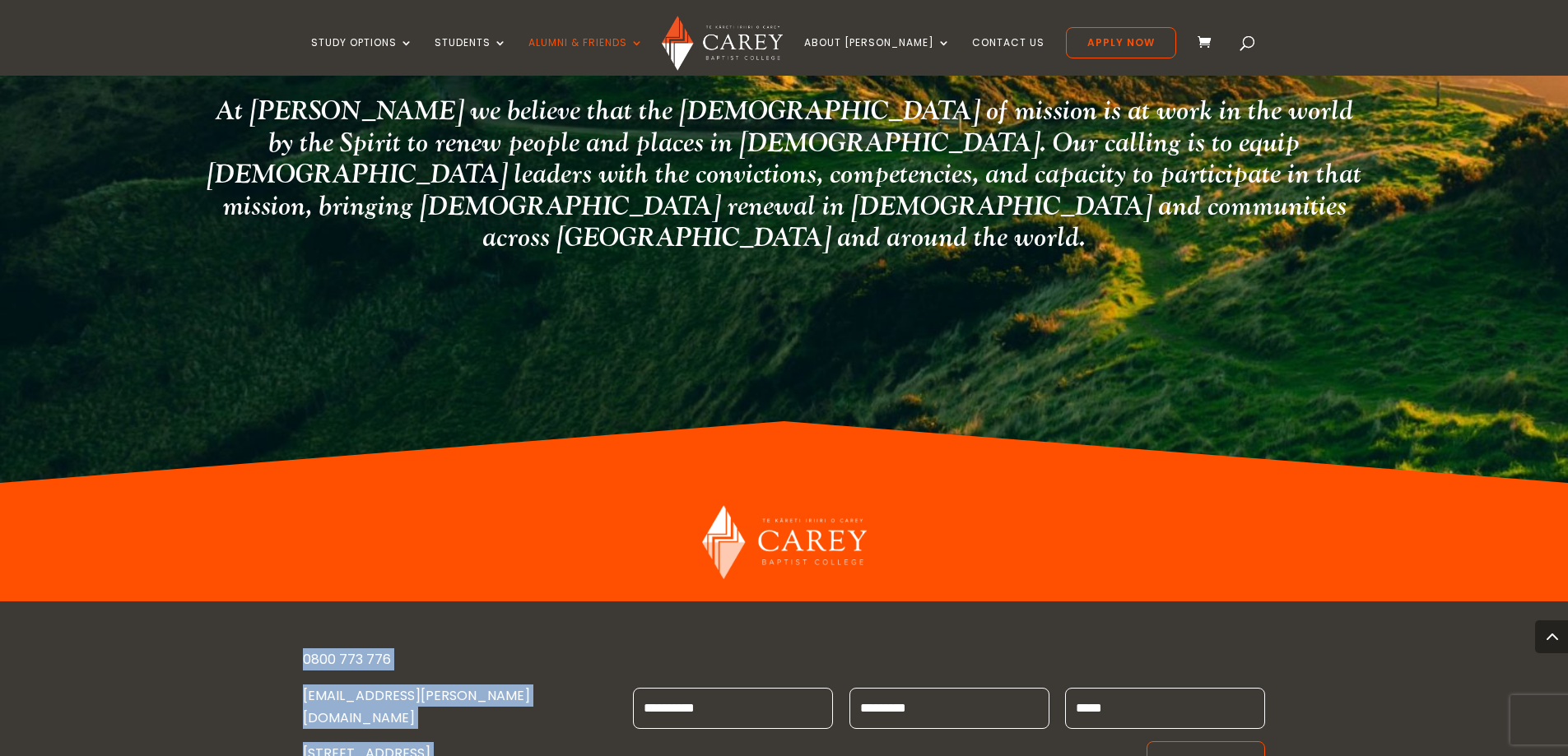
click at [303, 601] on div "0800 773 776 [EMAIL_ADDRESS][PERSON_NAME][DOMAIN_NAME] [STREET_ADDRESS][PERSON_…" at bounding box center [784, 728] width 1568 height 254
drag, startPoint x: 303, startPoint y: 465, endPoint x: 386, endPoint y: 687, distance: 237.0
click at [386, 687] on div "0800 773 776 [EMAIL_ADDRESS][PERSON_NAME][DOMAIN_NAME] [STREET_ADDRESS][PERSON_…" at bounding box center [784, 728] width 1568 height 254
